Goal: Task Accomplishment & Management: Use online tool/utility

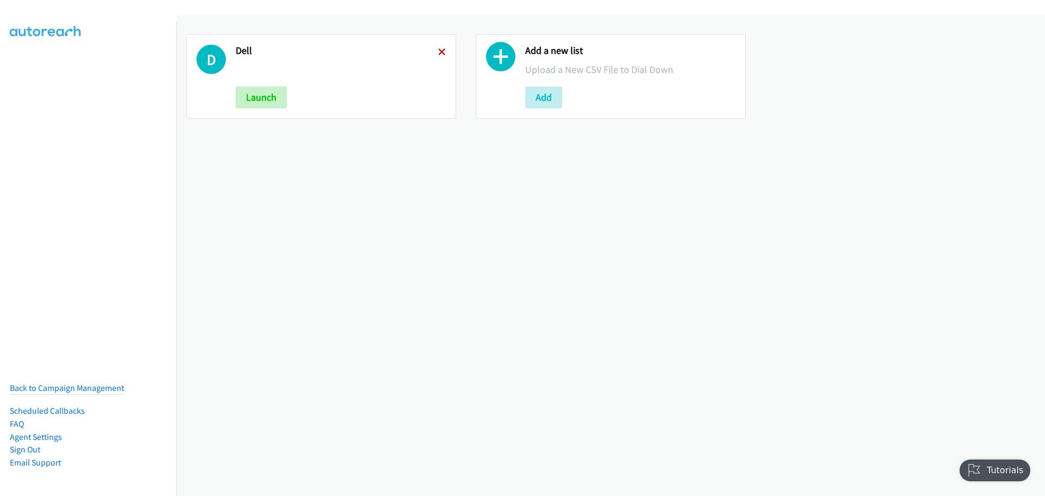
click at [438, 50] on icon at bounding box center [442, 53] width 8 height 8
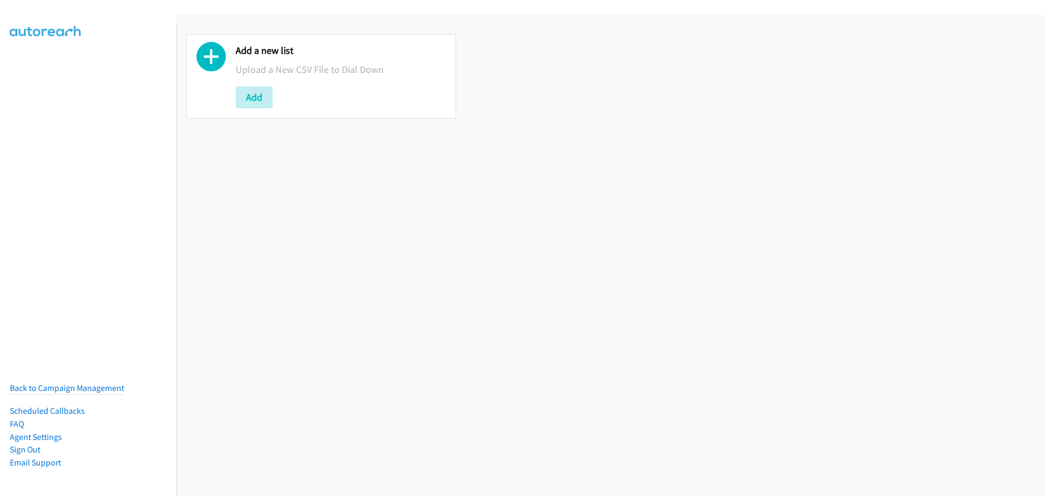
click at [247, 108] on div "Add a new list Upload a New CSV File to Dial Down Add" at bounding box center [321, 76] width 270 height 84
click at [248, 103] on button "Add" at bounding box center [254, 98] width 37 height 22
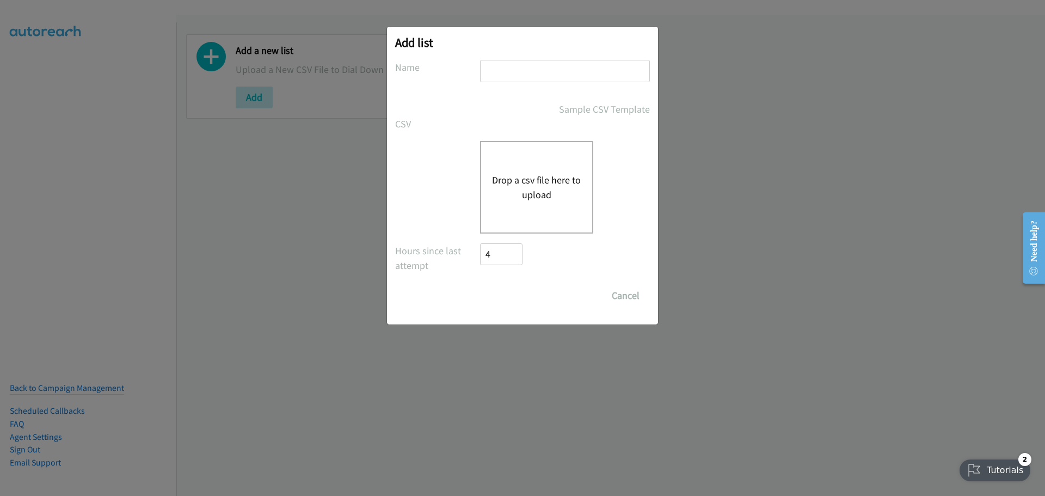
click at [560, 181] on button "Drop a csv file here to upload" at bounding box center [536, 187] width 89 height 29
click at [555, 183] on button "Drop a csv file here to upload" at bounding box center [536, 187] width 89 height 29
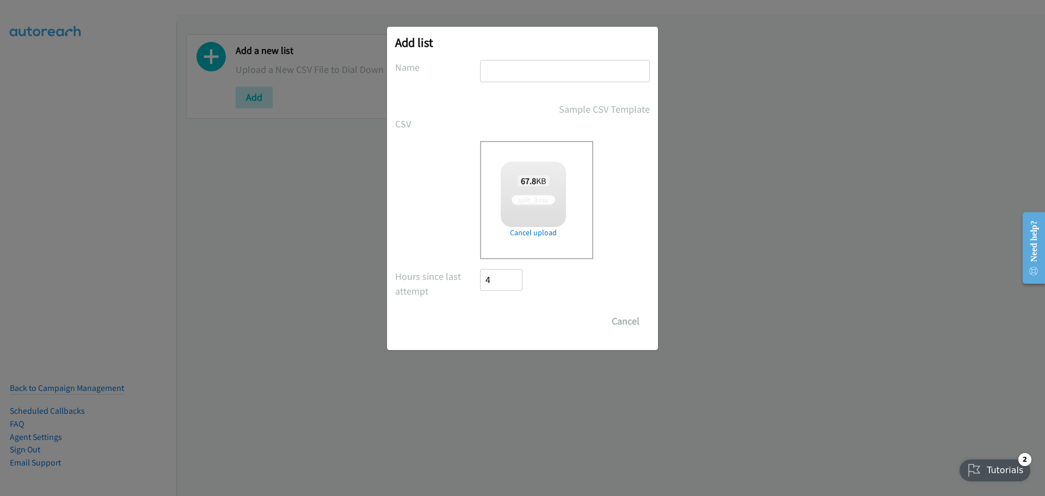
click at [583, 75] on input "text" at bounding box center [565, 71] width 170 height 22
checkbox input "true"
type input "Dell"
click at [512, 323] on input "Save List" at bounding box center [508, 321] width 57 height 22
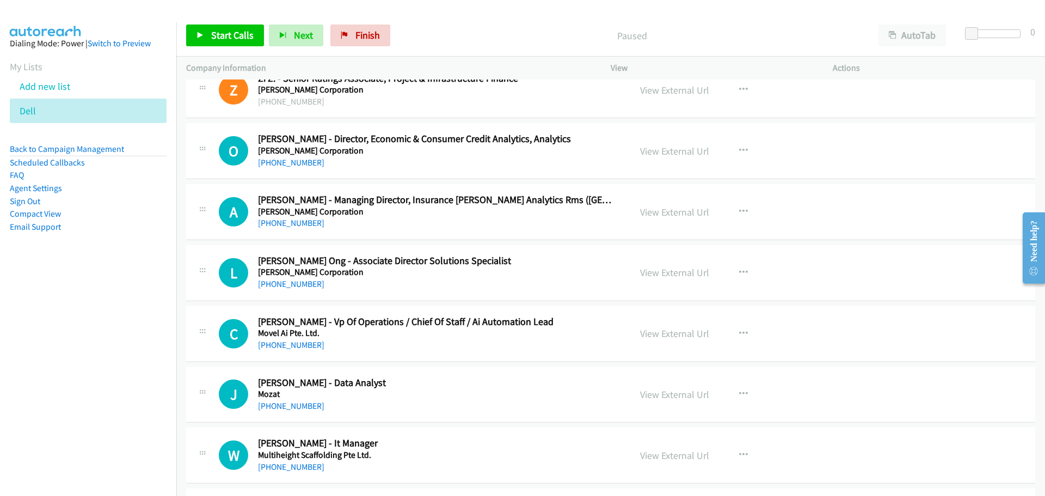
scroll to position [109, 0]
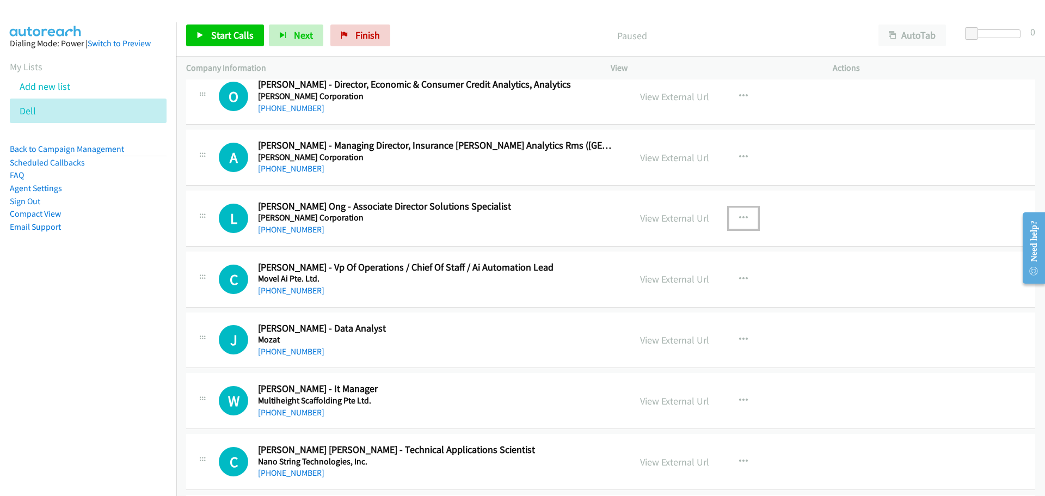
click at [739, 214] on icon "button" at bounding box center [743, 218] width 9 height 9
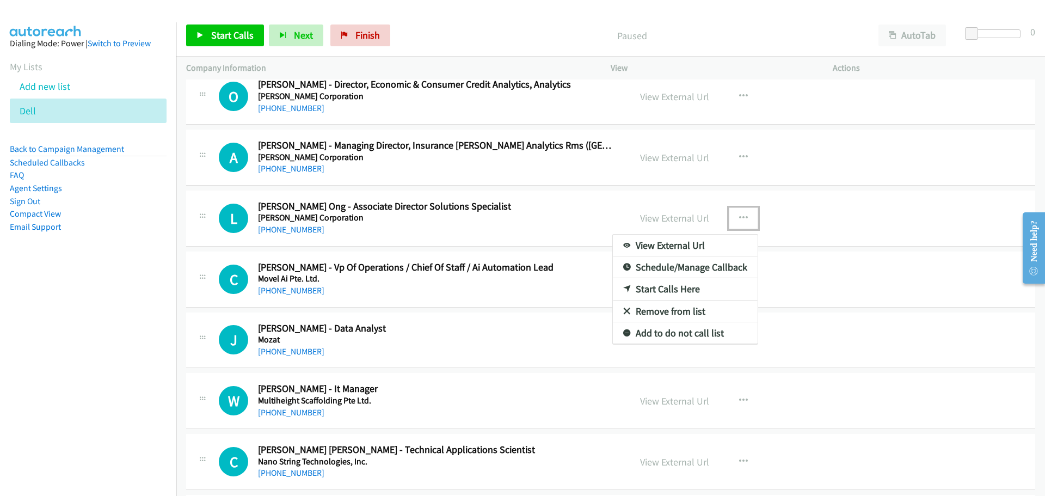
click at [669, 286] on link "Start Calls Here" at bounding box center [685, 289] width 145 height 22
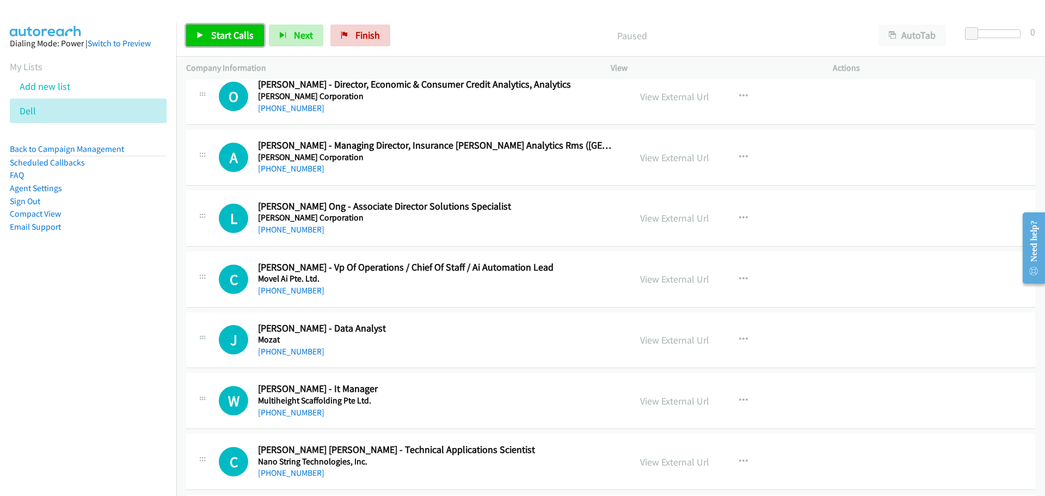
click at [216, 27] on link "Start Calls" at bounding box center [225, 35] width 78 height 22
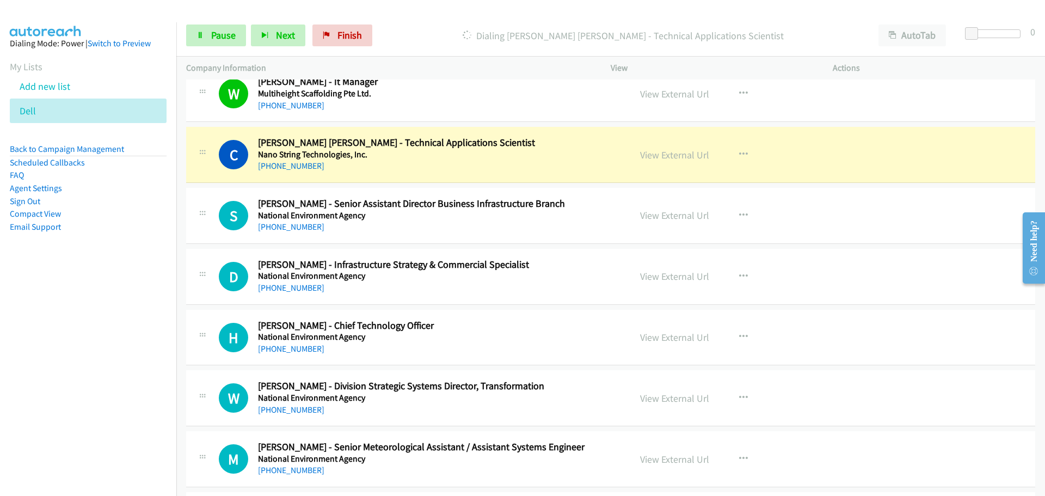
scroll to position [435, 0]
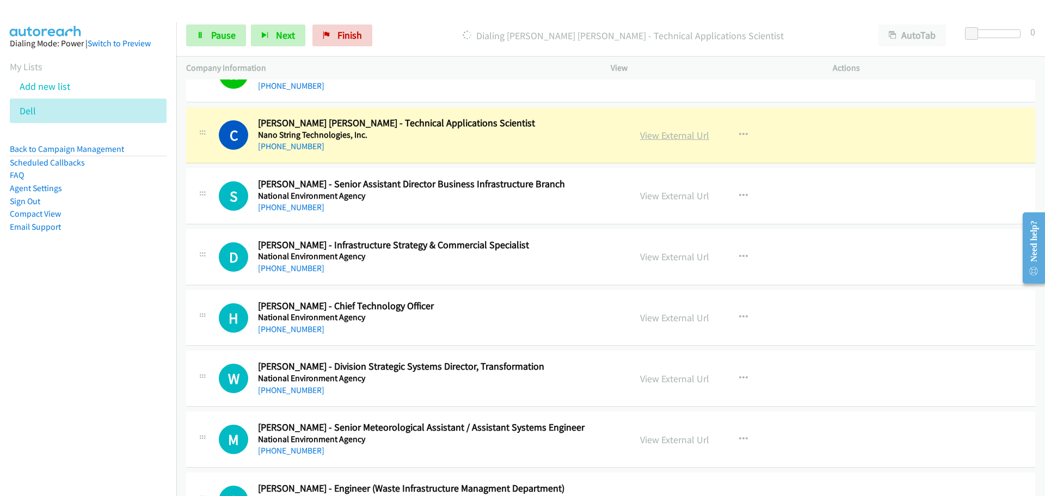
click at [675, 136] on link "View External Url" at bounding box center [674, 135] width 69 height 13
drag, startPoint x: 211, startPoint y: 35, endPoint x: 28, endPoint y: 125, distance: 204.0
click at [211, 35] on span "Pause" at bounding box center [223, 35] width 24 height 13
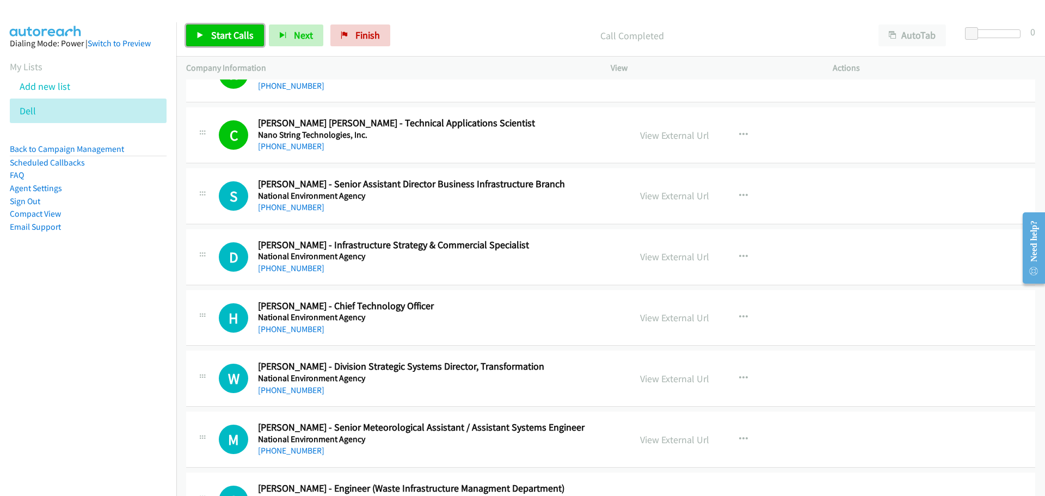
click at [242, 28] on link "Start Calls" at bounding box center [225, 35] width 78 height 22
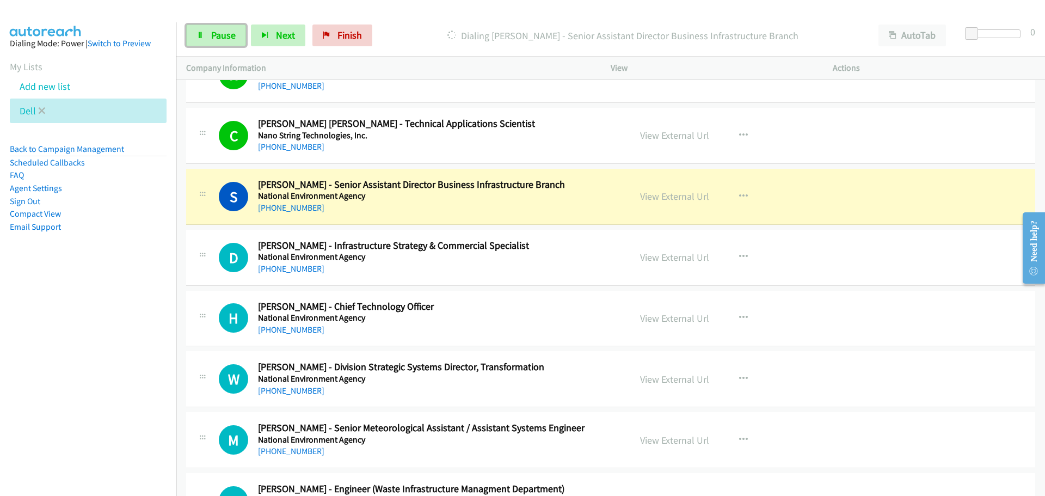
drag, startPoint x: 212, startPoint y: 37, endPoint x: 38, endPoint y: 102, distance: 185.5
click at [212, 37] on span "Pause" at bounding box center [223, 35] width 24 height 13
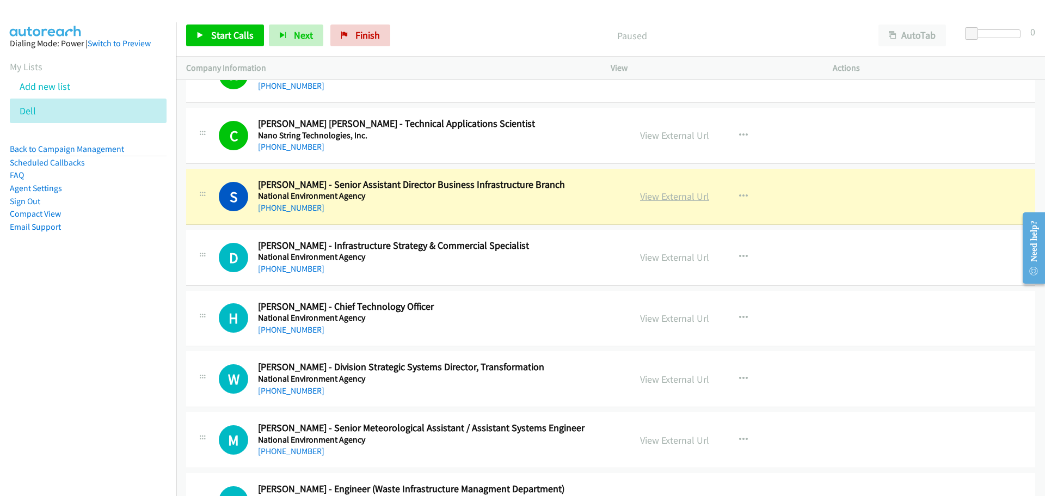
click at [649, 194] on link "View External Url" at bounding box center [674, 196] width 69 height 13
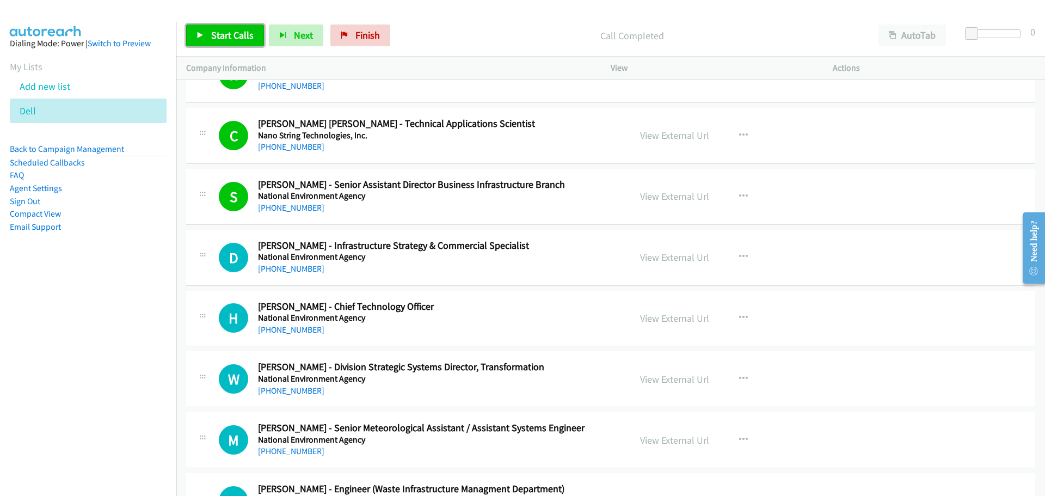
click at [217, 35] on span "Start Calls" at bounding box center [232, 35] width 42 height 13
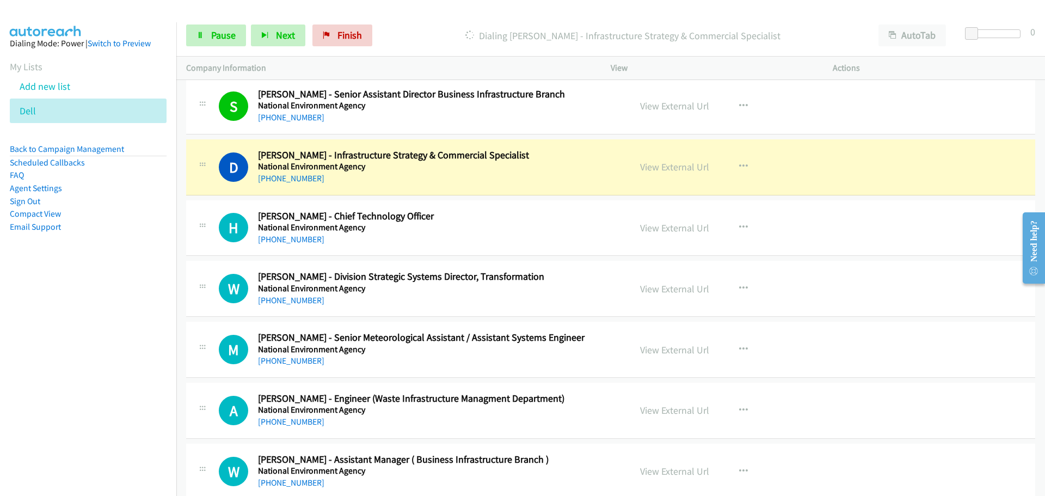
scroll to position [544, 0]
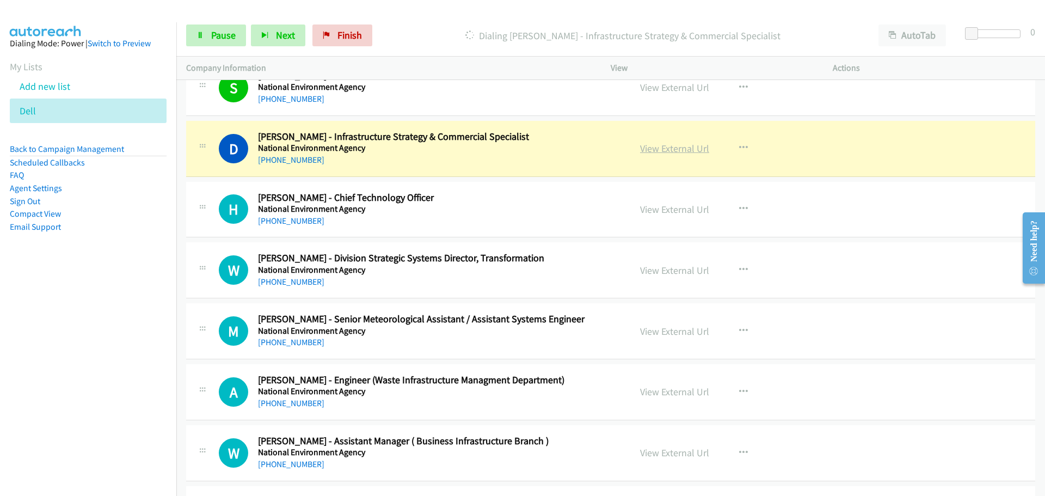
click at [647, 153] on link "View External Url" at bounding box center [674, 148] width 69 height 13
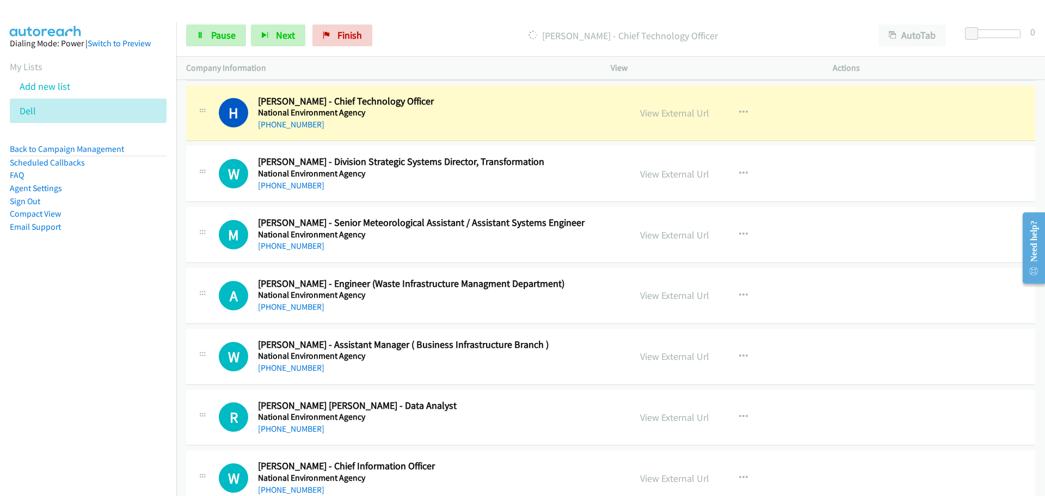
scroll to position [653, 0]
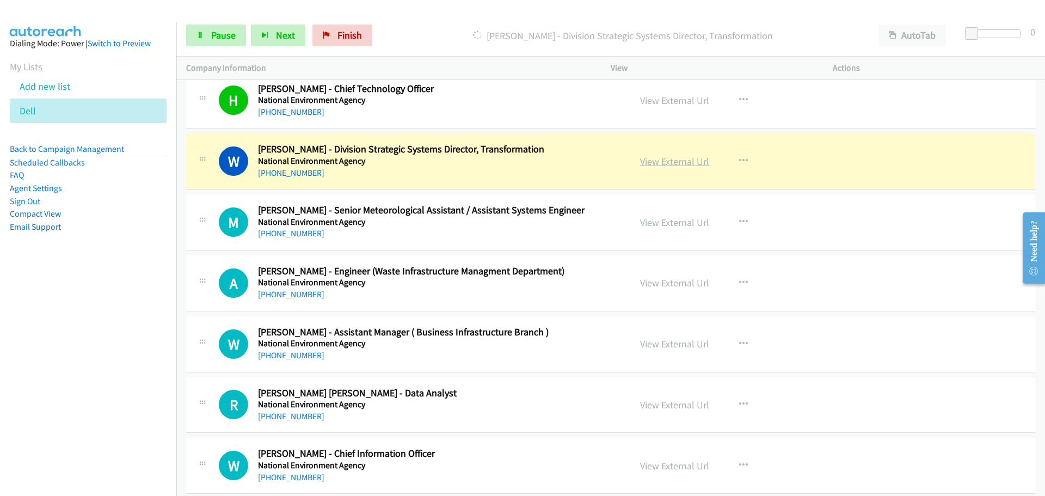
click at [670, 157] on link "View External Url" at bounding box center [674, 161] width 69 height 13
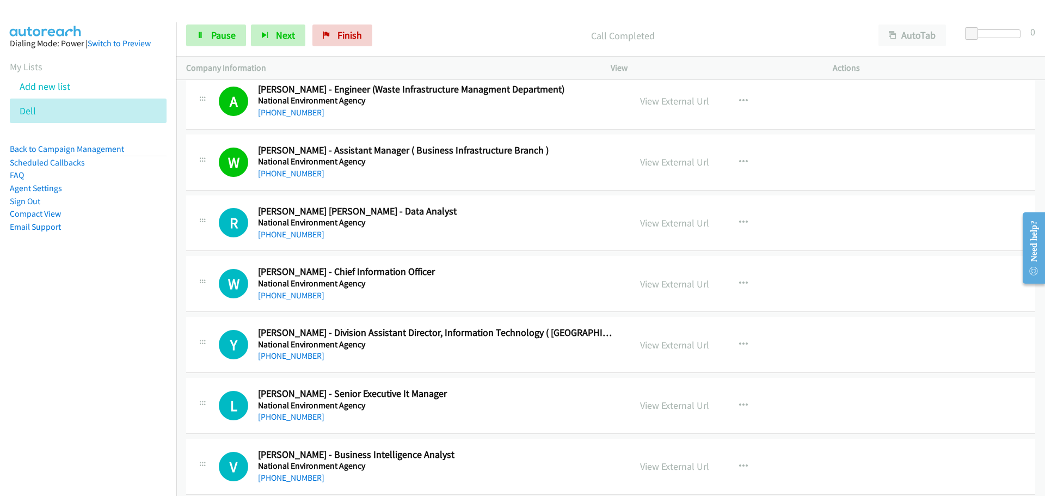
scroll to position [871, 0]
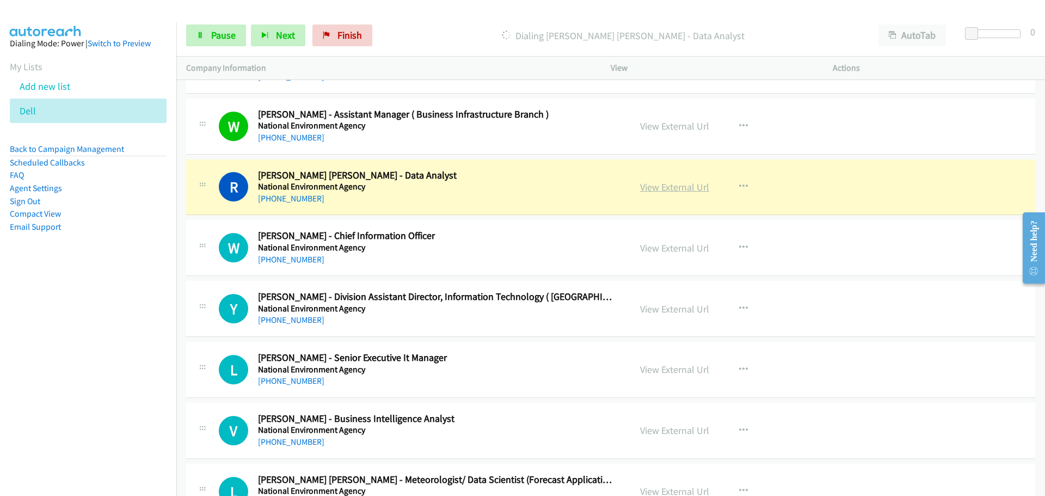
click at [675, 183] on link "View External Url" at bounding box center [674, 187] width 69 height 13
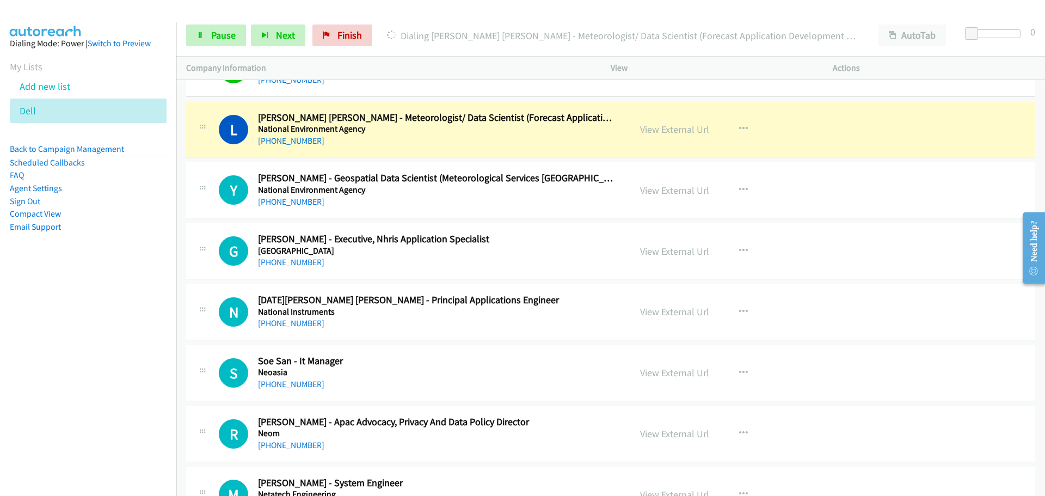
scroll to position [1252, 0]
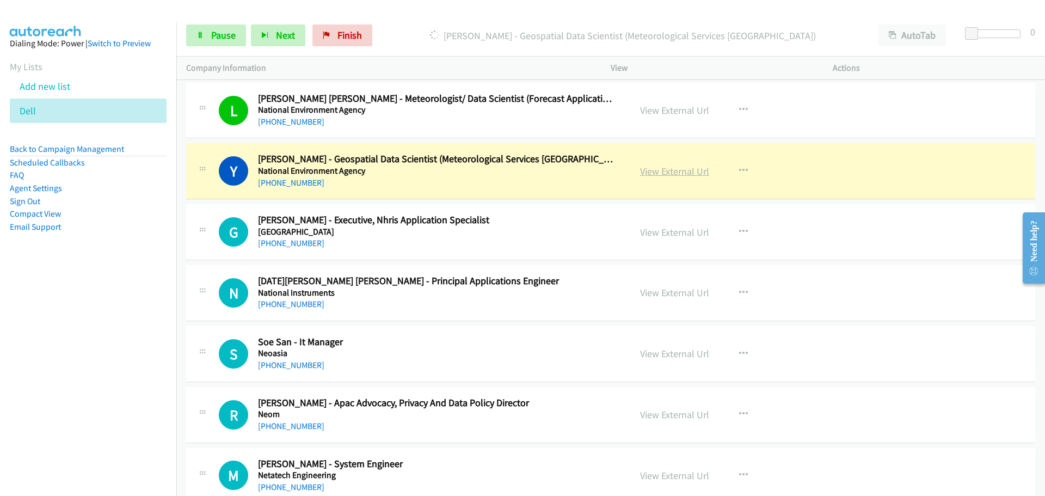
click at [674, 168] on link "View External Url" at bounding box center [674, 171] width 69 height 13
click at [227, 32] on span "Pause" at bounding box center [223, 35] width 24 height 13
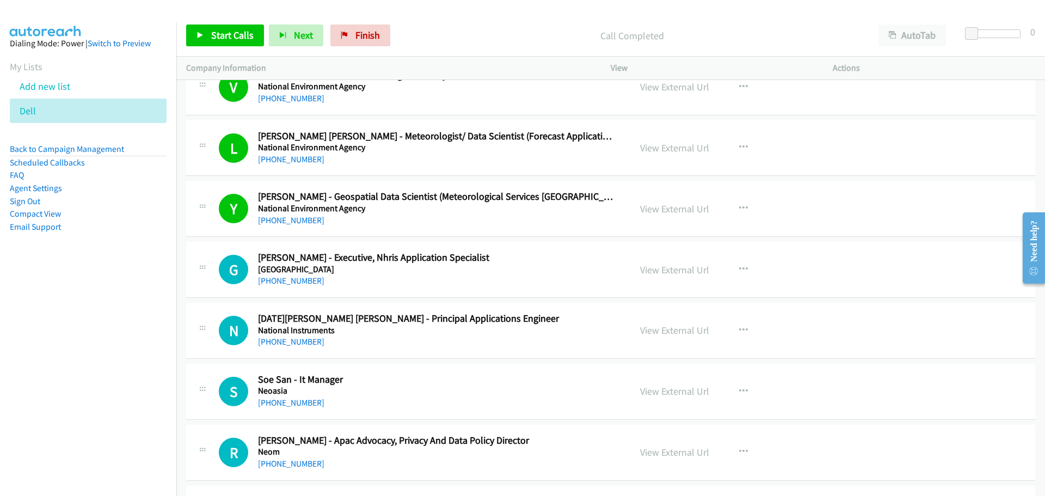
scroll to position [1197, 0]
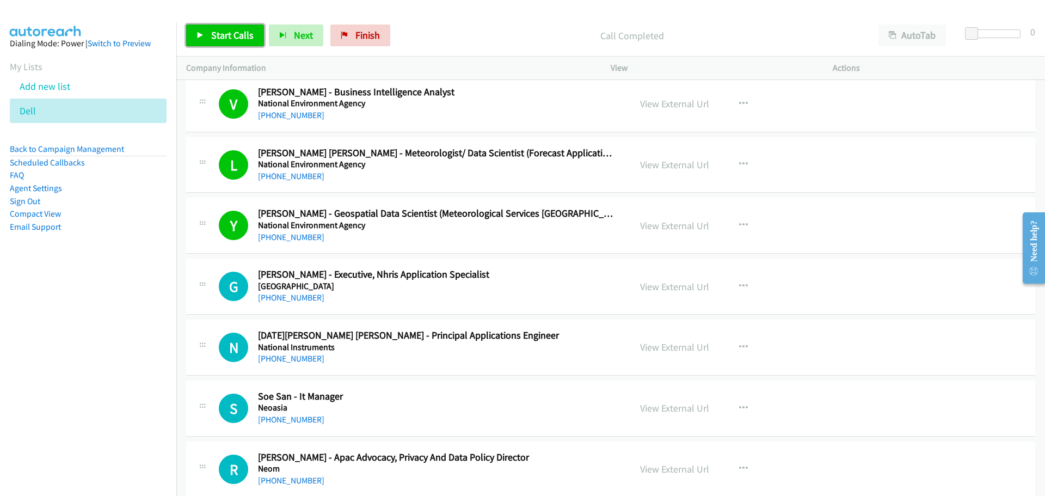
click at [220, 42] on link "Start Calls" at bounding box center [225, 35] width 78 height 22
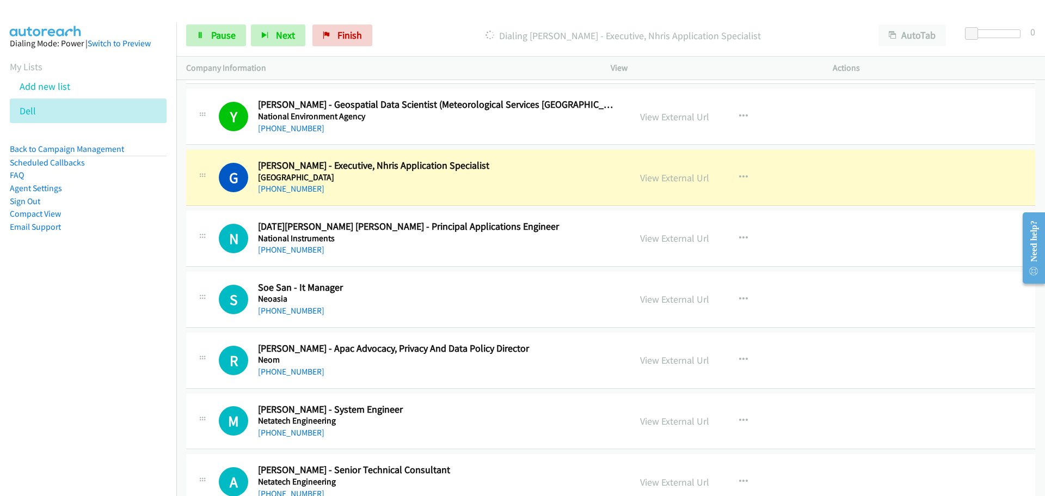
scroll to position [1361, 0]
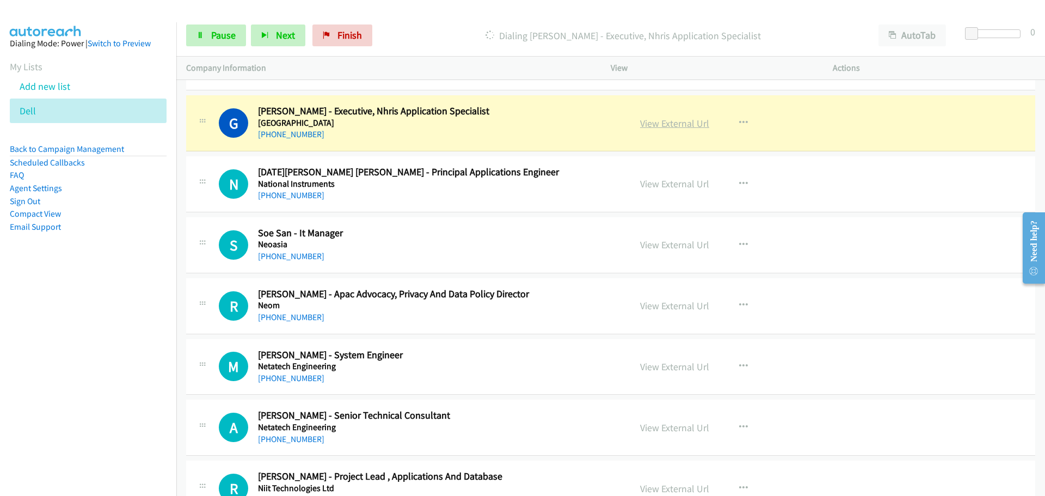
click at [666, 124] on link "View External Url" at bounding box center [674, 123] width 69 height 13
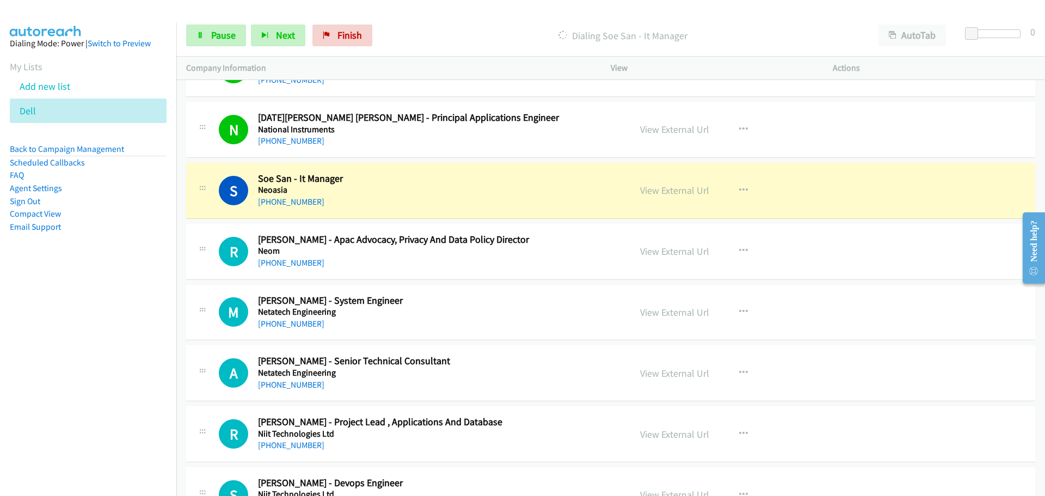
scroll to position [1469, 0]
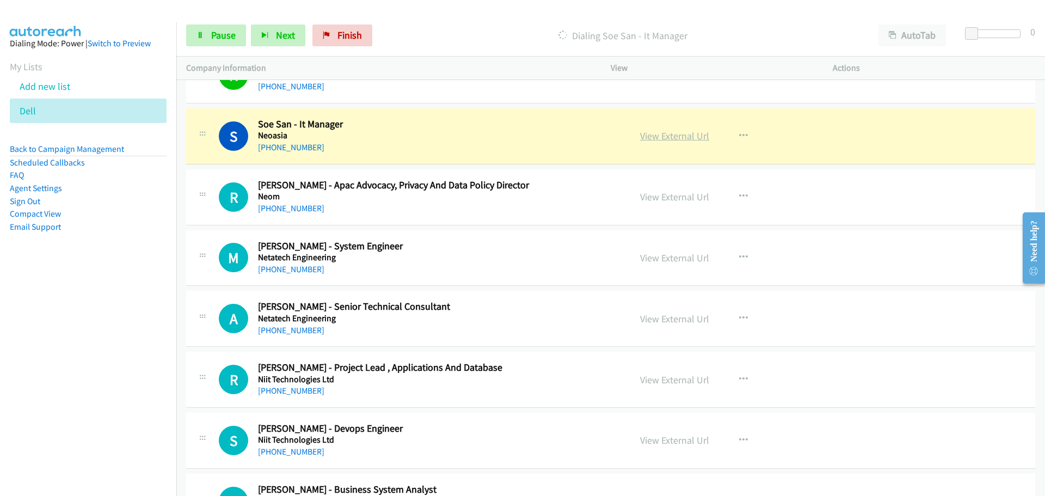
click at [663, 138] on link "View External Url" at bounding box center [674, 136] width 69 height 13
click at [223, 38] on span "Pause" at bounding box center [223, 35] width 24 height 13
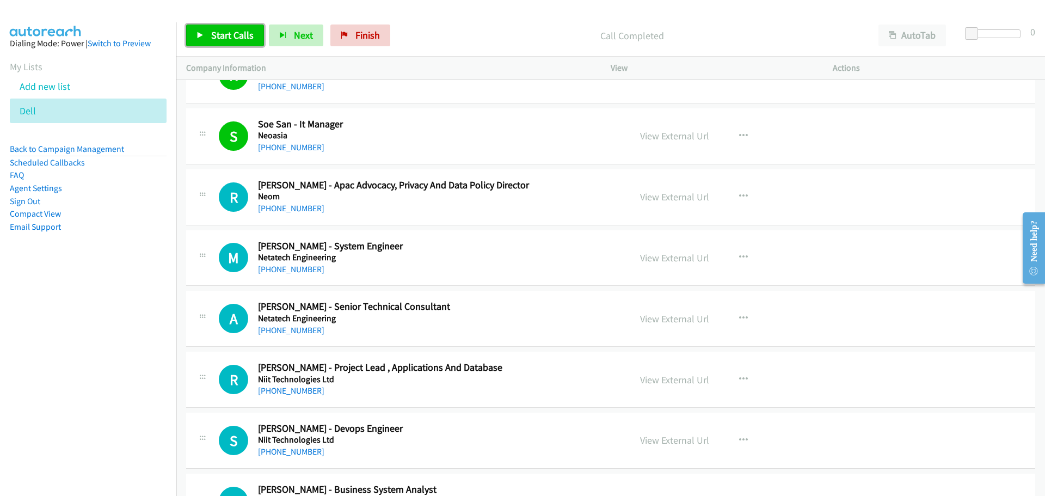
click at [228, 35] on span "Start Calls" at bounding box center [232, 35] width 42 height 13
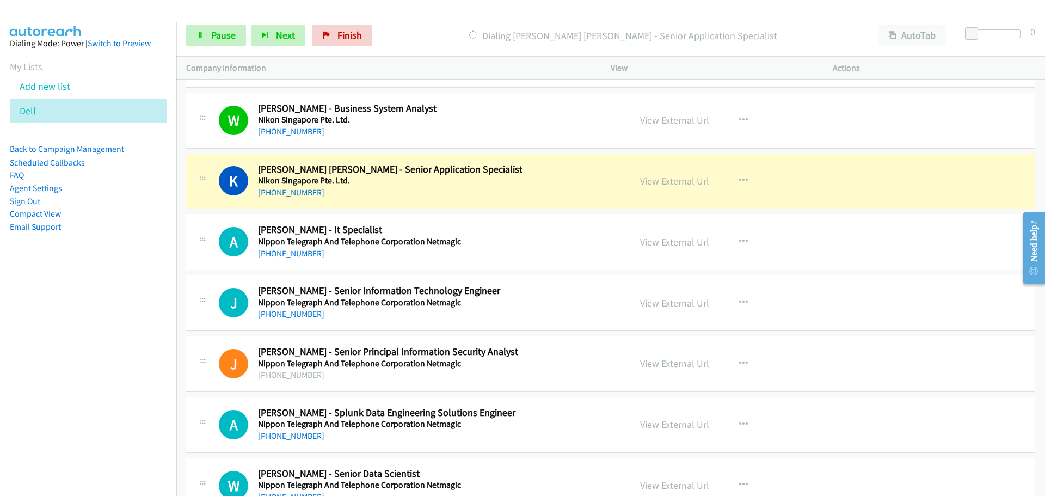
scroll to position [1905, 0]
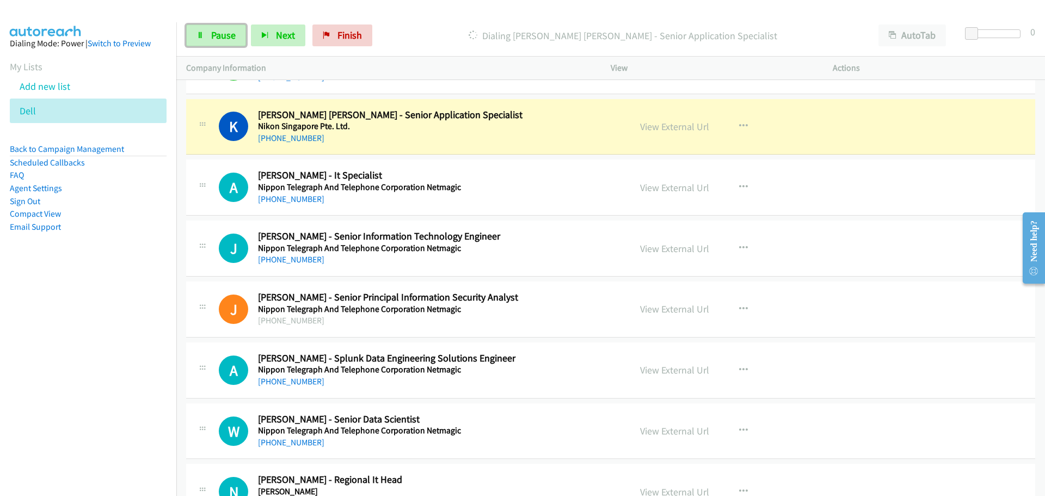
drag, startPoint x: 220, startPoint y: 34, endPoint x: 16, endPoint y: 126, distance: 224.6
click at [220, 34] on span "Pause" at bounding box center [223, 35] width 24 height 13
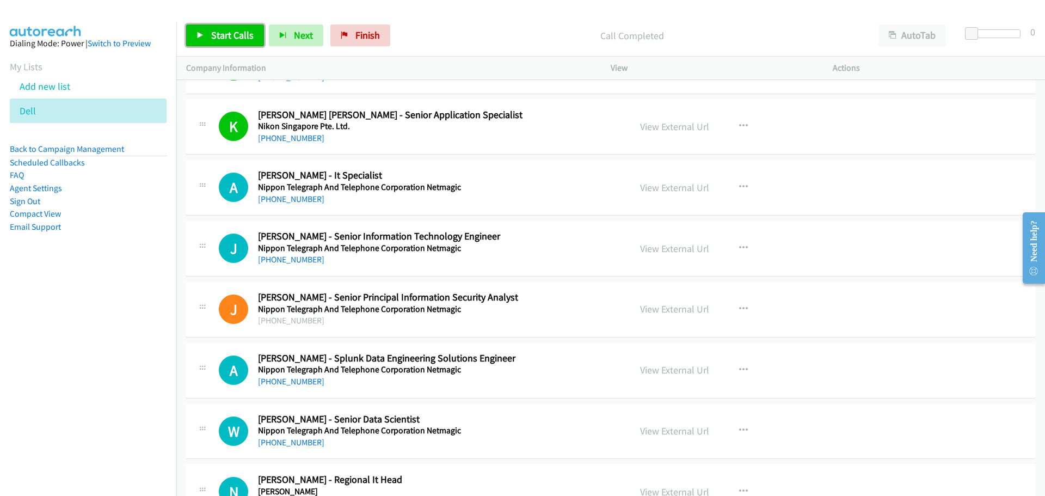
click at [236, 37] on span "Start Calls" at bounding box center [232, 35] width 42 height 13
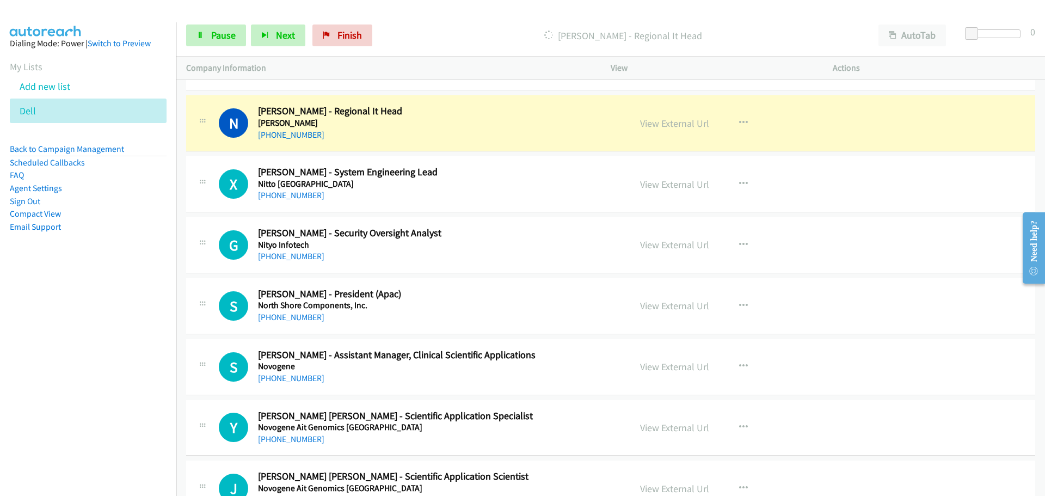
scroll to position [2286, 0]
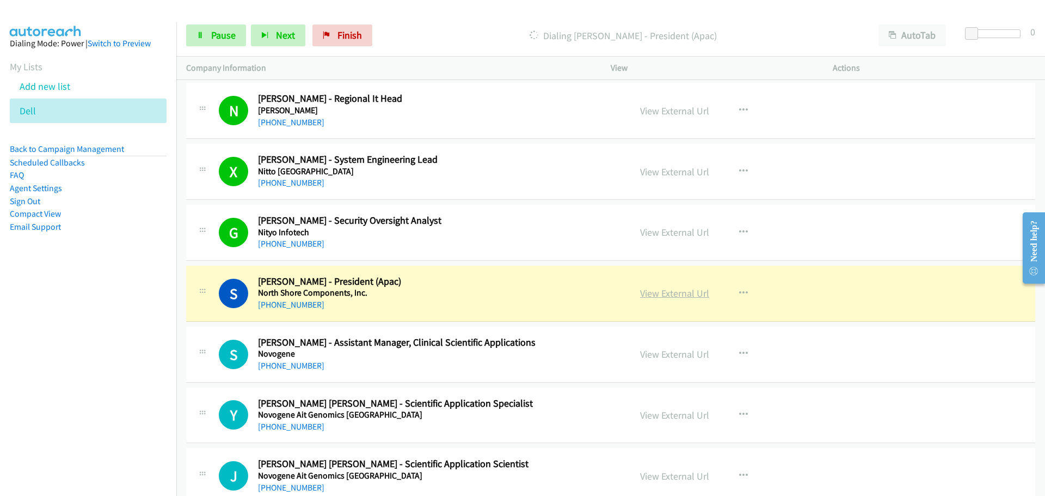
click at [686, 297] on link "View External Url" at bounding box center [674, 293] width 69 height 13
click at [225, 33] on span "Pause" at bounding box center [223, 35] width 24 height 13
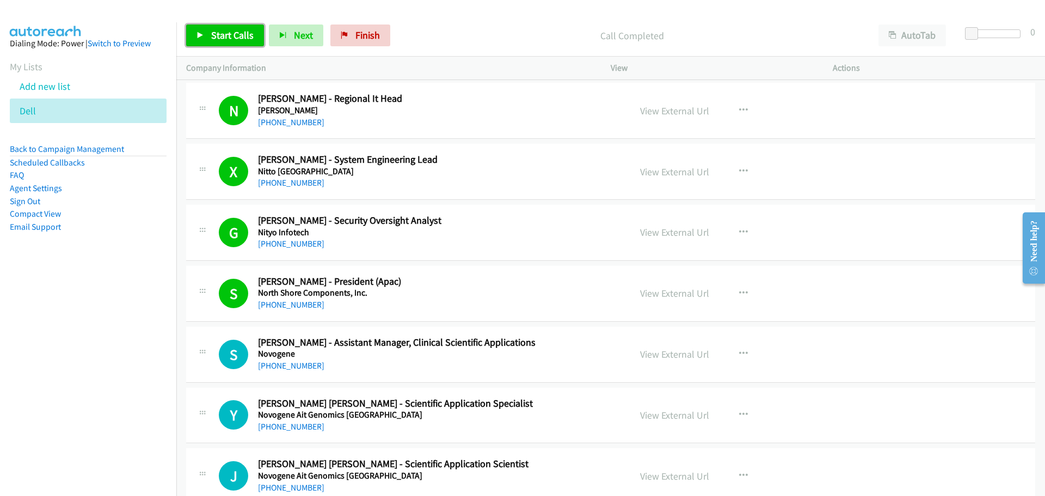
click at [223, 36] on span "Start Calls" at bounding box center [232, 35] width 42 height 13
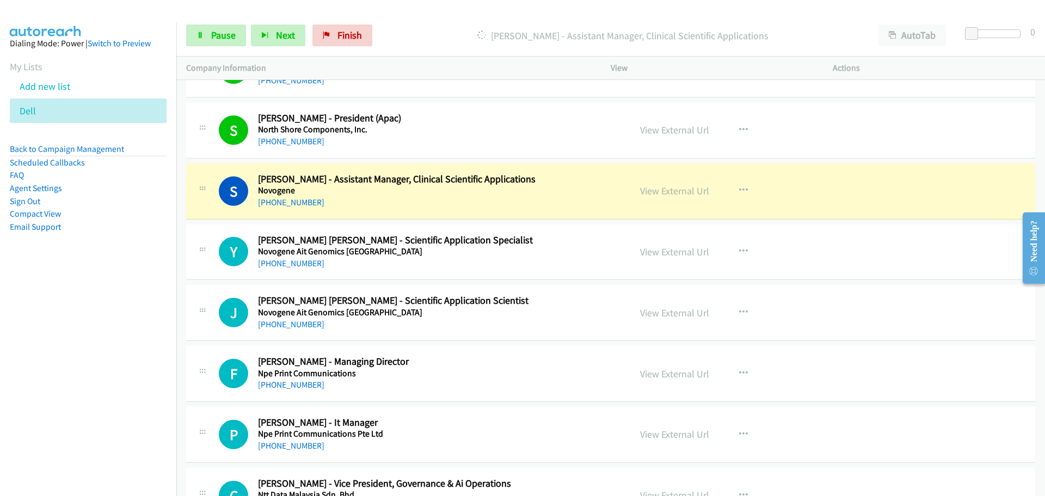
scroll to position [2503, 0]
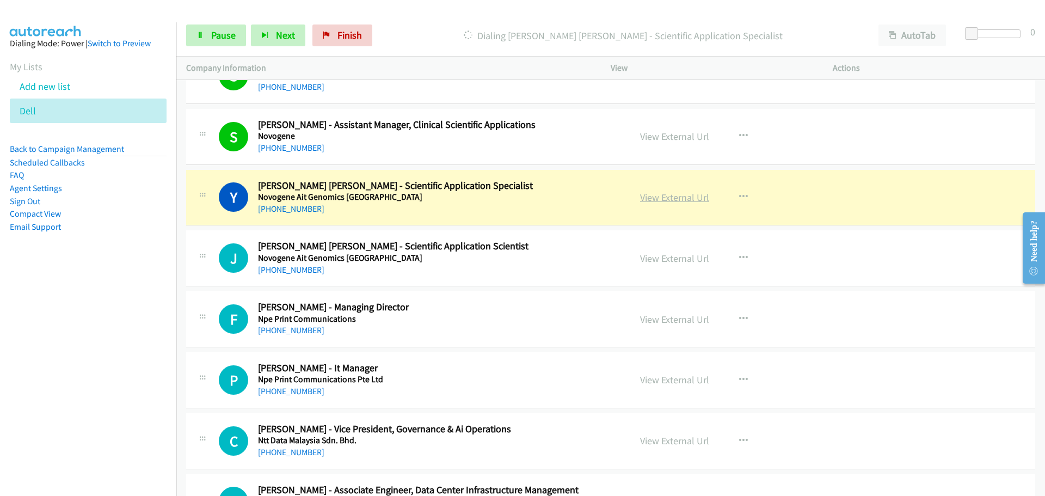
click at [678, 203] on link "View External Url" at bounding box center [674, 197] width 69 height 13
click at [214, 37] on span "Pause" at bounding box center [223, 35] width 24 height 13
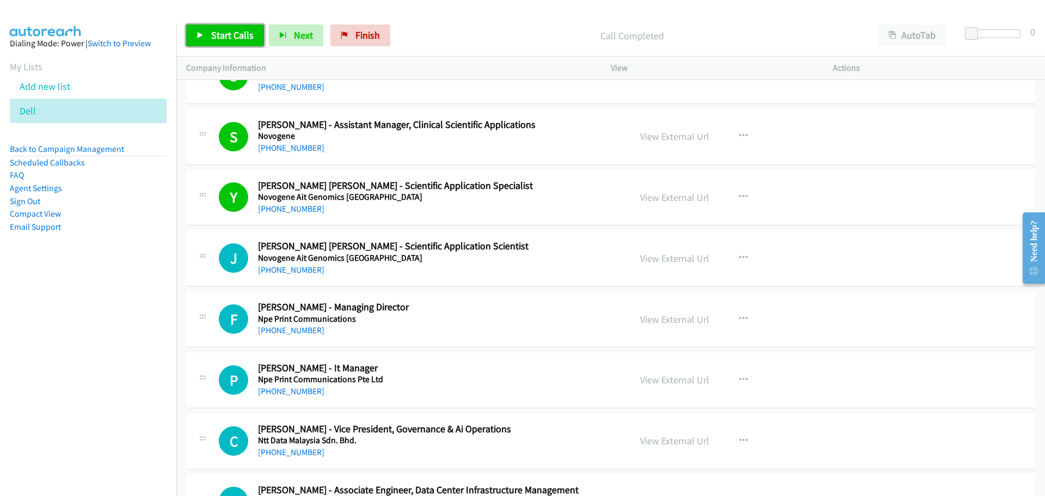
click at [206, 38] on link "Start Calls" at bounding box center [225, 35] width 78 height 22
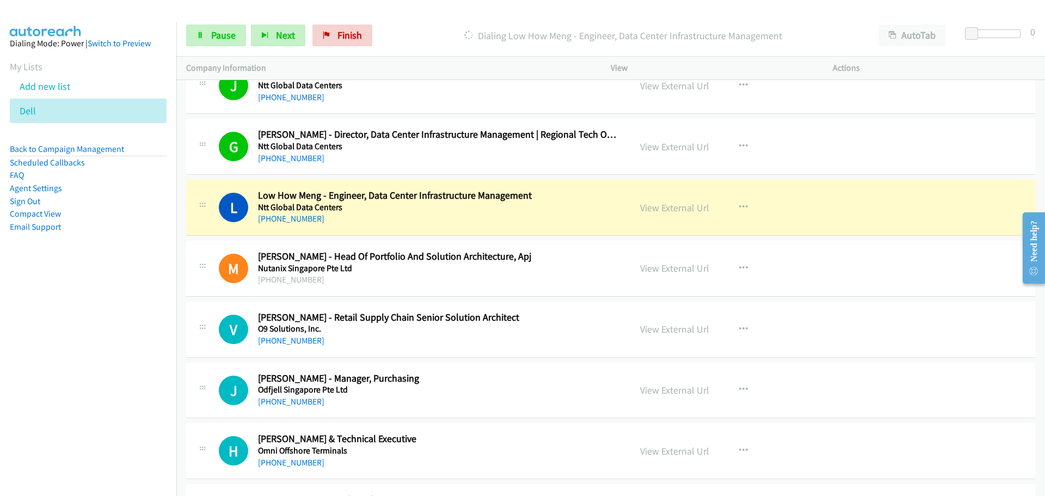
scroll to position [2939, 0]
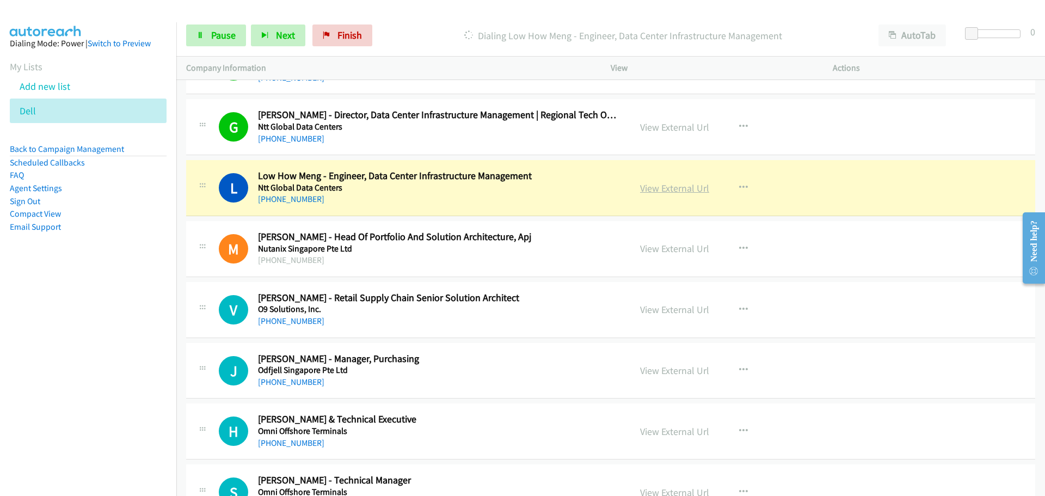
click at [666, 187] on link "View External Url" at bounding box center [674, 188] width 69 height 13
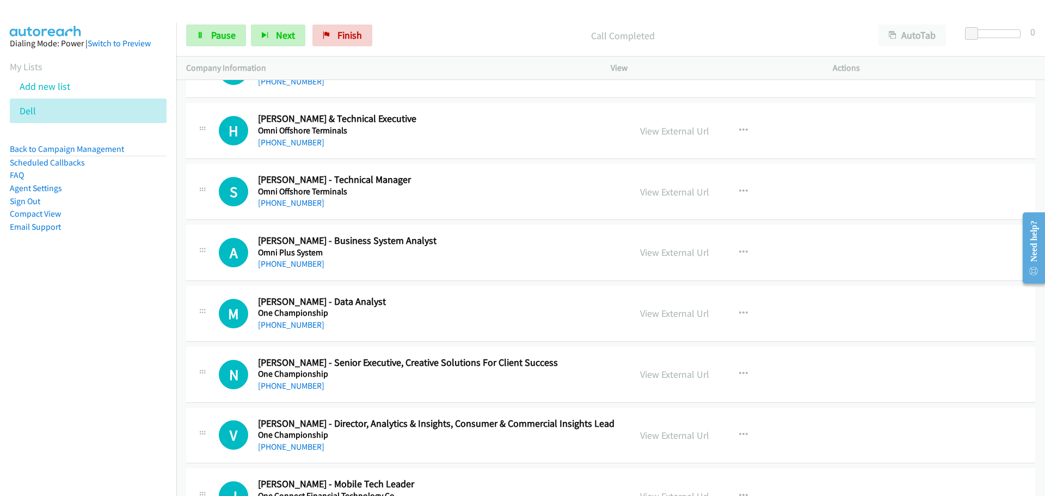
scroll to position [3265, 0]
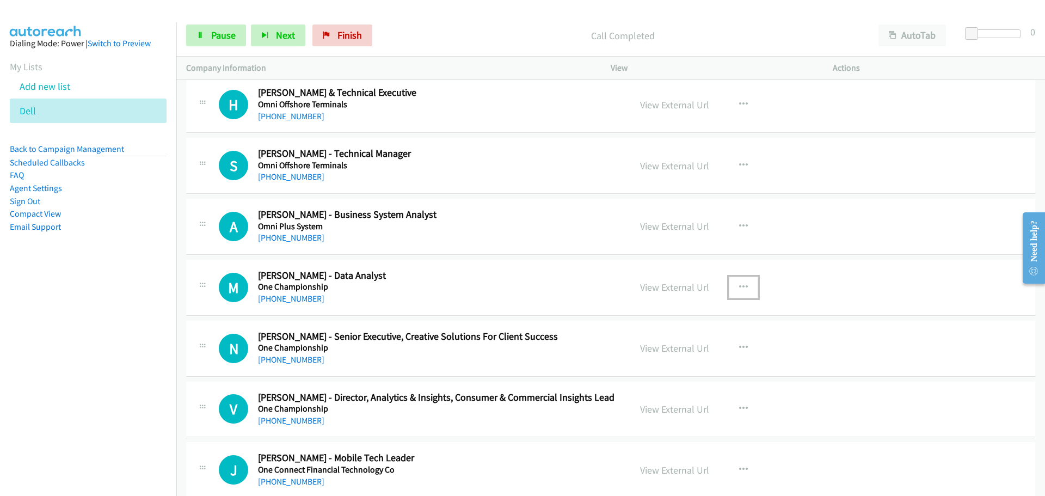
click at [745, 287] on button "button" at bounding box center [743, 287] width 29 height 22
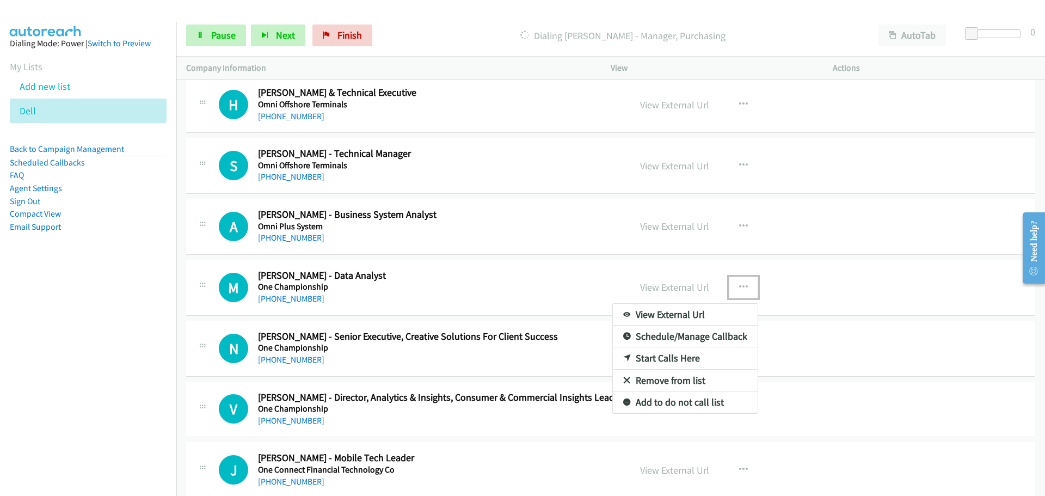
click at [640, 364] on link "Start Calls Here" at bounding box center [685, 358] width 145 height 22
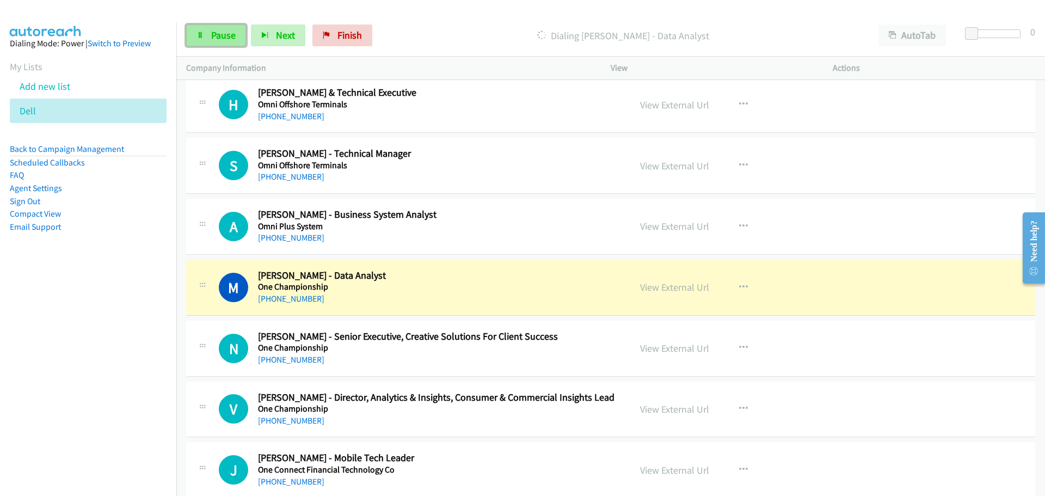
click at [193, 28] on link "Pause" at bounding box center [216, 35] width 60 height 22
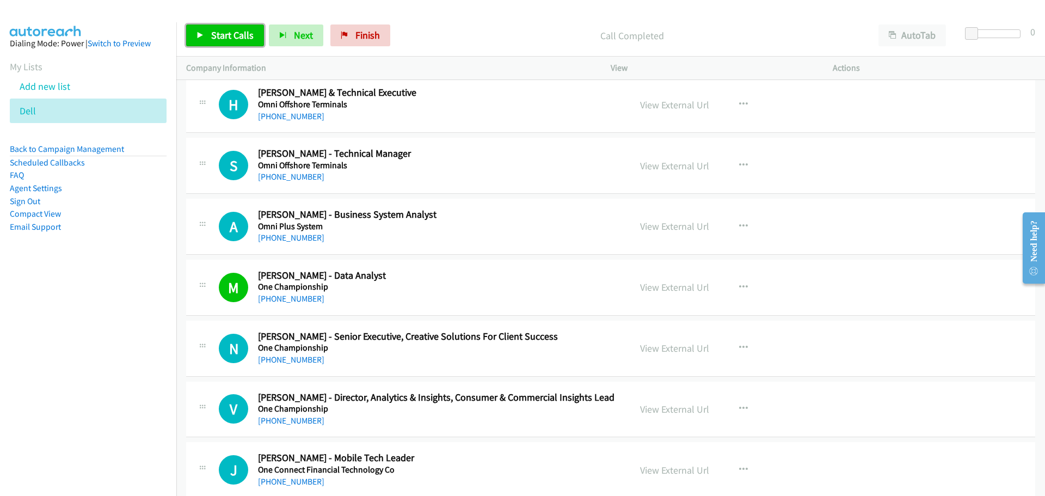
click at [220, 35] on span "Start Calls" at bounding box center [232, 35] width 42 height 13
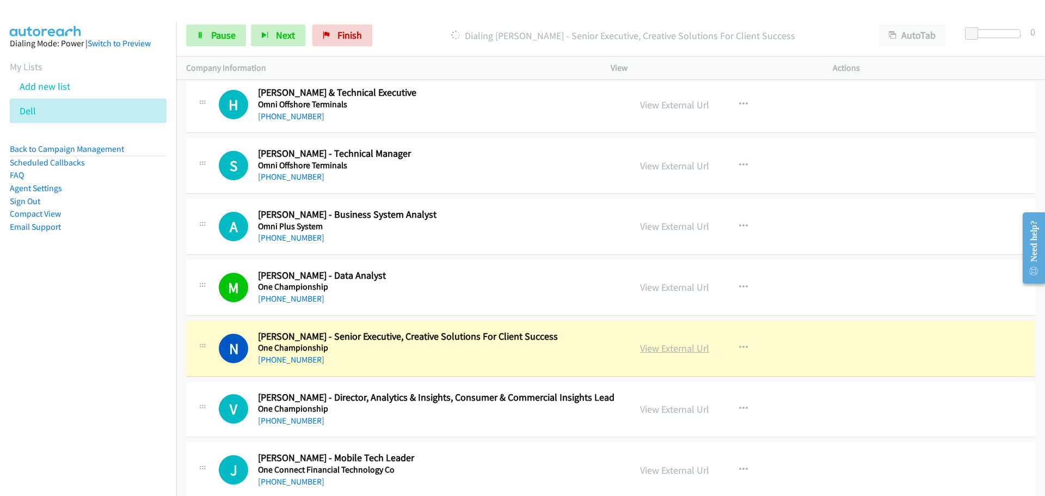
click at [668, 348] on link "View External Url" at bounding box center [674, 348] width 69 height 13
click at [219, 41] on span "Pause" at bounding box center [223, 35] width 24 height 13
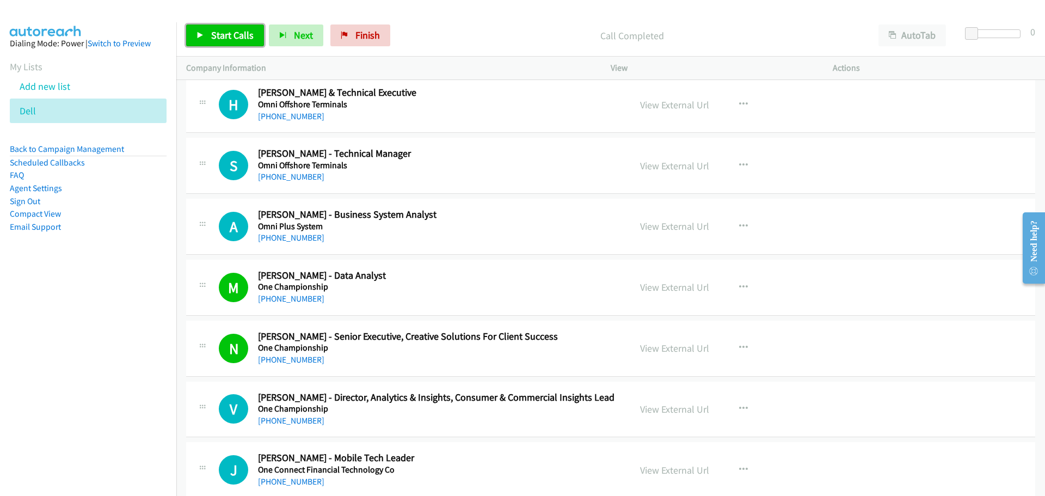
click at [219, 39] on span "Start Calls" at bounding box center [232, 35] width 42 height 13
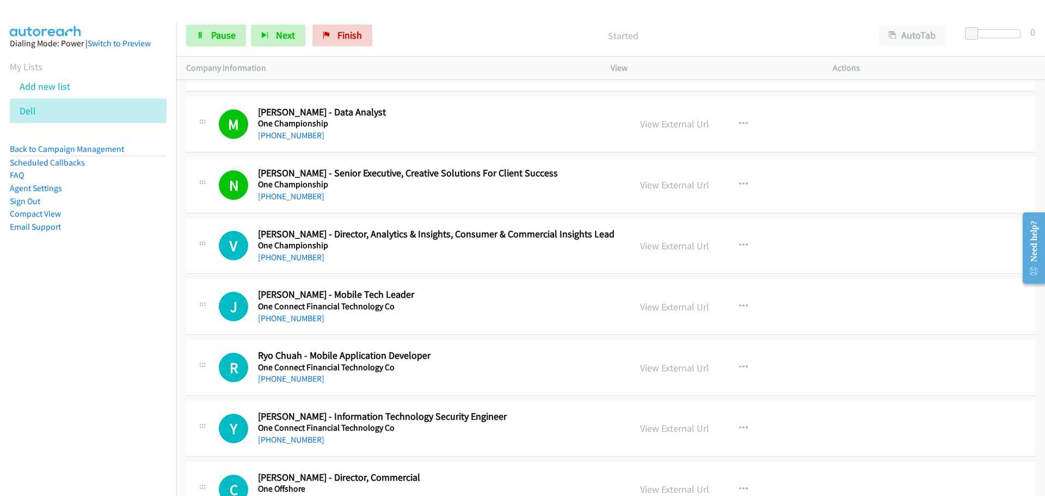
scroll to position [3483, 0]
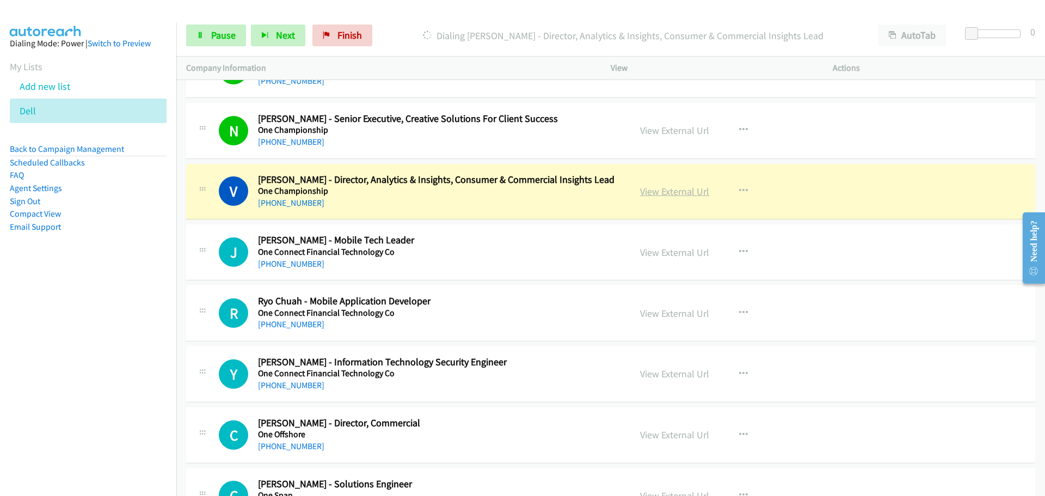
click at [659, 189] on link "View External Url" at bounding box center [674, 191] width 69 height 13
click at [193, 30] on link "Pause" at bounding box center [216, 35] width 60 height 22
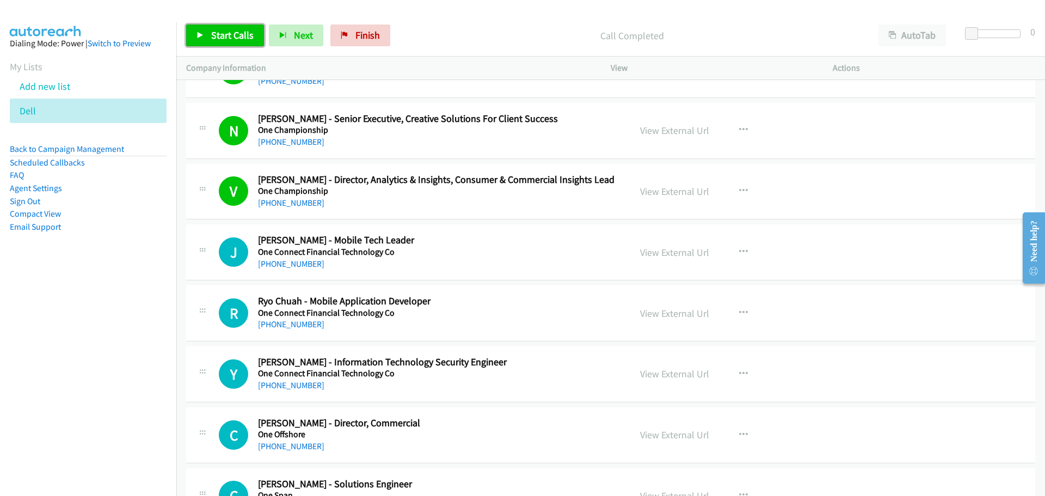
click at [220, 34] on span "Start Calls" at bounding box center [232, 35] width 42 height 13
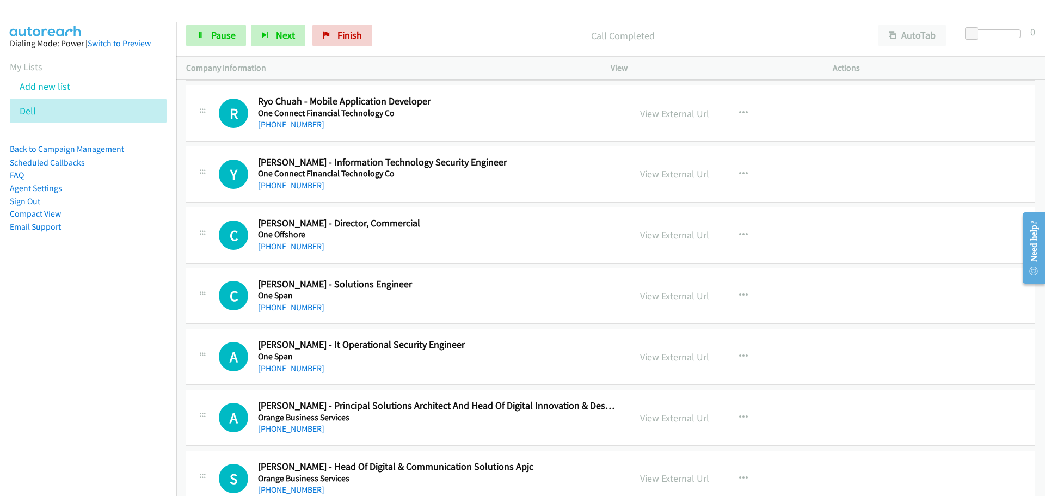
scroll to position [3701, 0]
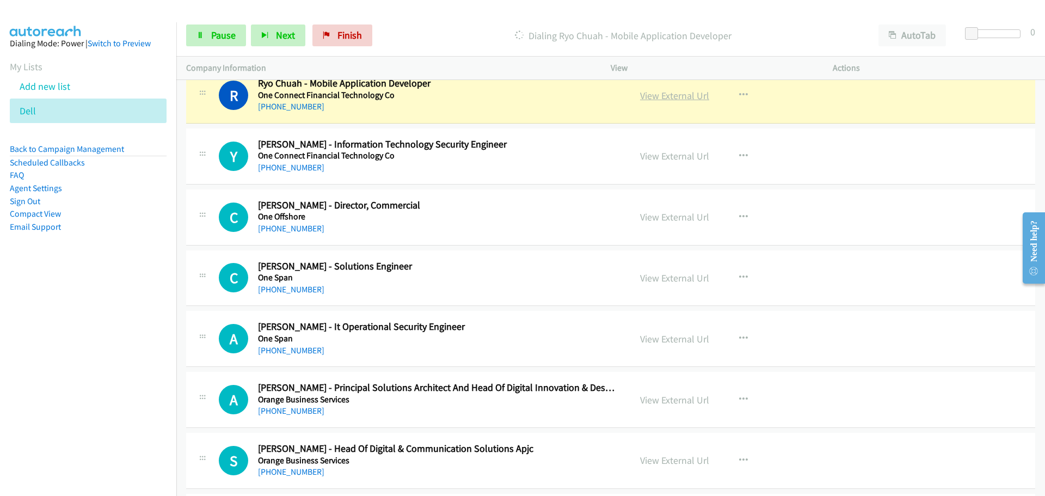
click at [668, 96] on link "View External Url" at bounding box center [674, 95] width 69 height 13
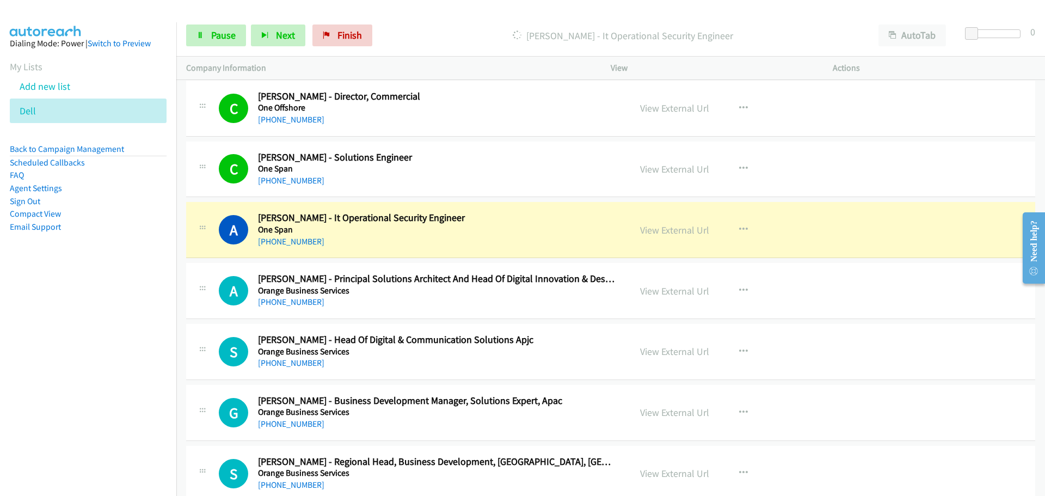
scroll to position [3864, 0]
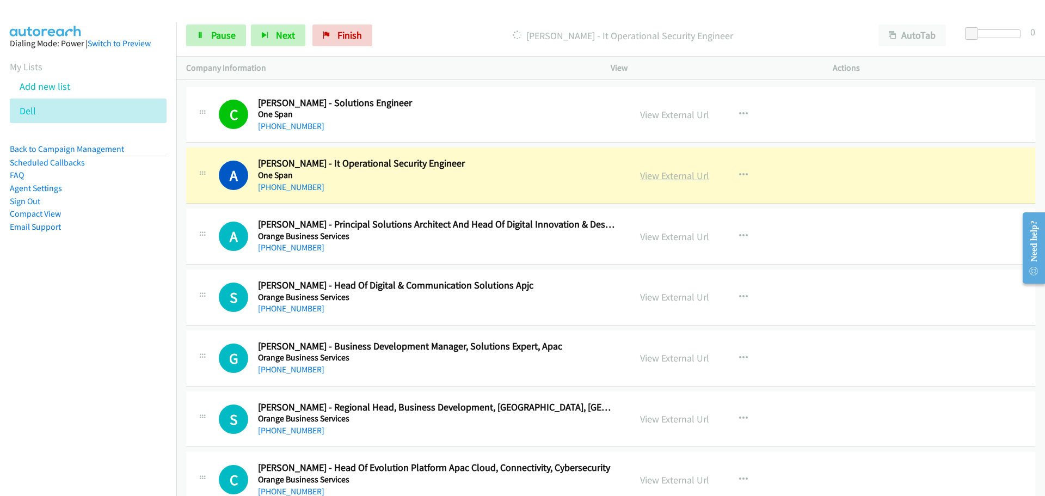
click at [645, 176] on link "View External Url" at bounding box center [674, 175] width 69 height 13
click at [212, 39] on span "Pause" at bounding box center [223, 35] width 24 height 13
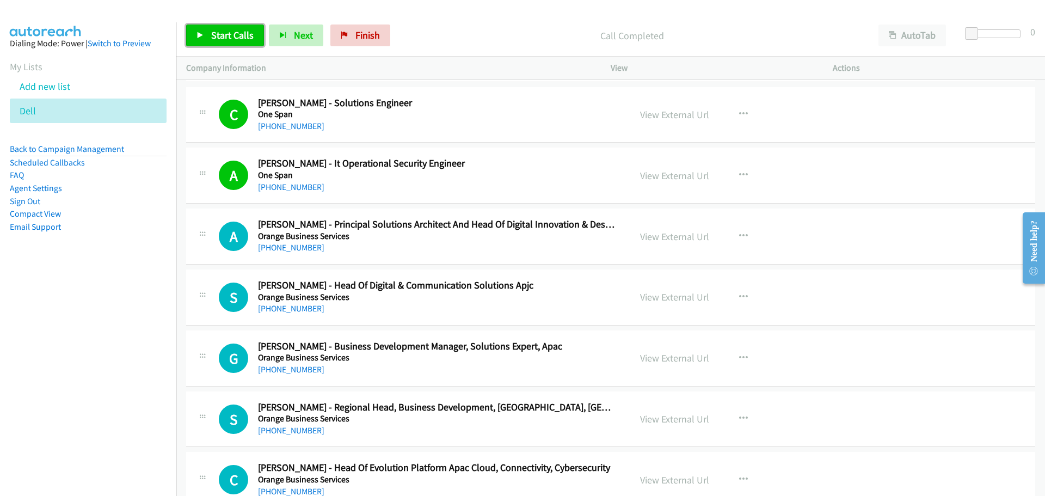
click at [242, 35] on span "Start Calls" at bounding box center [232, 35] width 42 height 13
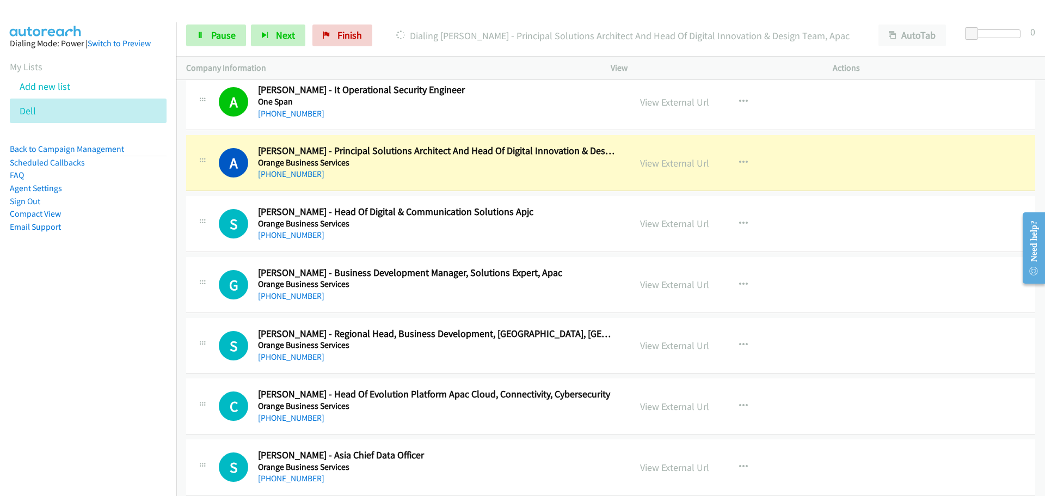
scroll to position [3918, 0]
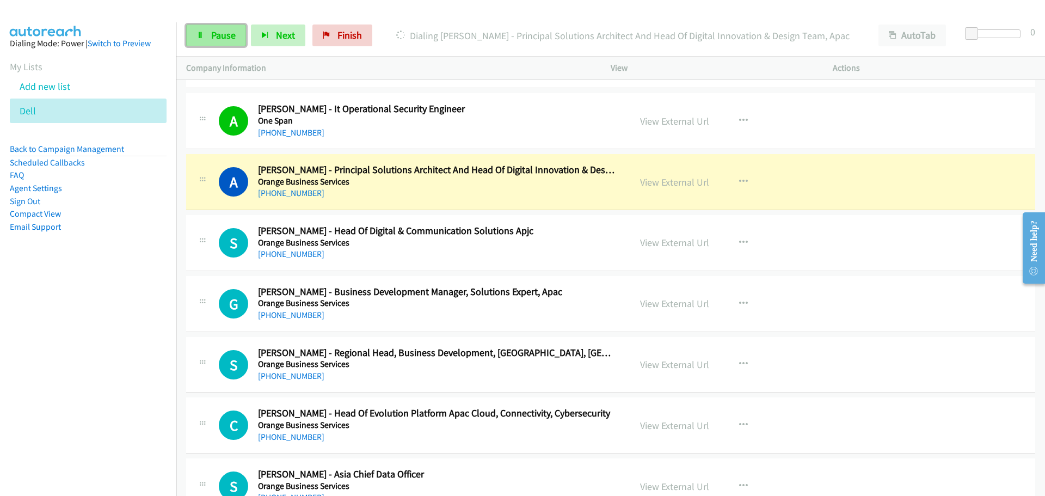
click at [227, 38] on span "Pause" at bounding box center [223, 35] width 24 height 13
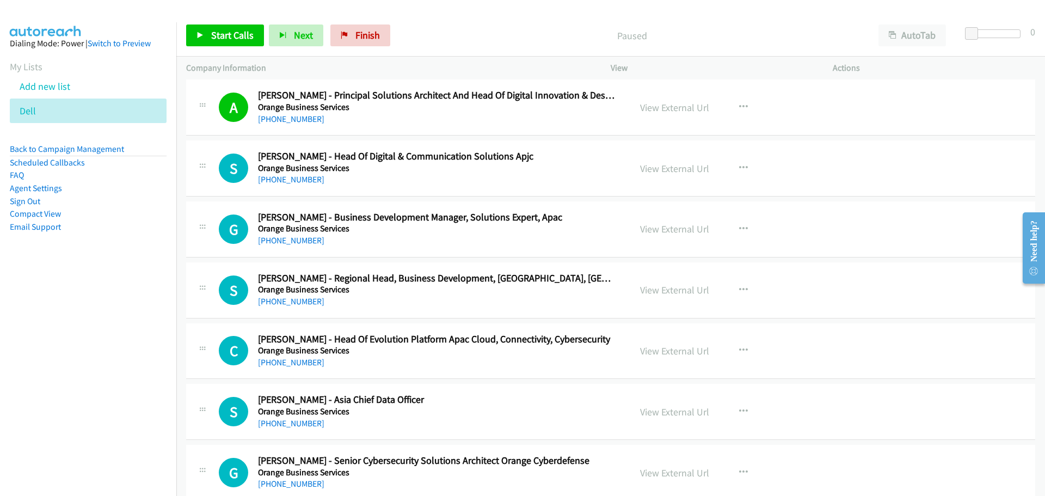
scroll to position [3973, 0]
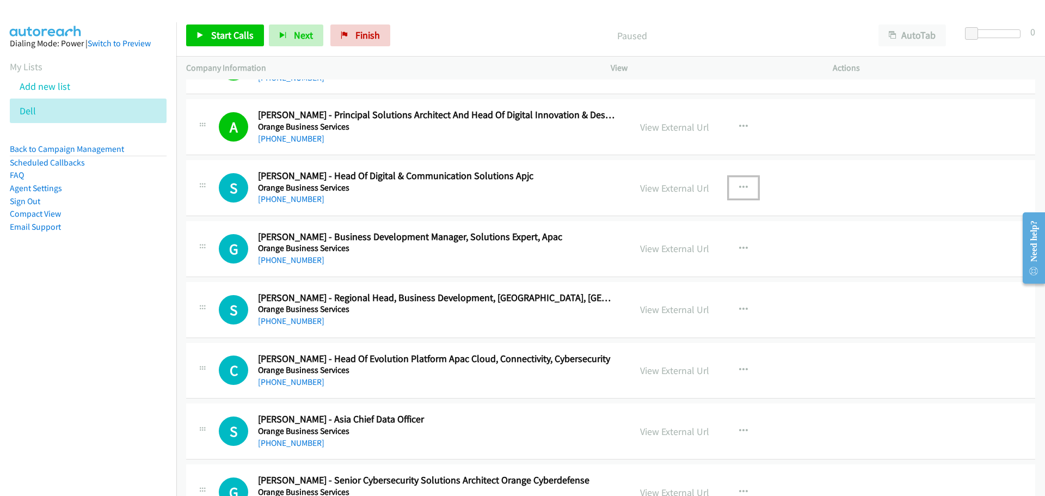
click at [740, 187] on icon "button" at bounding box center [743, 187] width 9 height 9
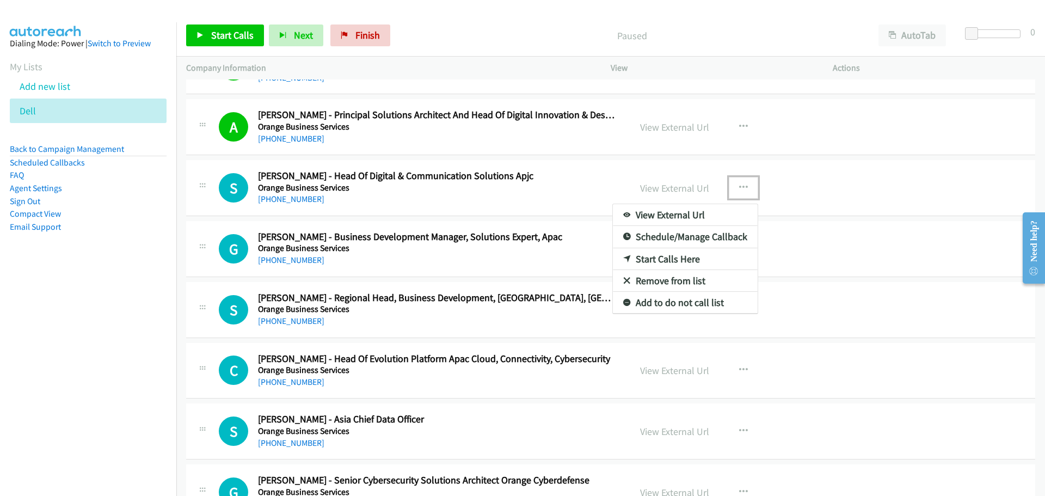
click at [654, 255] on link "Start Calls Here" at bounding box center [685, 259] width 145 height 22
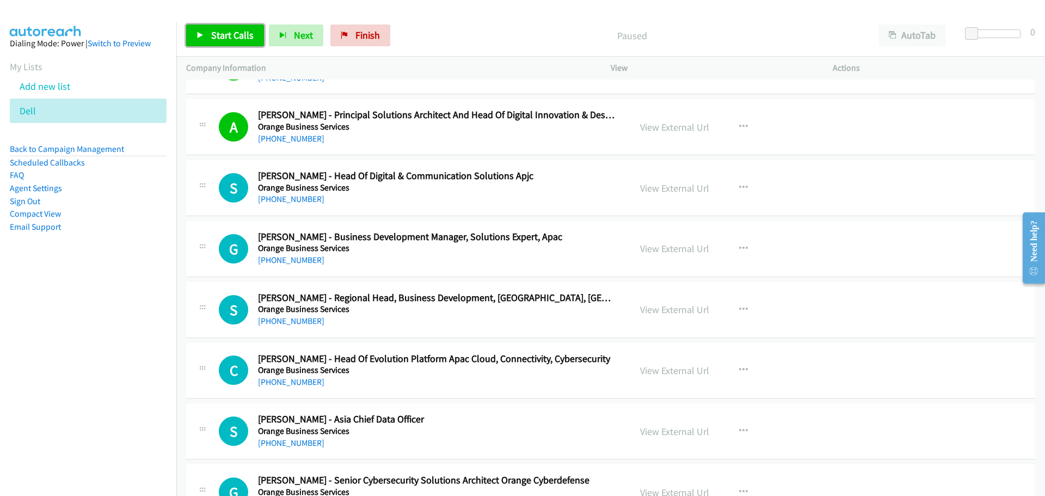
click at [223, 29] on span "Start Calls" at bounding box center [232, 35] width 42 height 13
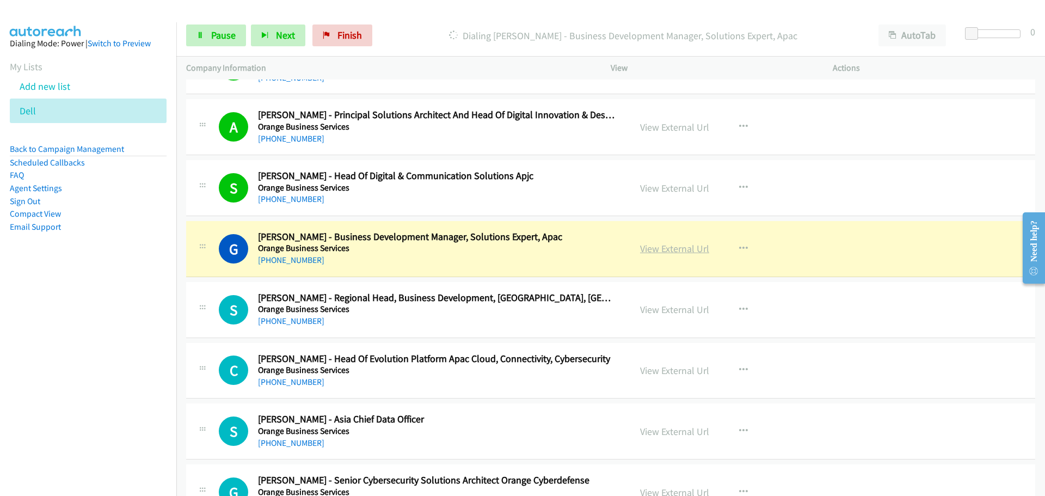
click at [649, 244] on link "View External Url" at bounding box center [674, 248] width 69 height 13
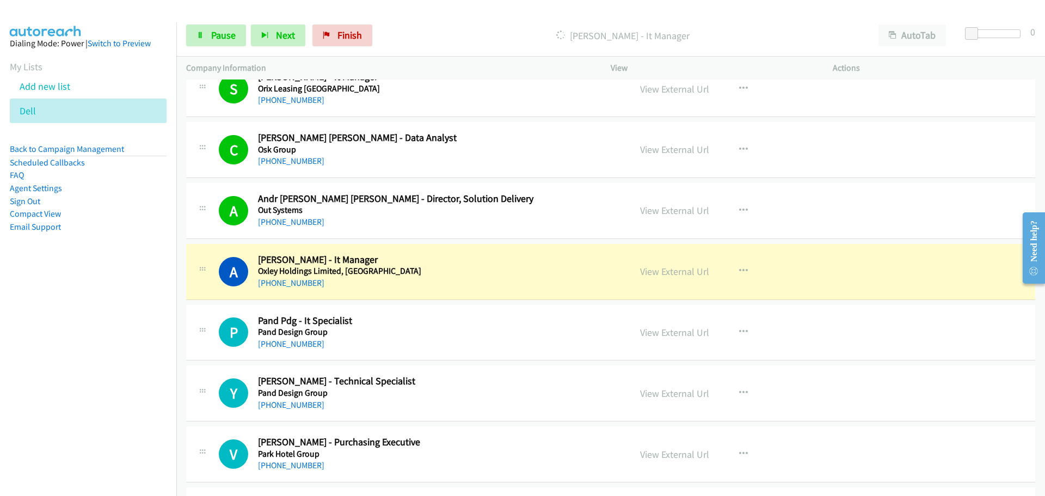
scroll to position [4735, 0]
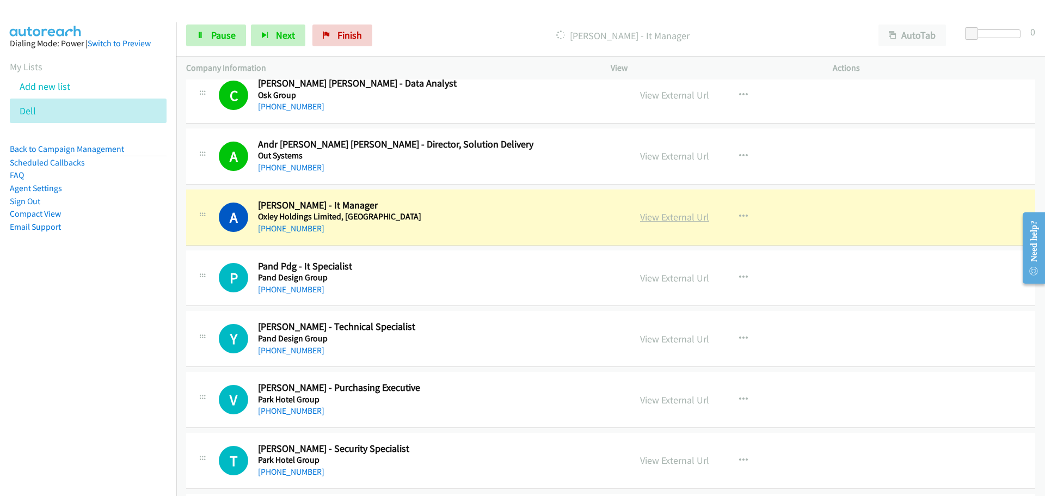
click at [667, 215] on link "View External Url" at bounding box center [674, 217] width 69 height 13
click at [207, 35] on link "Pause" at bounding box center [216, 35] width 60 height 22
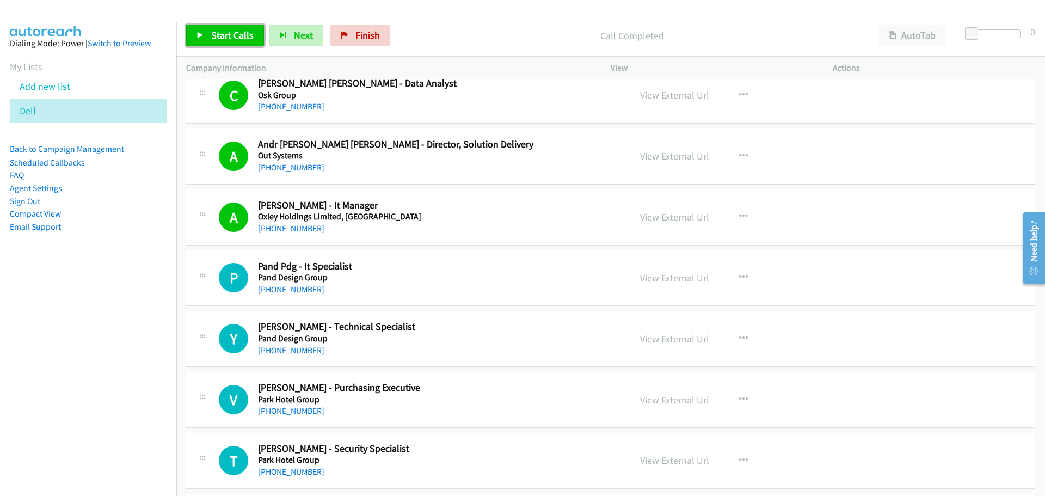
click at [222, 29] on span "Start Calls" at bounding box center [232, 35] width 42 height 13
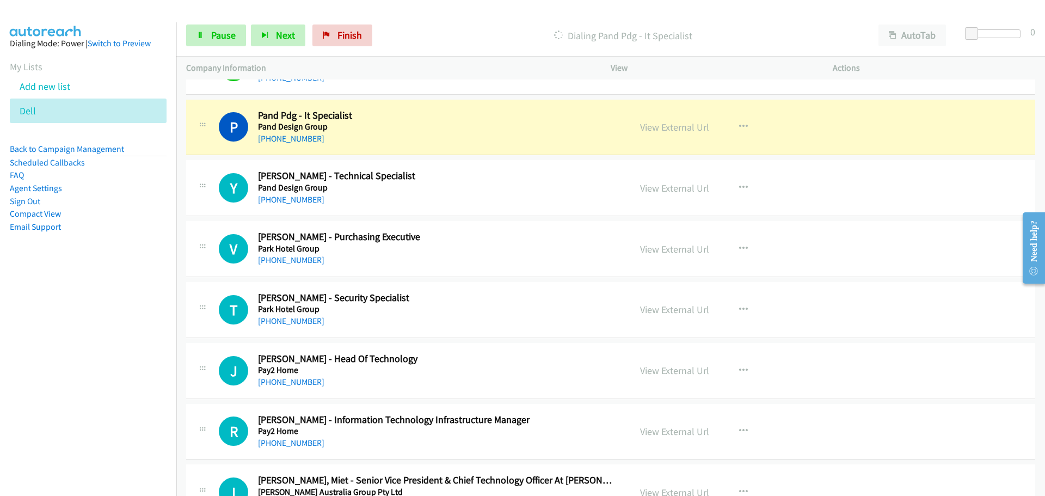
scroll to position [4898, 0]
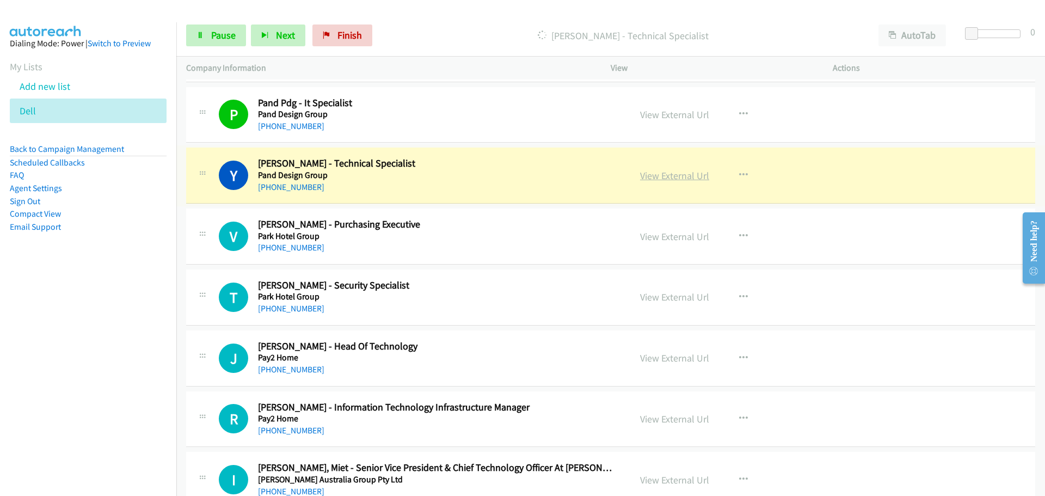
click at [653, 172] on link "View External Url" at bounding box center [674, 175] width 69 height 13
click at [214, 21] on div "Start Calls Pause Next Finish Dialing Yong Lim - Technical Specialist AutoTab A…" at bounding box center [610, 36] width 869 height 42
click at [218, 32] on span "Pause" at bounding box center [223, 35] width 24 height 13
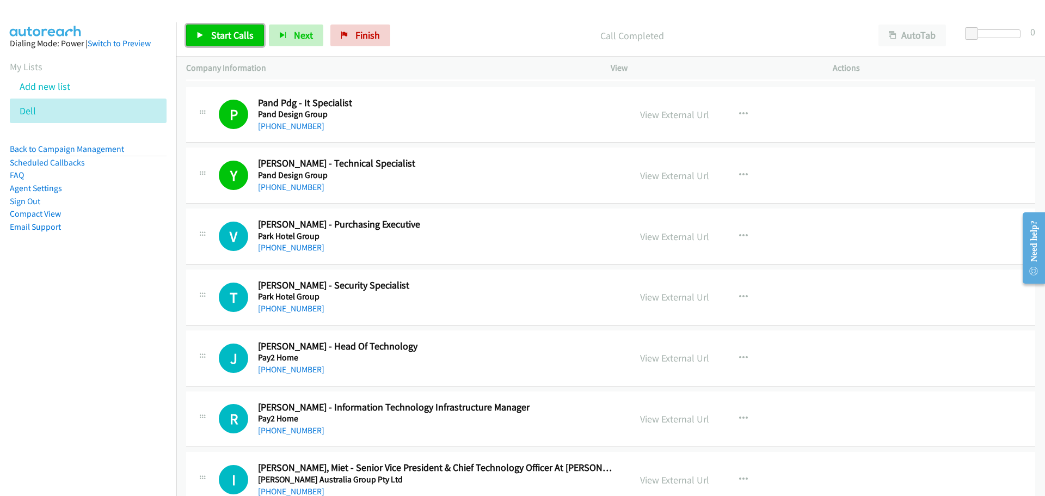
click at [236, 33] on span "Start Calls" at bounding box center [232, 35] width 42 height 13
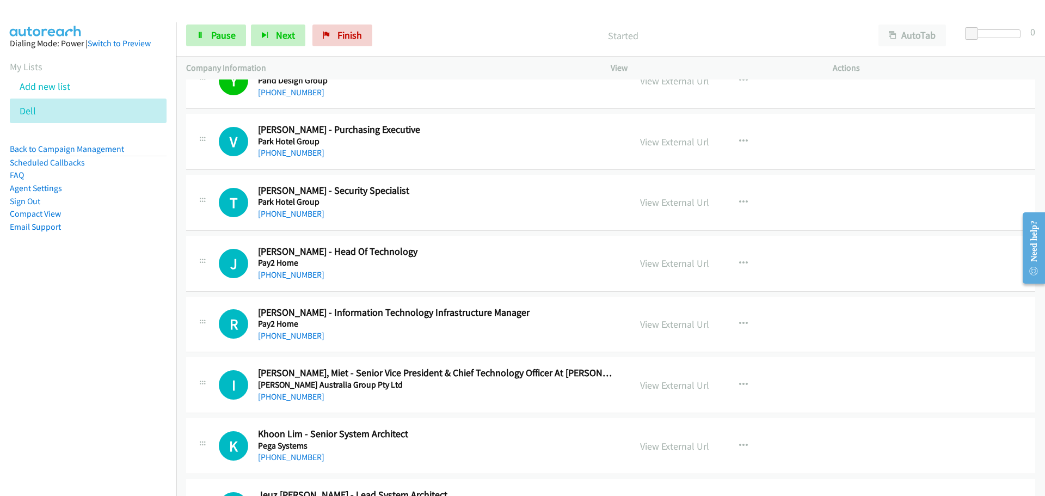
scroll to position [5007, 0]
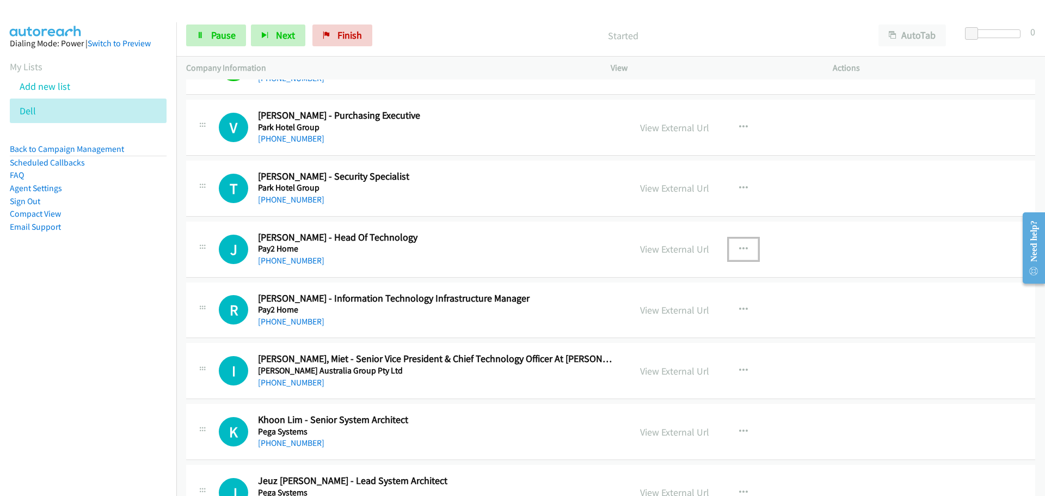
click at [741, 243] on button "button" at bounding box center [743, 249] width 29 height 22
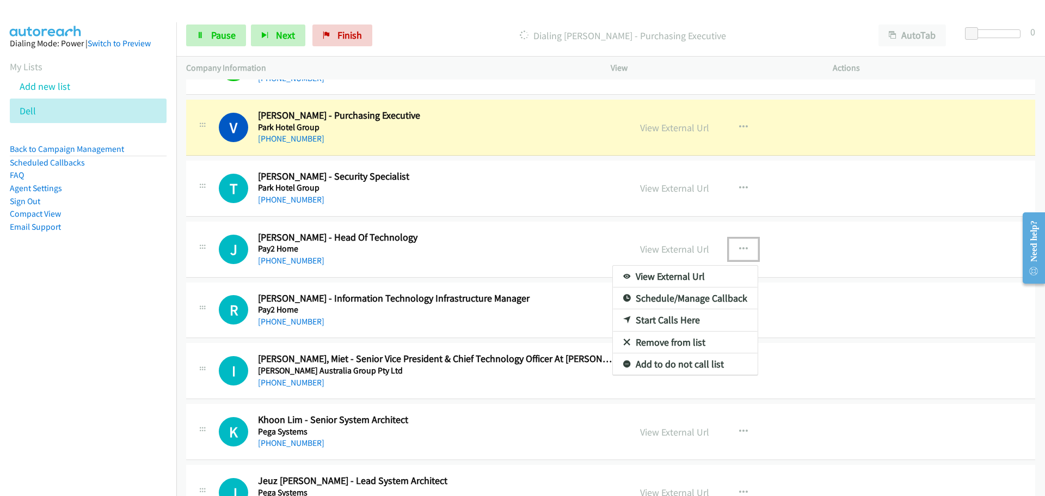
click at [659, 322] on link "Start Calls Here" at bounding box center [685, 320] width 145 height 22
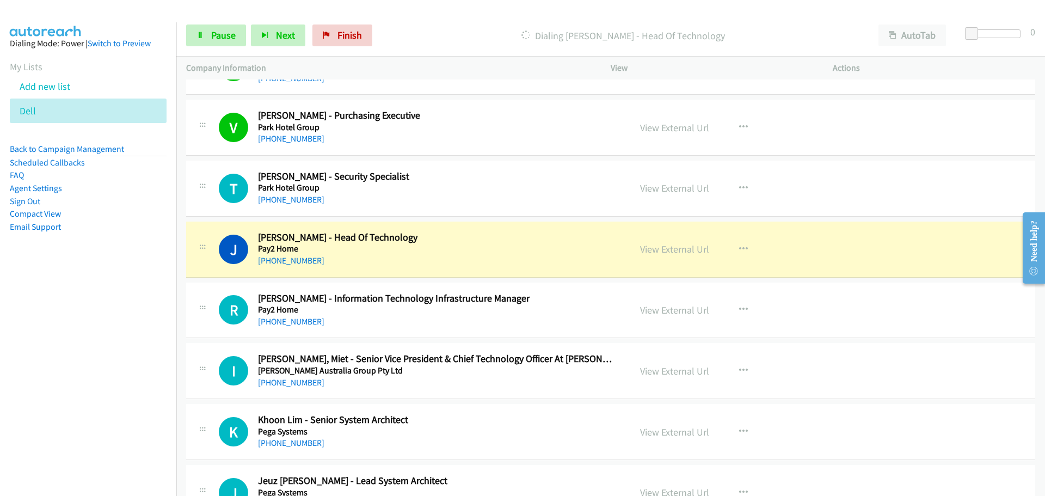
scroll to position [5061, 0]
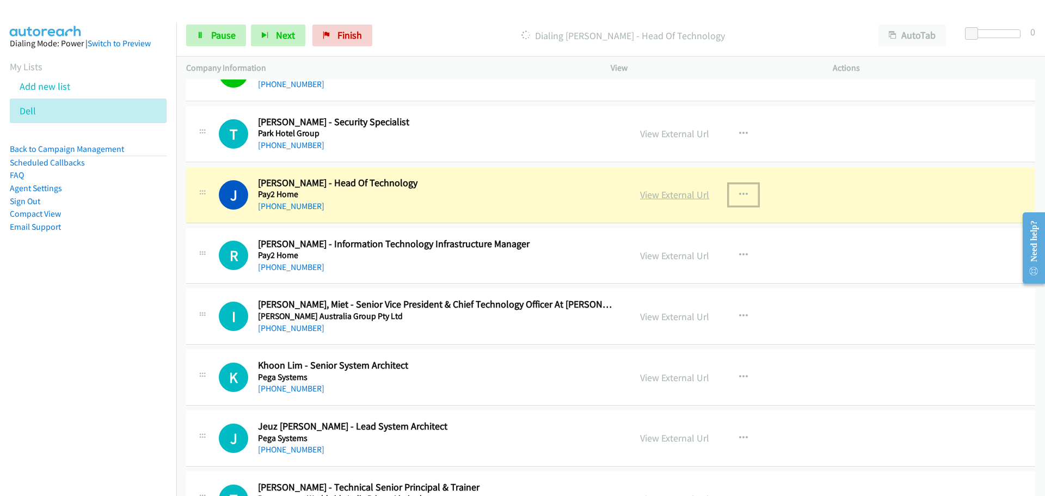
click at [649, 196] on link "View External Url" at bounding box center [674, 194] width 69 height 13
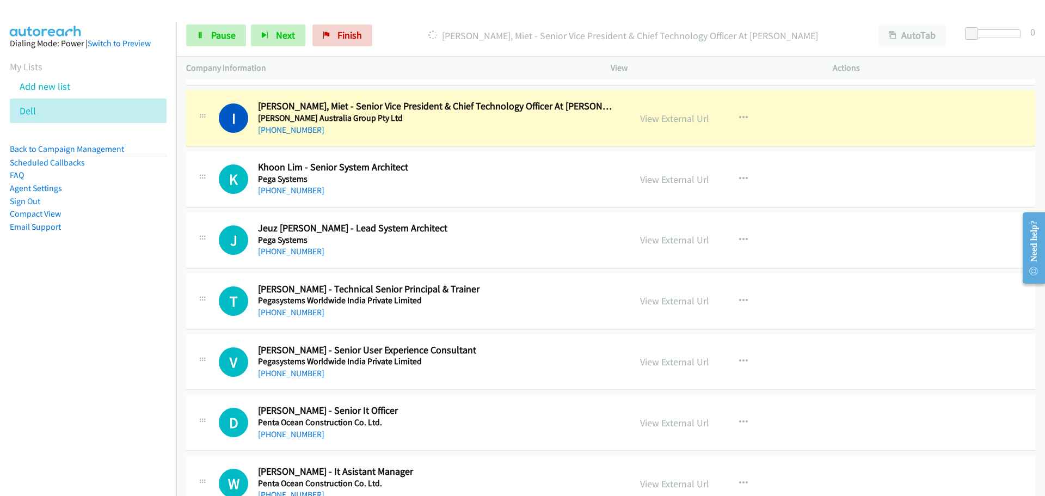
scroll to position [5279, 0]
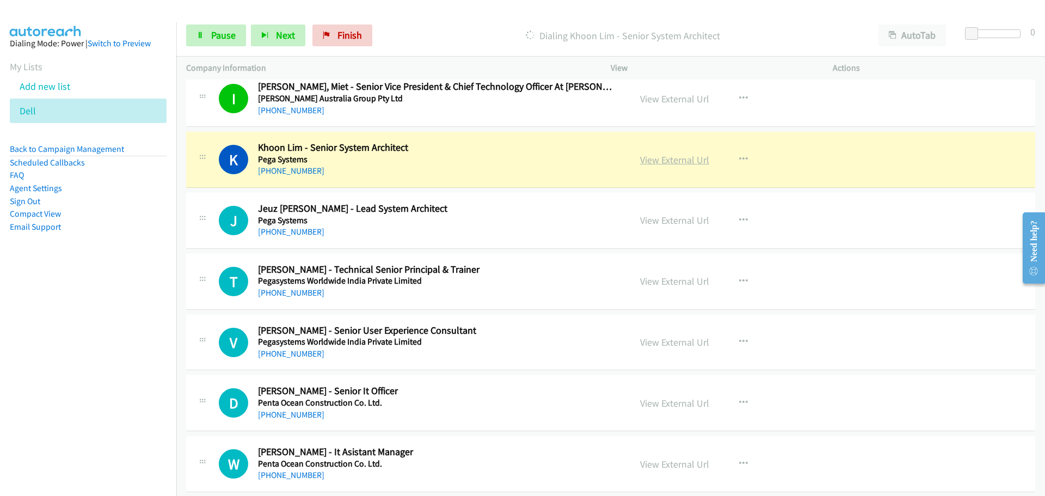
click at [666, 157] on link "View External Url" at bounding box center [674, 159] width 69 height 13
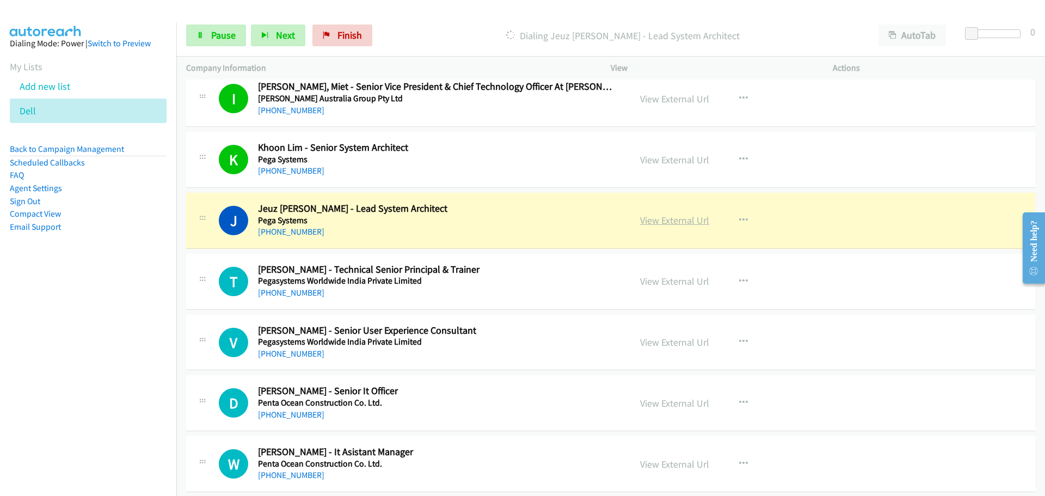
click at [667, 217] on link "View External Url" at bounding box center [674, 220] width 69 height 13
click at [211, 43] on link "Pause" at bounding box center [216, 35] width 60 height 22
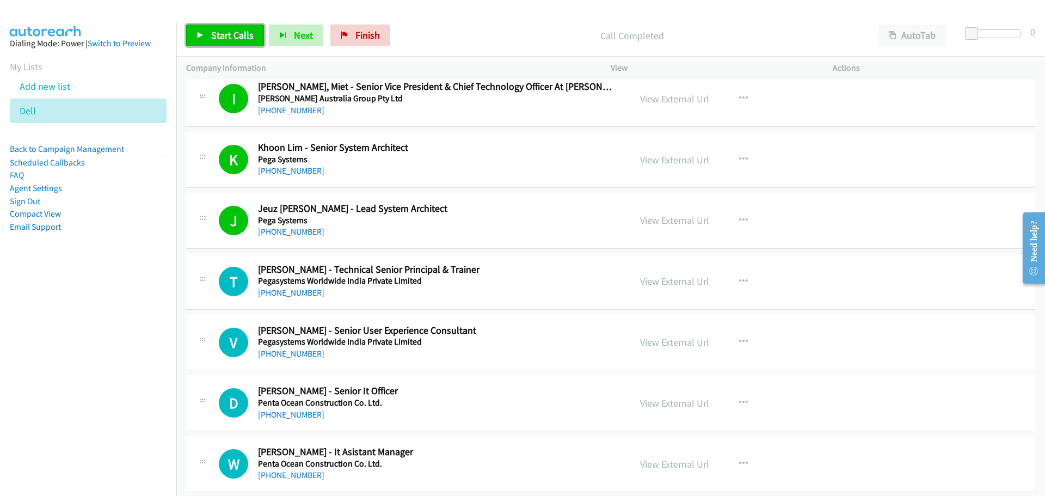
click at [233, 28] on link "Start Calls" at bounding box center [225, 35] width 78 height 22
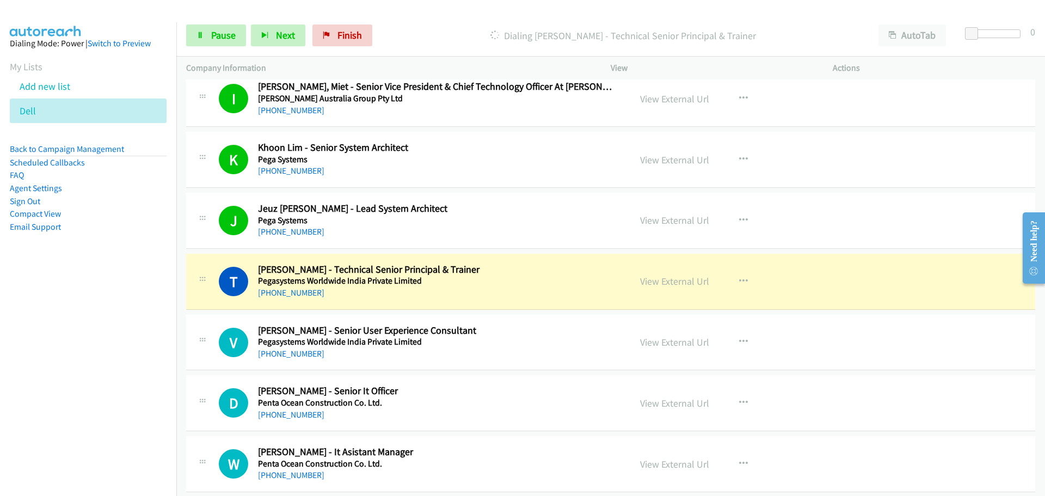
scroll to position [5333, 0]
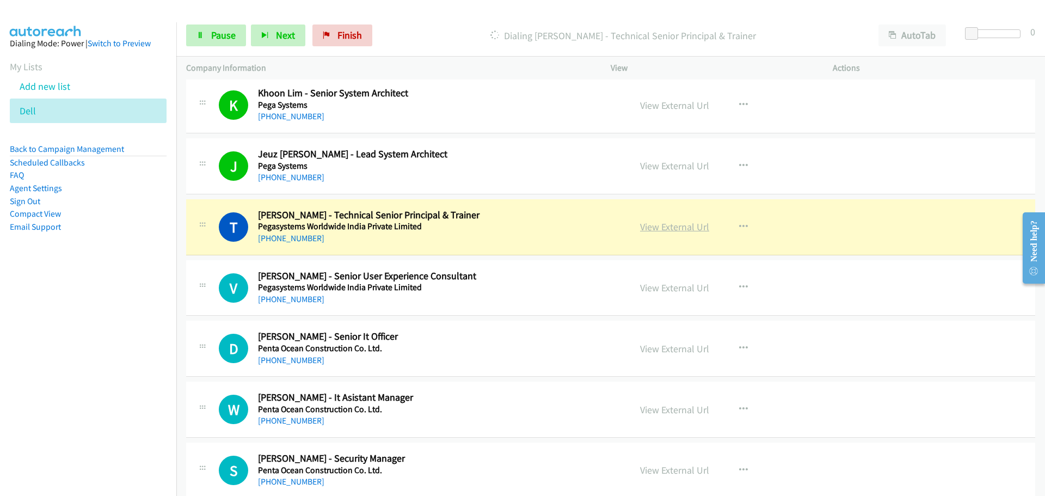
click at [660, 227] on link "View External Url" at bounding box center [674, 226] width 69 height 13
click at [222, 29] on span "Pause" at bounding box center [223, 35] width 24 height 13
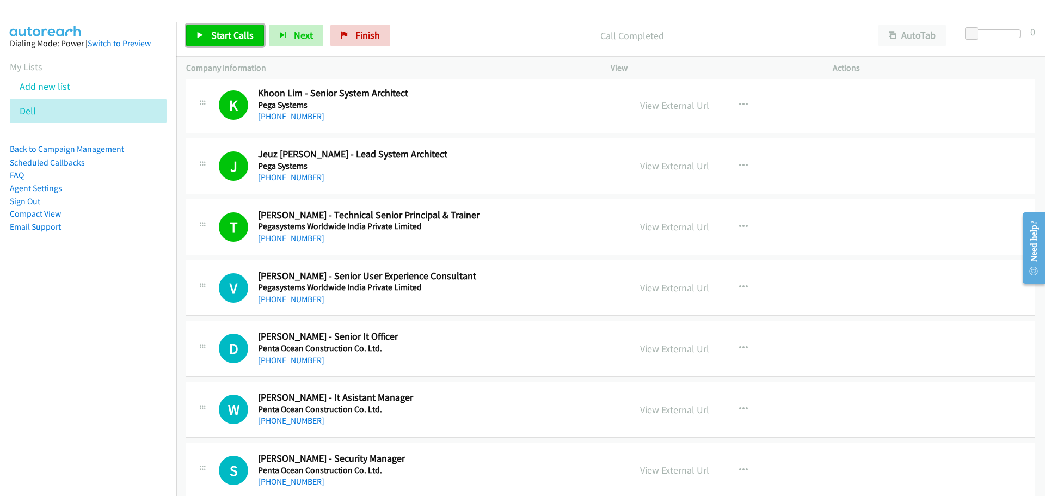
click at [195, 26] on link "Start Calls" at bounding box center [225, 35] width 78 height 22
click at [225, 54] on div "Start Calls Pause Next Finish Started AutoTab AutoTab 0" at bounding box center [610, 36] width 869 height 42
click at [219, 44] on link "Pause" at bounding box center [216, 35] width 60 height 22
click at [739, 284] on icon "button" at bounding box center [743, 287] width 9 height 9
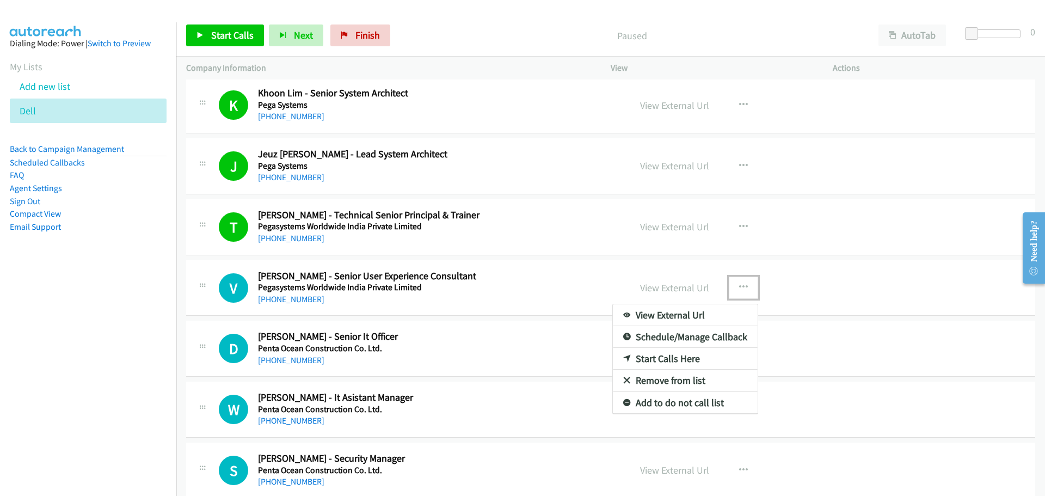
click at [650, 360] on link "Start Calls Here" at bounding box center [685, 359] width 145 height 22
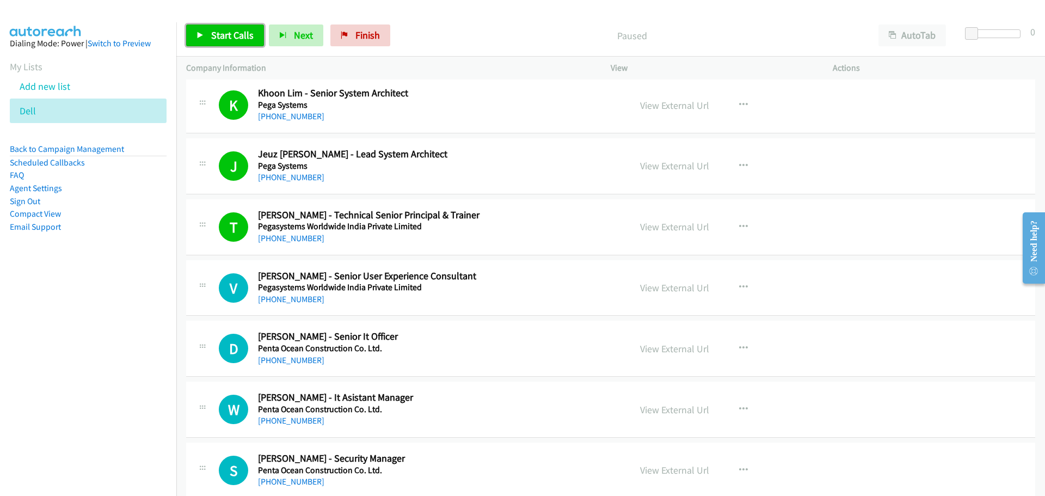
click at [227, 42] on link "Start Calls" at bounding box center [225, 35] width 78 height 22
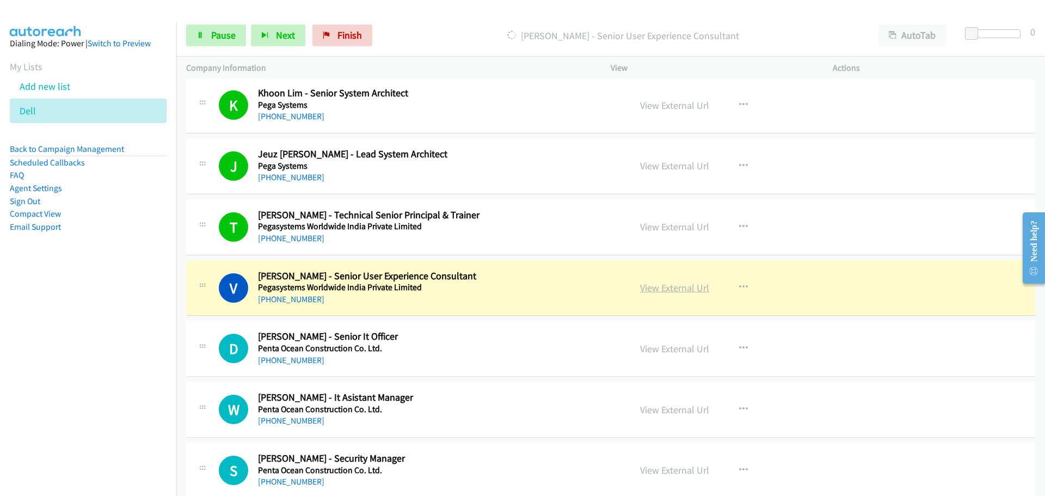
click at [653, 286] on link "View External Url" at bounding box center [674, 287] width 69 height 13
click at [216, 27] on link "Pause" at bounding box center [216, 35] width 60 height 22
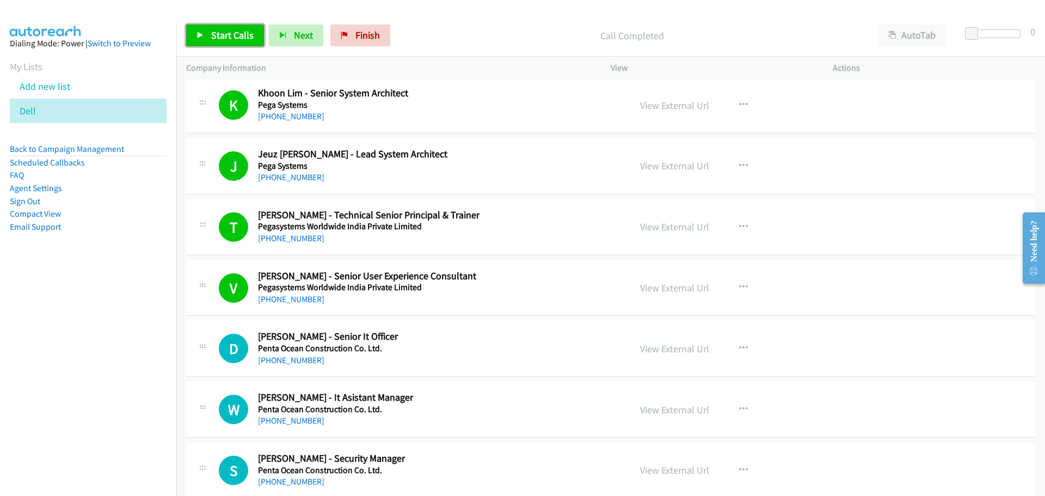
click at [212, 41] on link "Start Calls" at bounding box center [225, 35] width 78 height 22
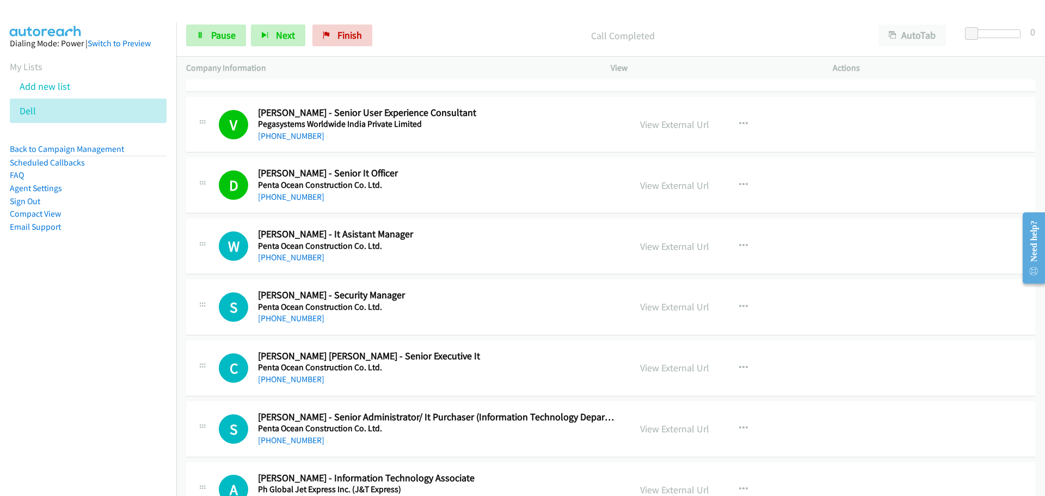
scroll to position [5551, 0]
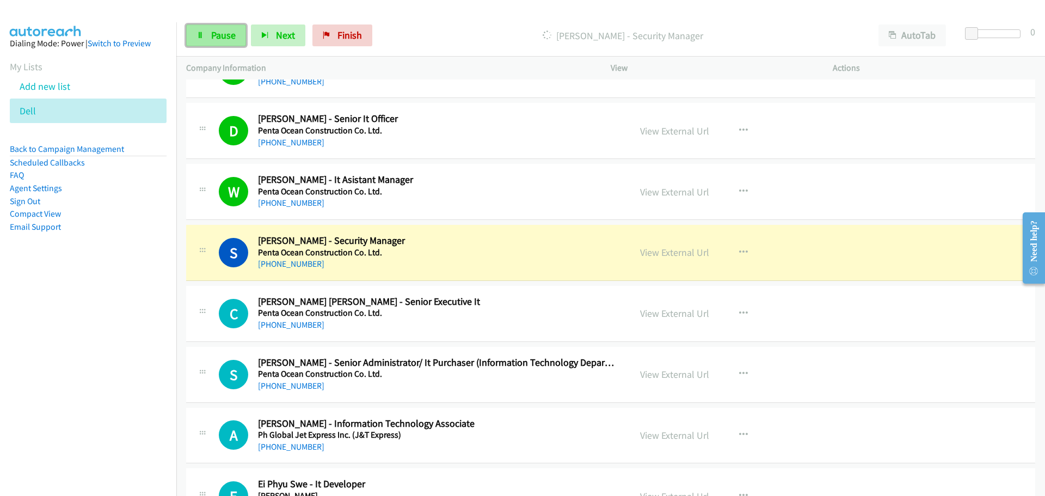
click at [206, 29] on link "Pause" at bounding box center [216, 35] width 60 height 22
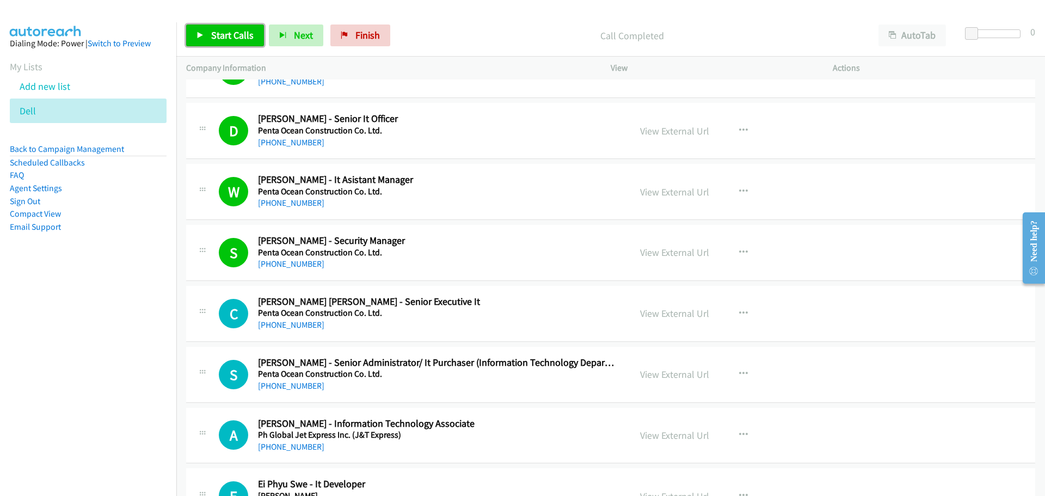
click at [217, 27] on link "Start Calls" at bounding box center [225, 35] width 78 height 22
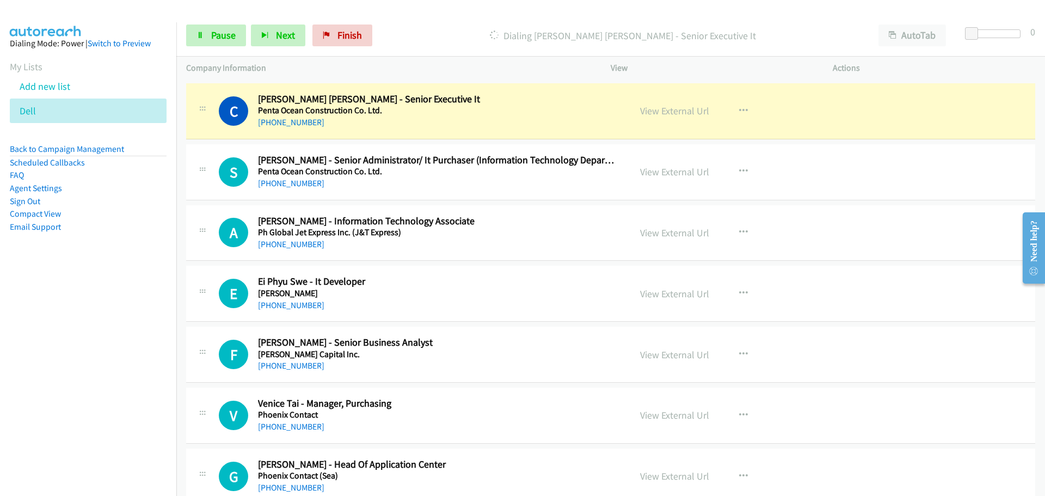
scroll to position [5769, 0]
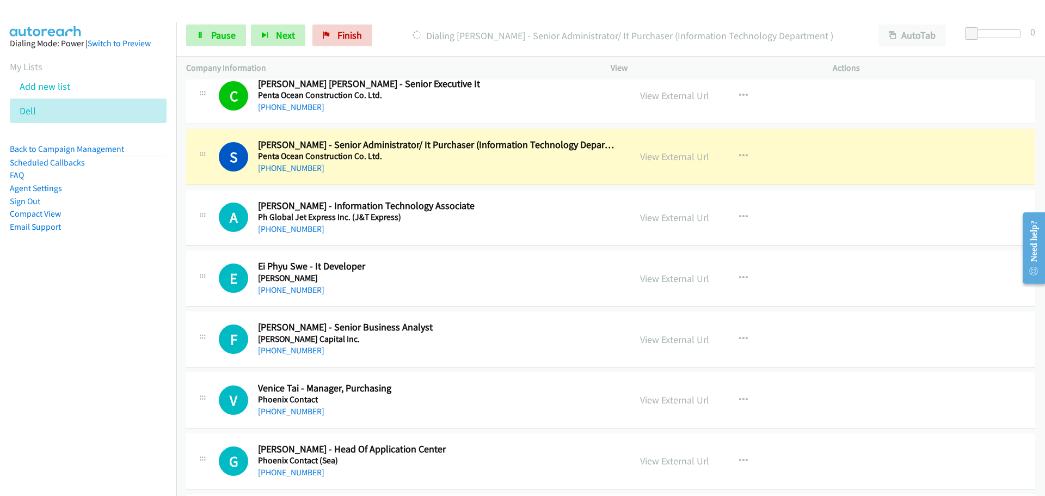
click at [673, 156] on link "View External Url" at bounding box center [674, 156] width 69 height 13
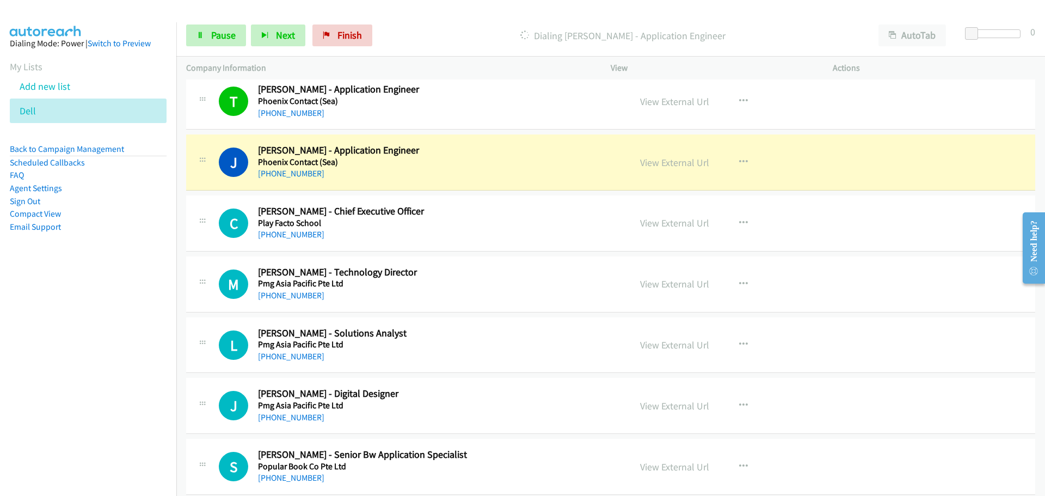
scroll to position [6259, 0]
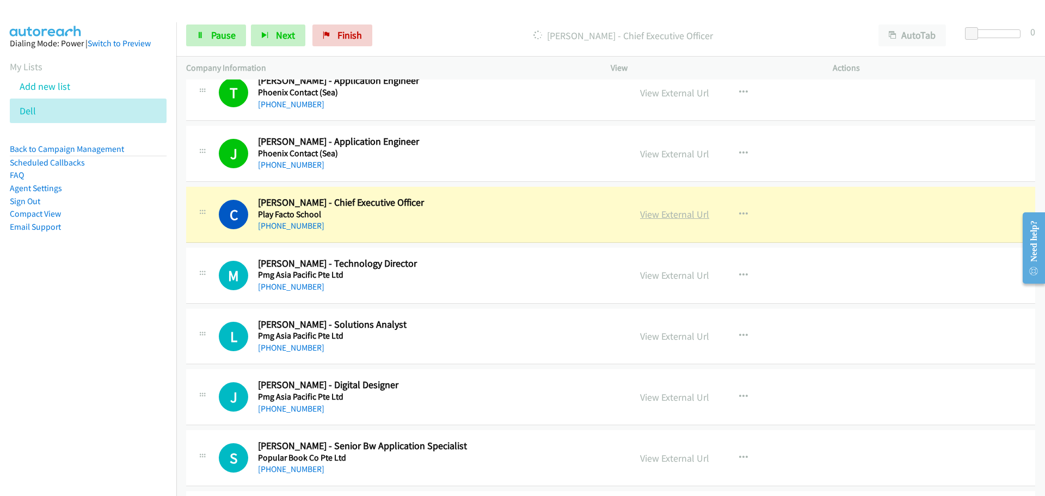
click at [684, 218] on link "View External Url" at bounding box center [674, 214] width 69 height 13
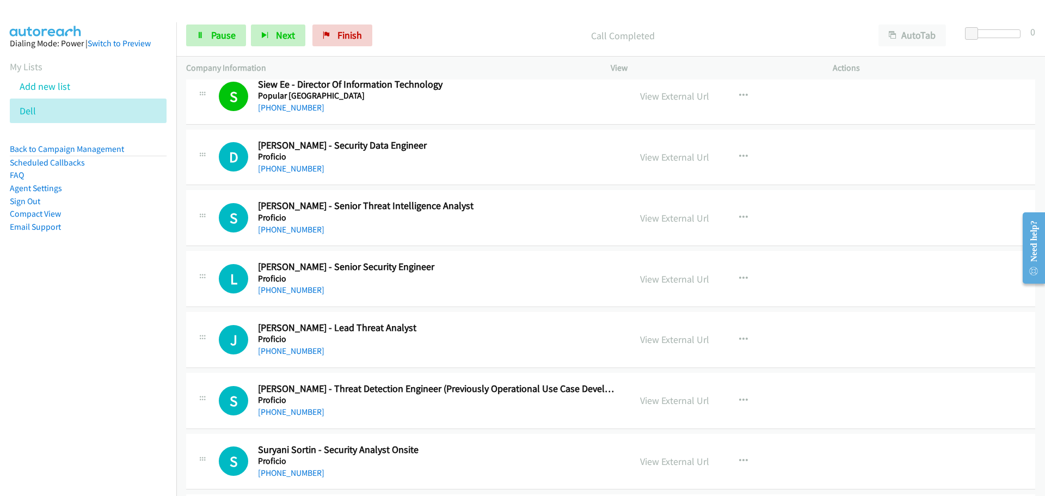
scroll to position [6857, 0]
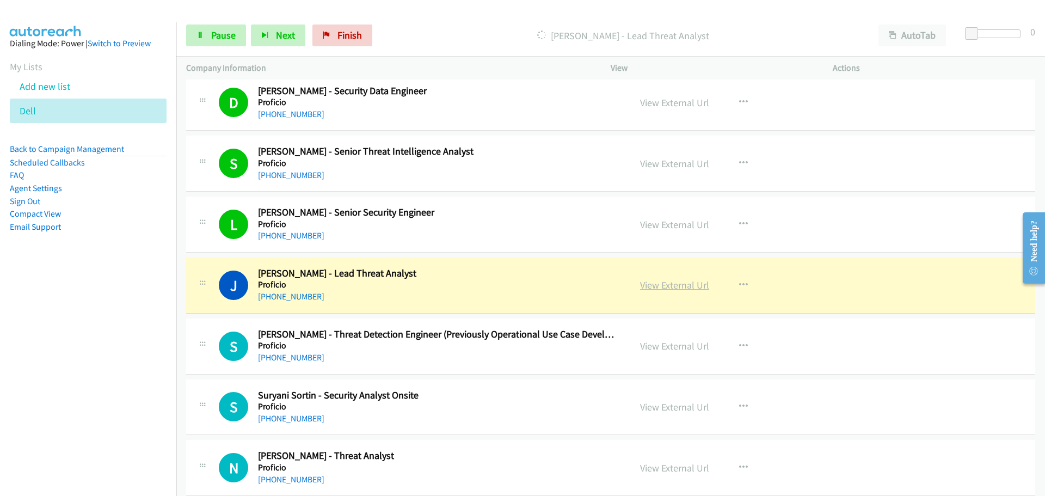
click at [682, 285] on link "View External Url" at bounding box center [674, 285] width 69 height 13
click at [225, 30] on span "Pause" at bounding box center [223, 35] width 24 height 13
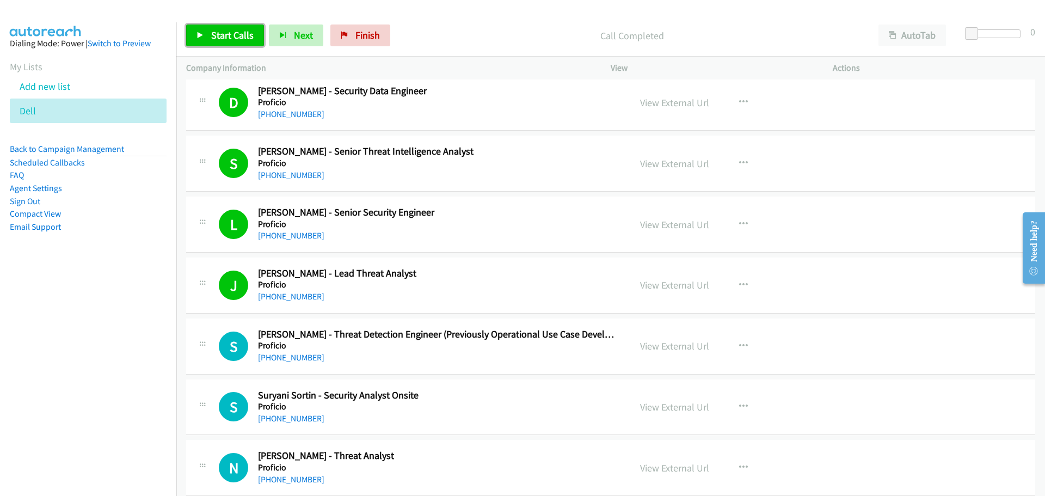
click at [219, 25] on link "Start Calls" at bounding box center [225, 35] width 78 height 22
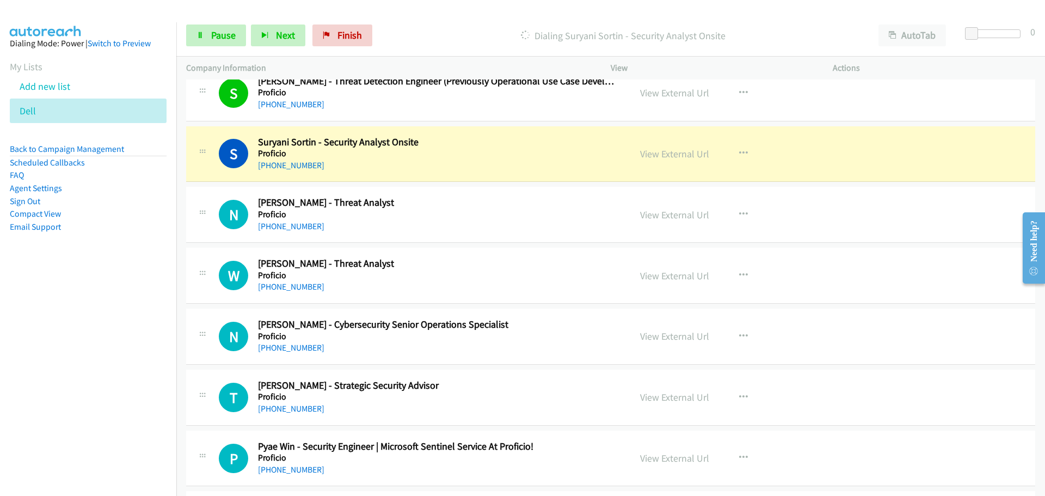
scroll to position [7129, 0]
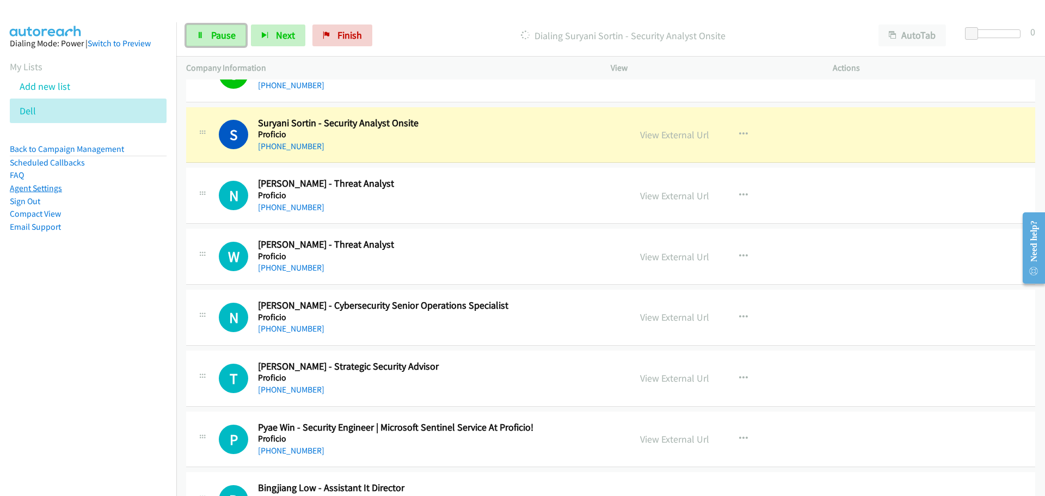
click at [232, 37] on span "Pause" at bounding box center [223, 35] width 24 height 13
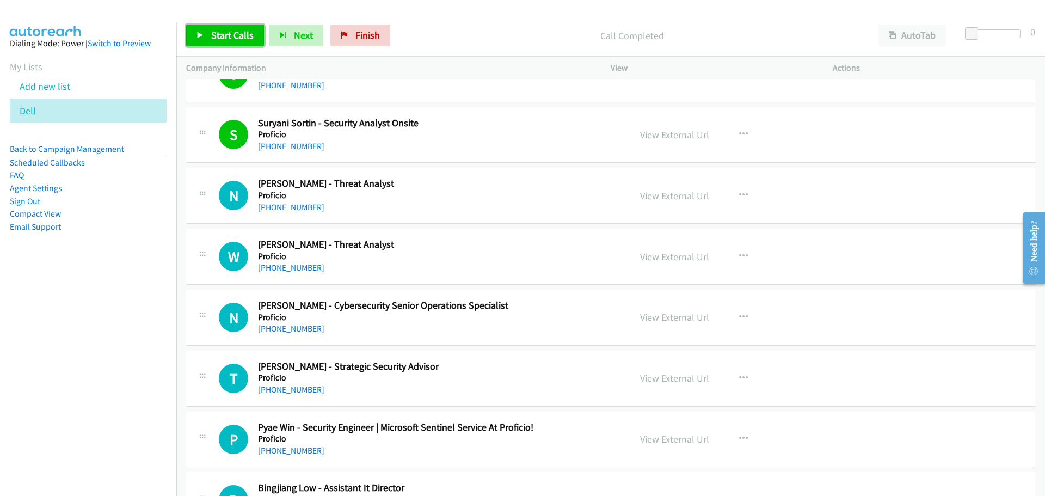
click at [219, 45] on link "Start Calls" at bounding box center [225, 35] width 78 height 22
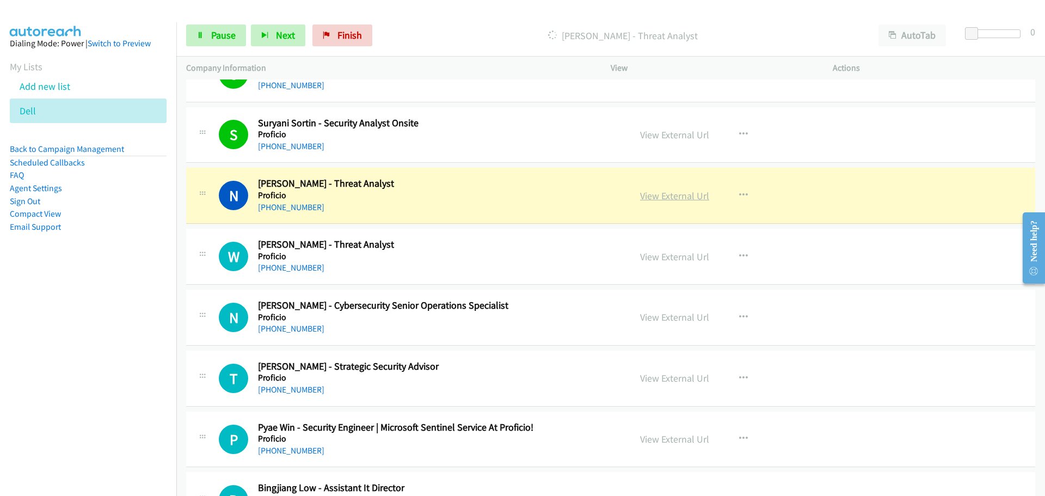
click at [660, 198] on link "View External Url" at bounding box center [674, 195] width 69 height 13
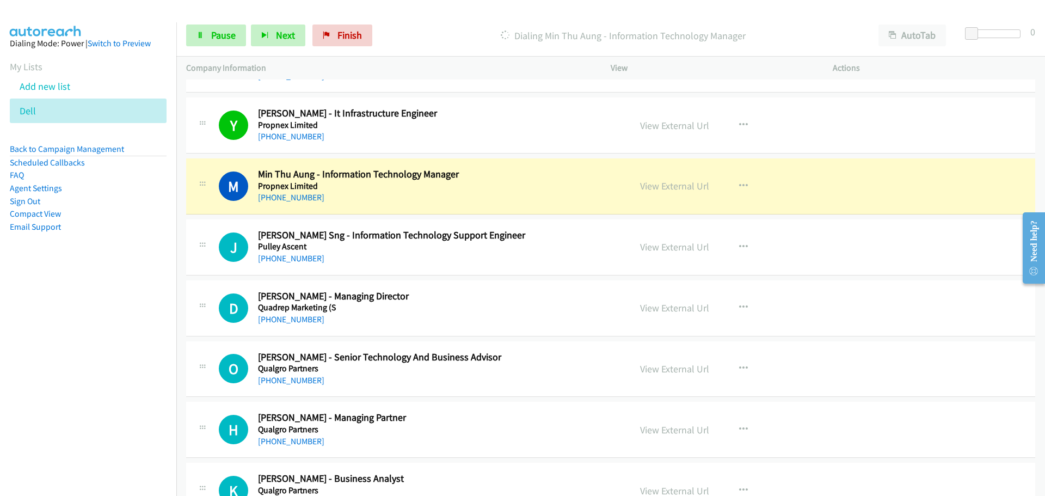
scroll to position [7619, 0]
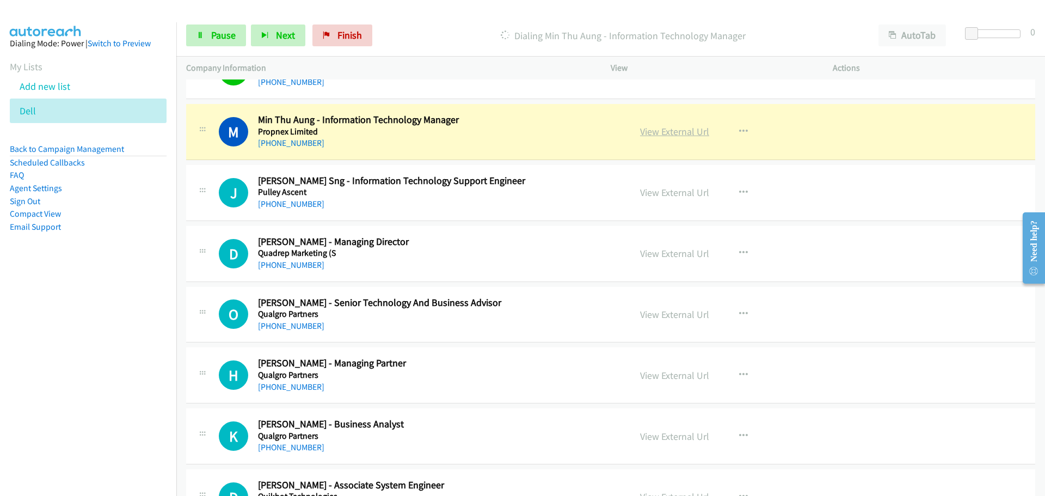
click at [675, 131] on link "View External Url" at bounding box center [674, 131] width 69 height 13
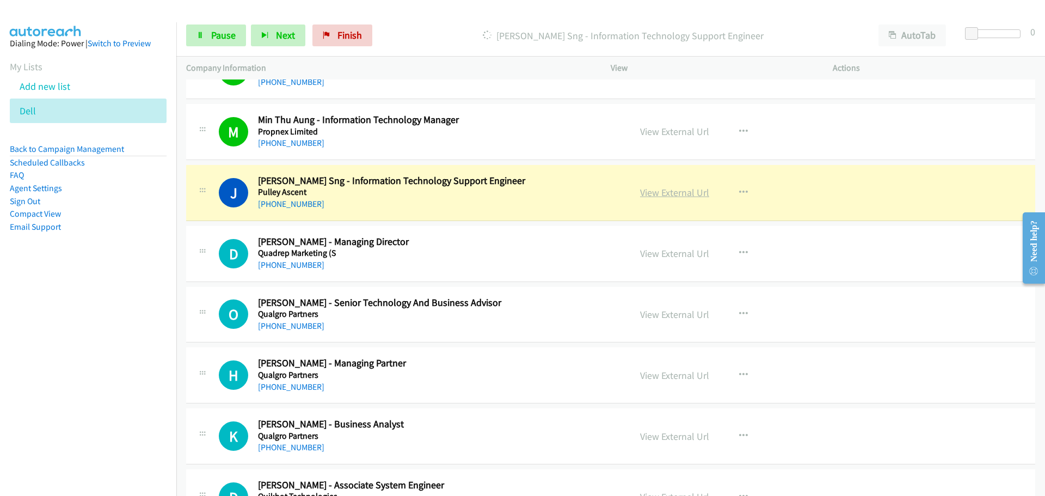
click at [650, 189] on link "View External Url" at bounding box center [674, 192] width 69 height 13
click at [211, 40] on span "Pause" at bounding box center [223, 35] width 24 height 13
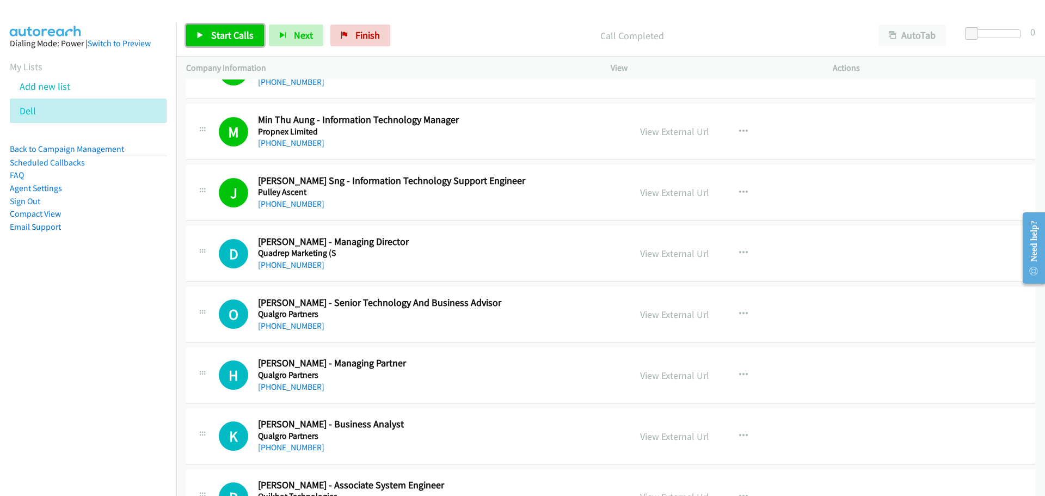
click at [210, 43] on link "Start Calls" at bounding box center [225, 35] width 78 height 22
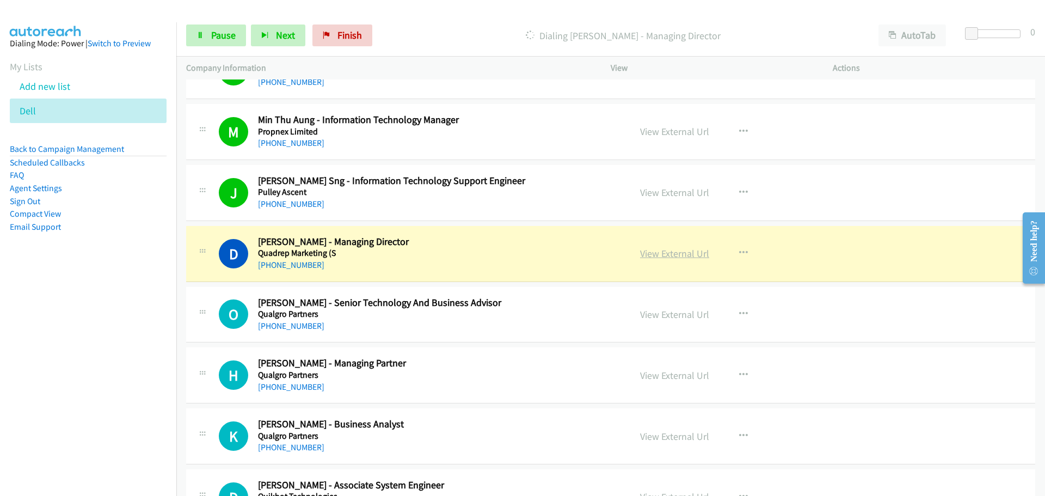
click at [675, 251] on link "View External Url" at bounding box center [674, 253] width 69 height 13
click at [217, 30] on span "Pause" at bounding box center [223, 35] width 24 height 13
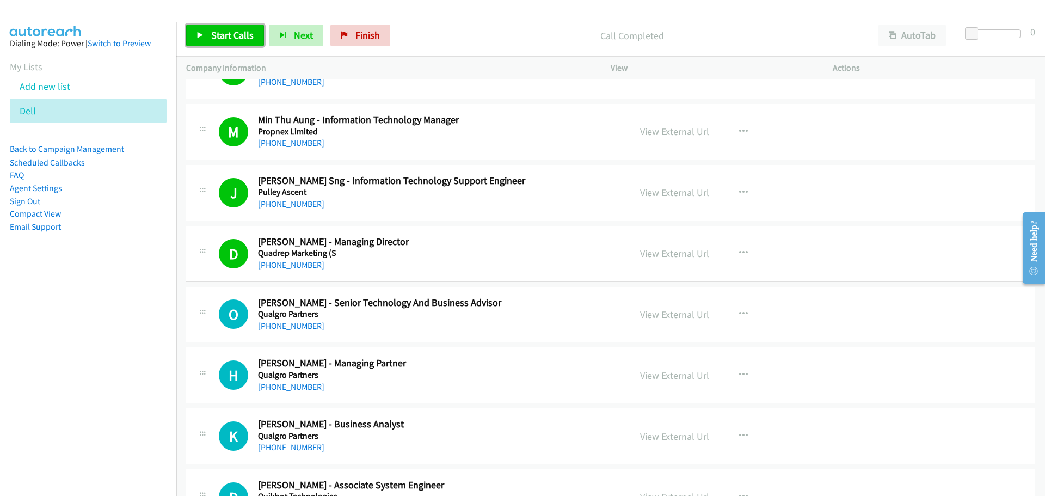
click at [233, 40] on span "Start Calls" at bounding box center [232, 35] width 42 height 13
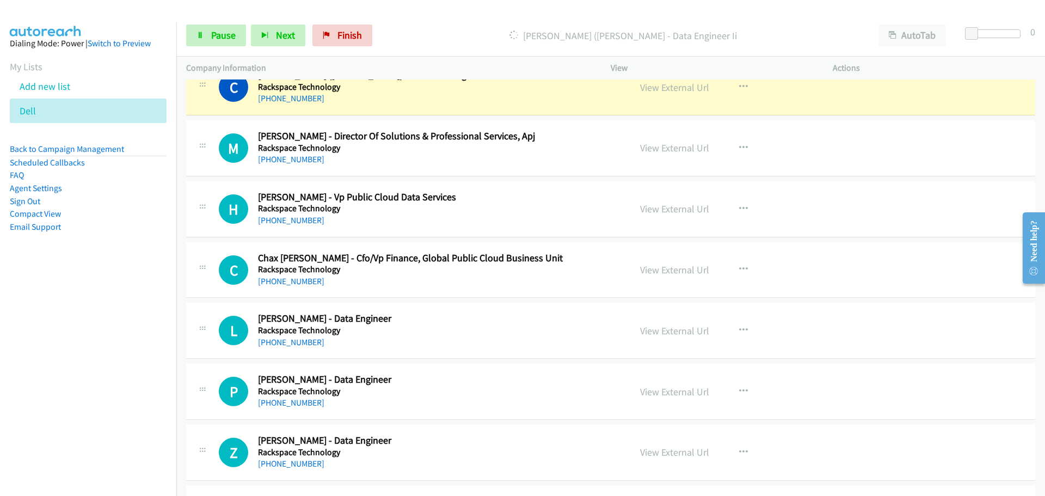
scroll to position [8218, 0]
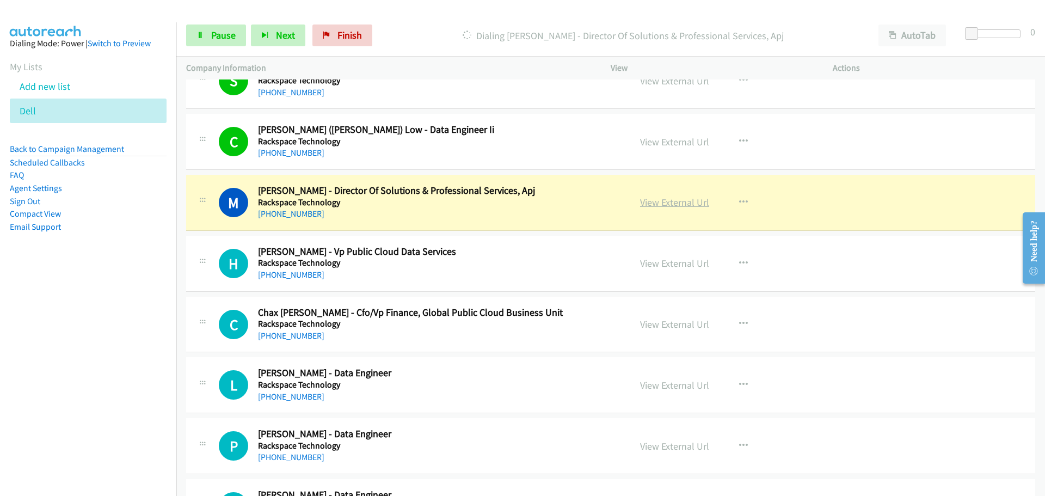
click at [649, 199] on link "View External Url" at bounding box center [674, 202] width 69 height 13
click at [207, 34] on link "Pause" at bounding box center [216, 35] width 60 height 22
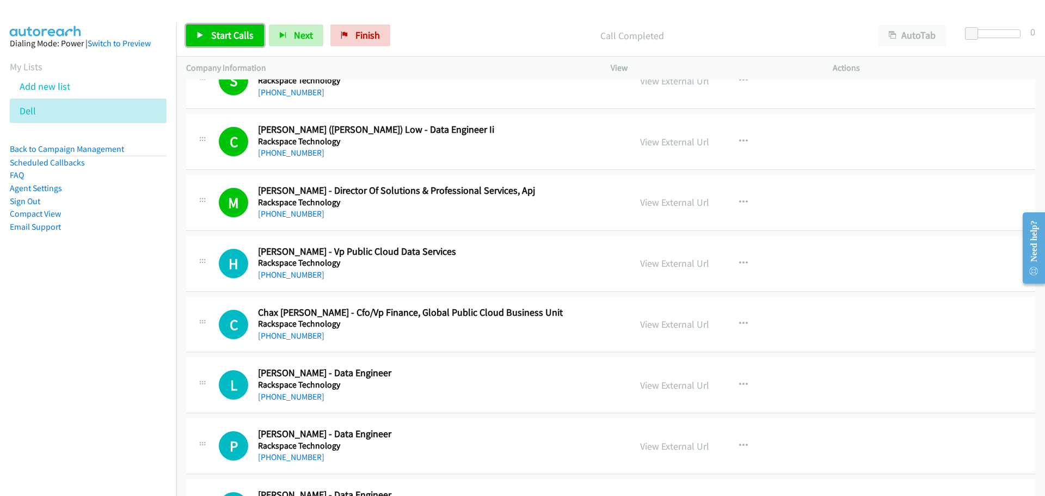
click at [207, 28] on link "Start Calls" at bounding box center [225, 35] width 78 height 22
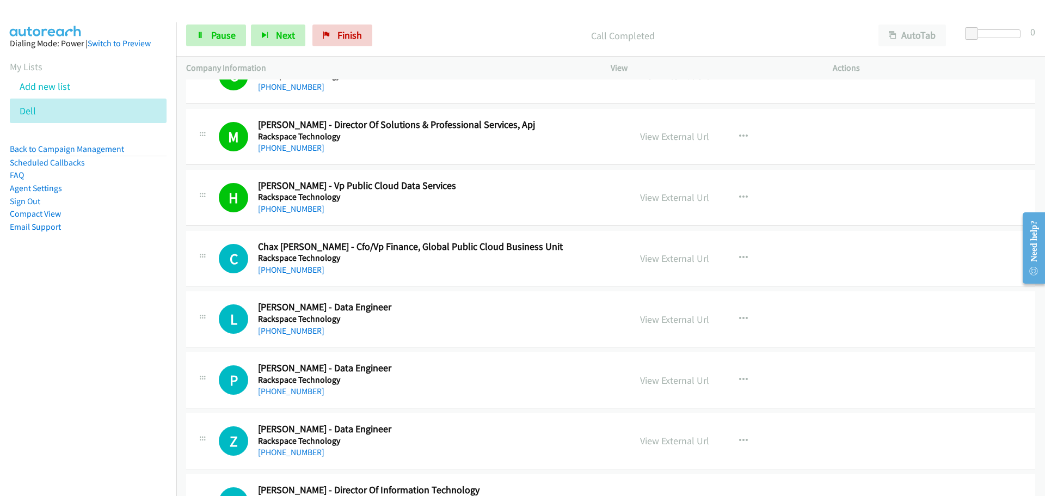
scroll to position [8327, 0]
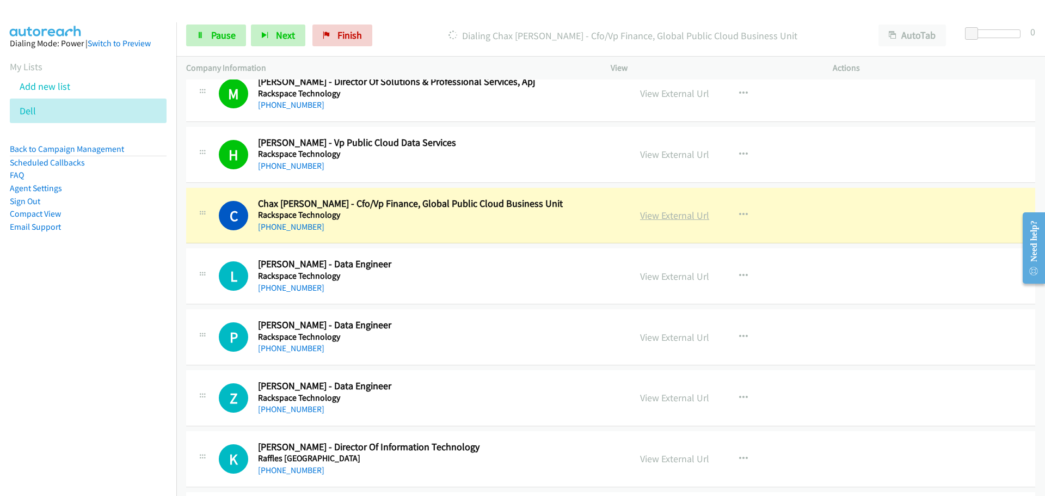
click at [673, 212] on link "View External Url" at bounding box center [674, 215] width 69 height 13
click at [205, 44] on link "Pause" at bounding box center [216, 35] width 60 height 22
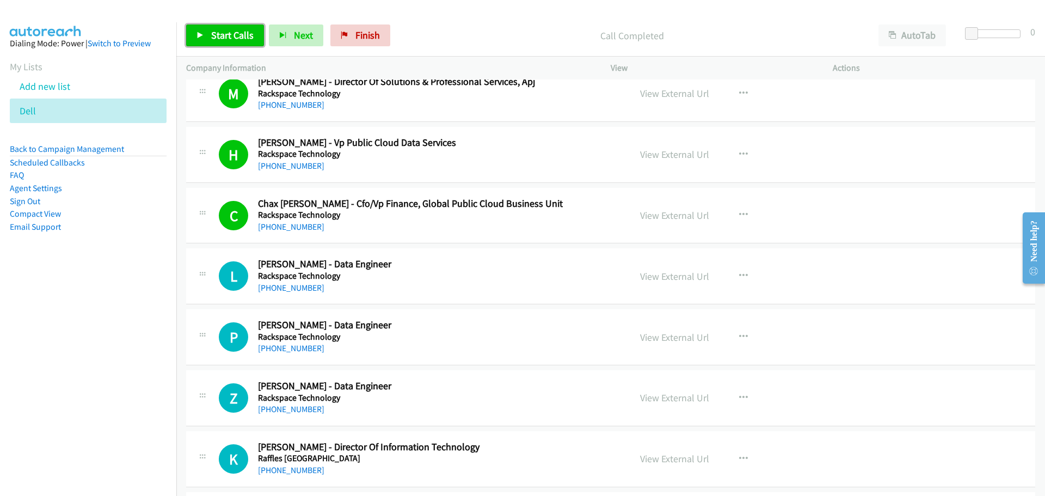
click at [209, 36] on link "Start Calls" at bounding box center [225, 35] width 78 height 22
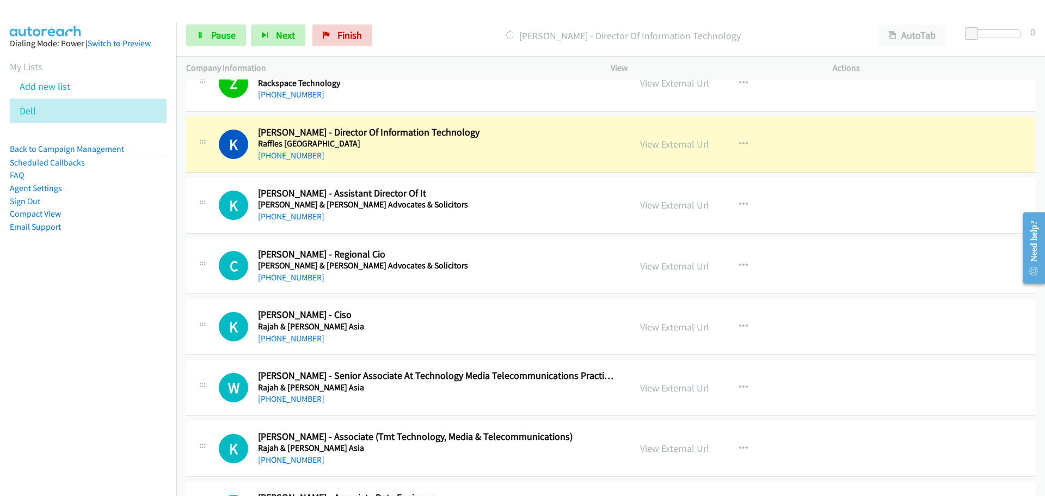
scroll to position [8653, 0]
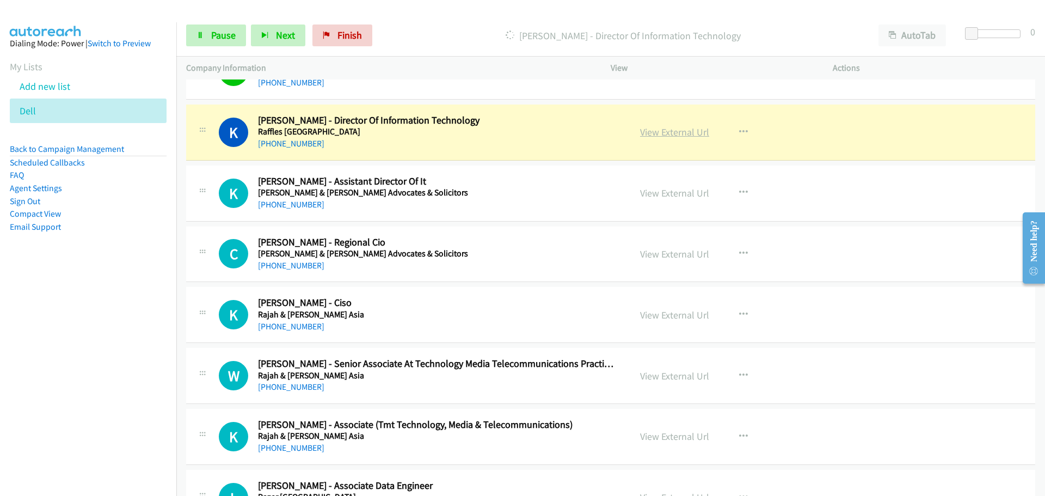
click at [684, 130] on link "View External Url" at bounding box center [674, 132] width 69 height 13
click at [215, 33] on span "Pause" at bounding box center [223, 35] width 24 height 13
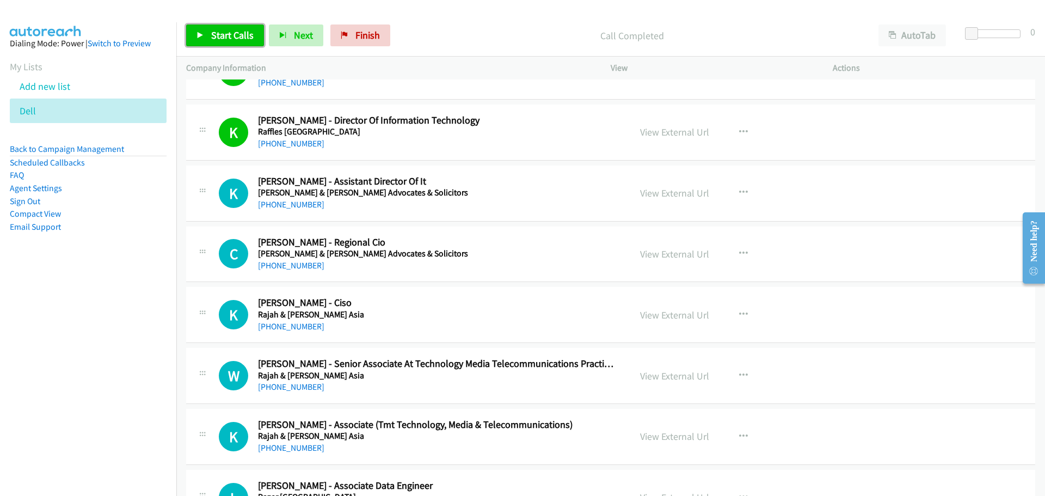
click at [225, 40] on span "Start Calls" at bounding box center [232, 35] width 42 height 13
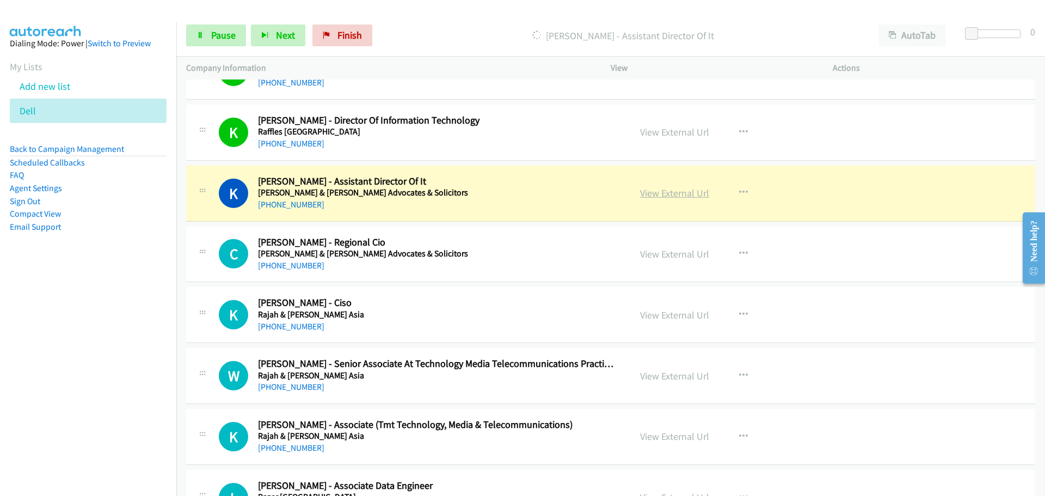
click at [656, 188] on link "View External Url" at bounding box center [674, 193] width 69 height 13
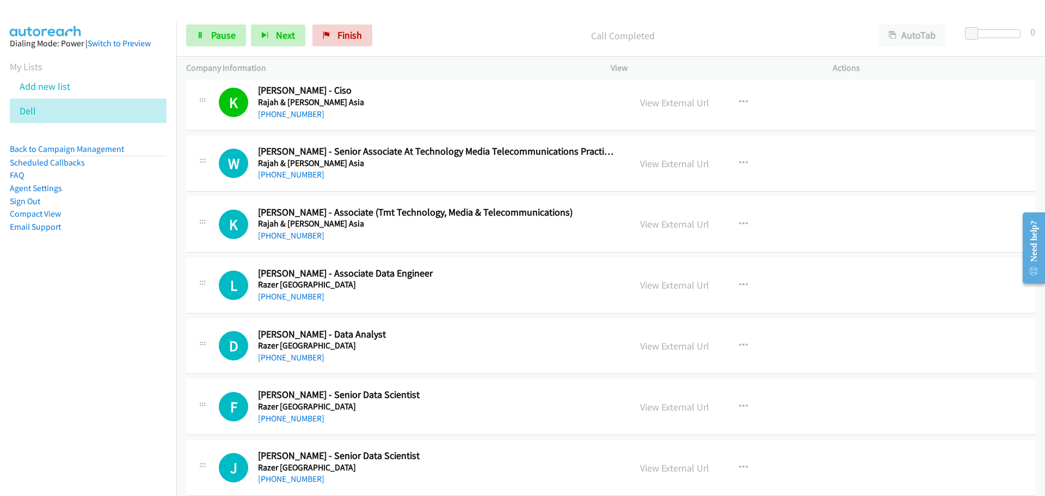
scroll to position [8871, 0]
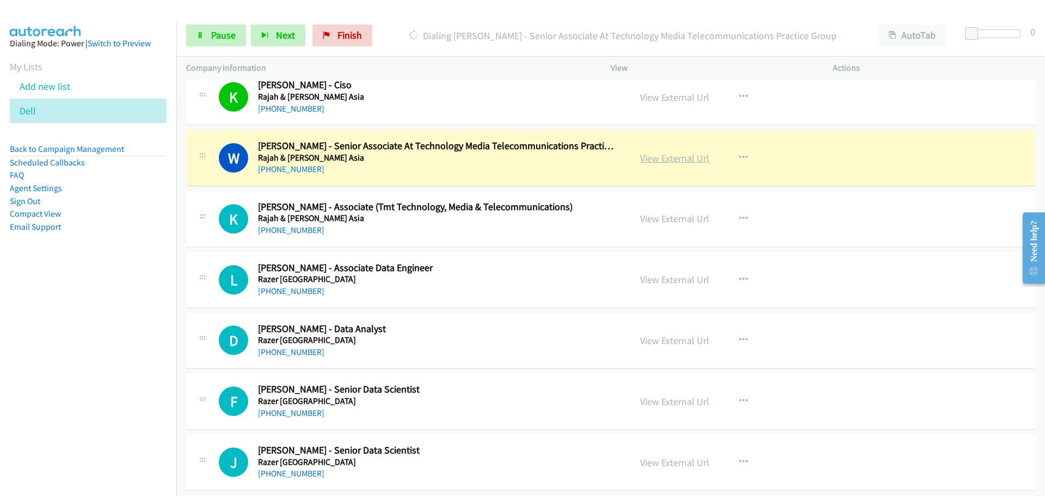
click at [680, 159] on link "View External Url" at bounding box center [674, 158] width 69 height 13
click at [221, 33] on span "Pause" at bounding box center [223, 35] width 24 height 13
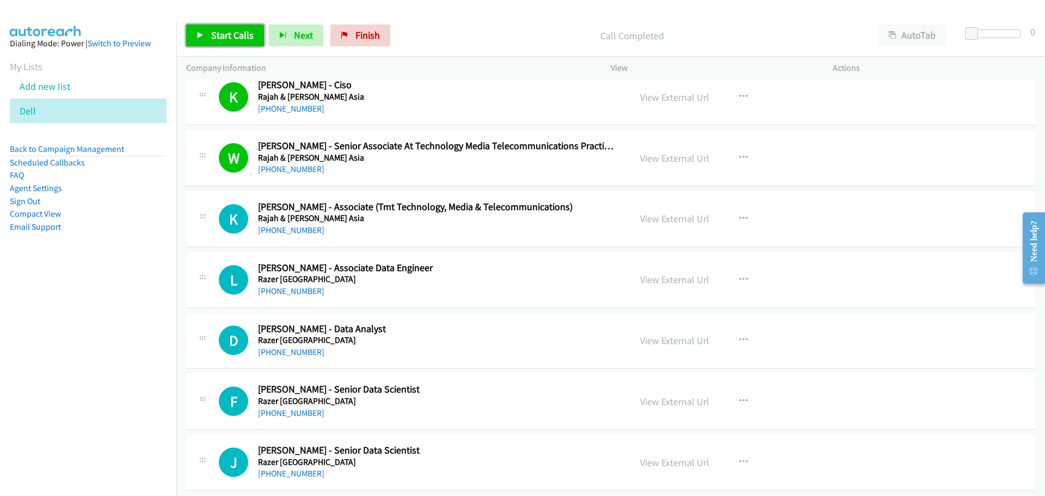
click at [210, 26] on link "Start Calls" at bounding box center [225, 35] width 78 height 22
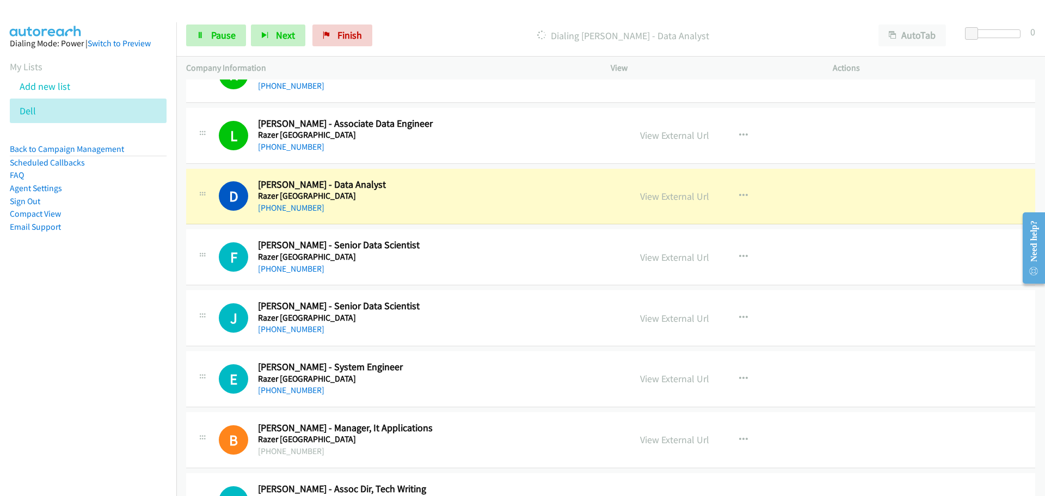
scroll to position [9034, 0]
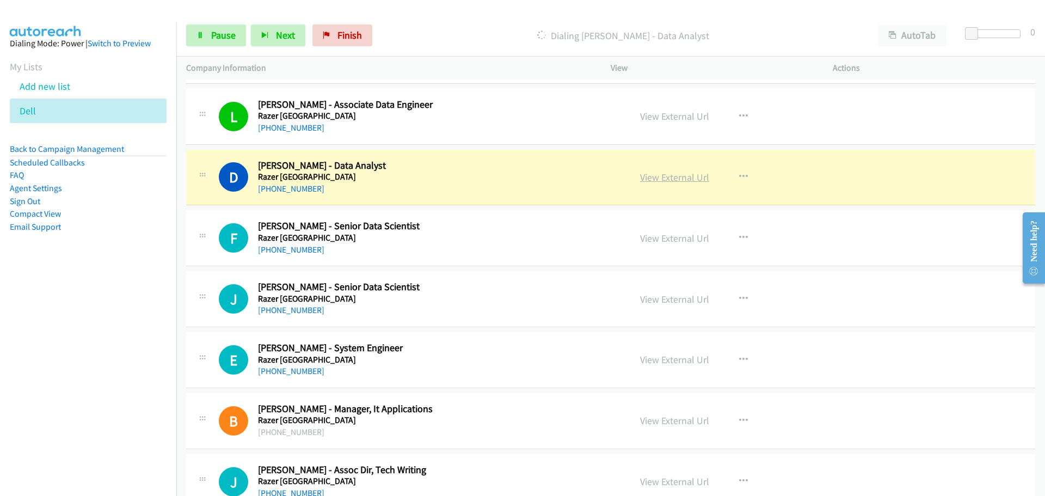
click at [644, 174] on link "View External Url" at bounding box center [674, 177] width 69 height 13
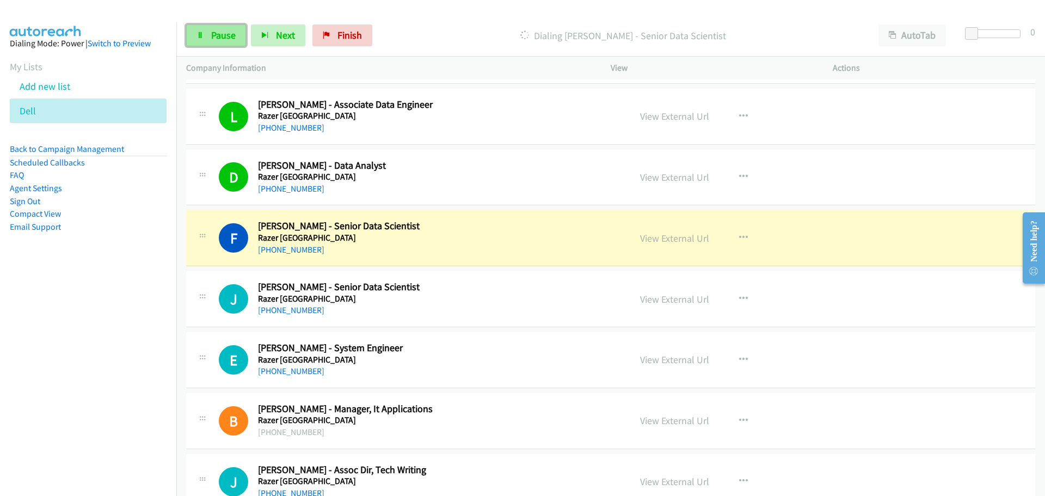
click at [220, 36] on span "Pause" at bounding box center [223, 35] width 24 height 13
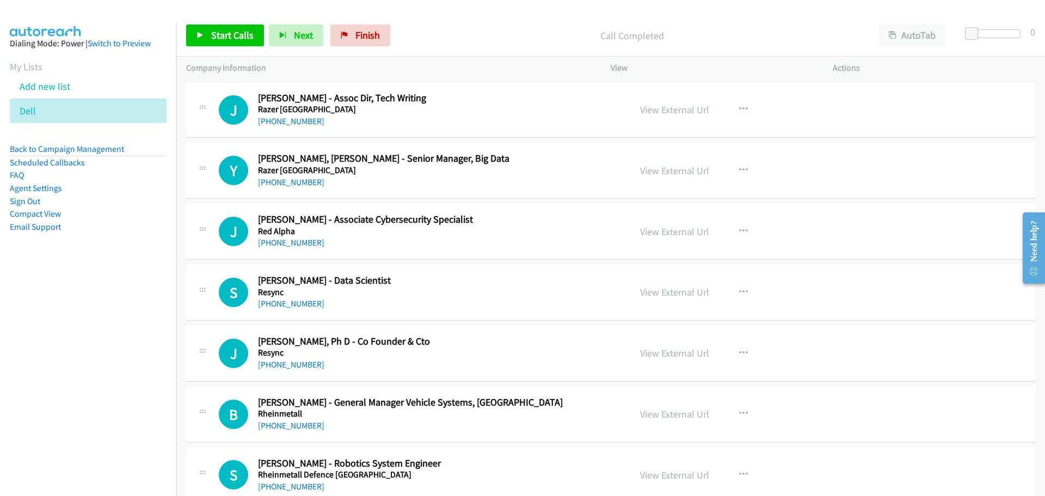
scroll to position [9415, 0]
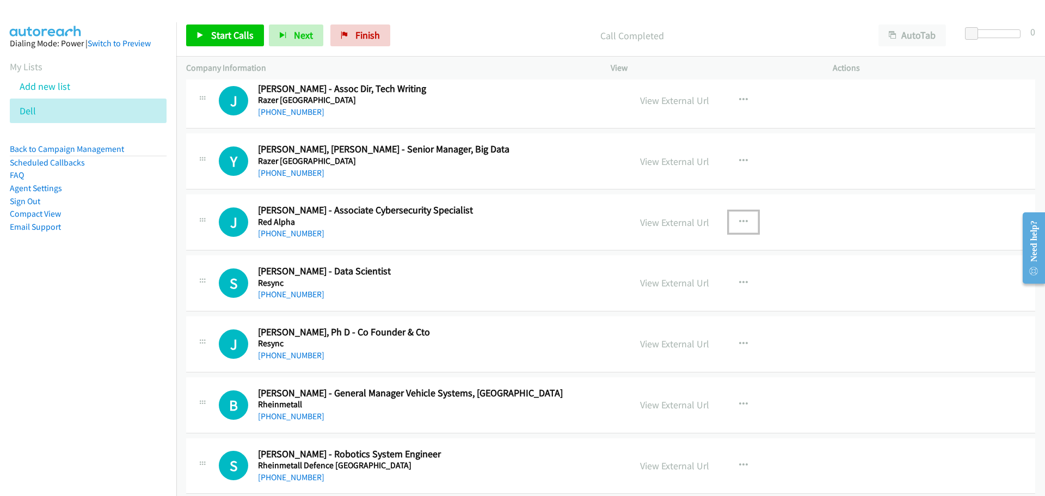
click at [739, 221] on icon "button" at bounding box center [743, 222] width 9 height 9
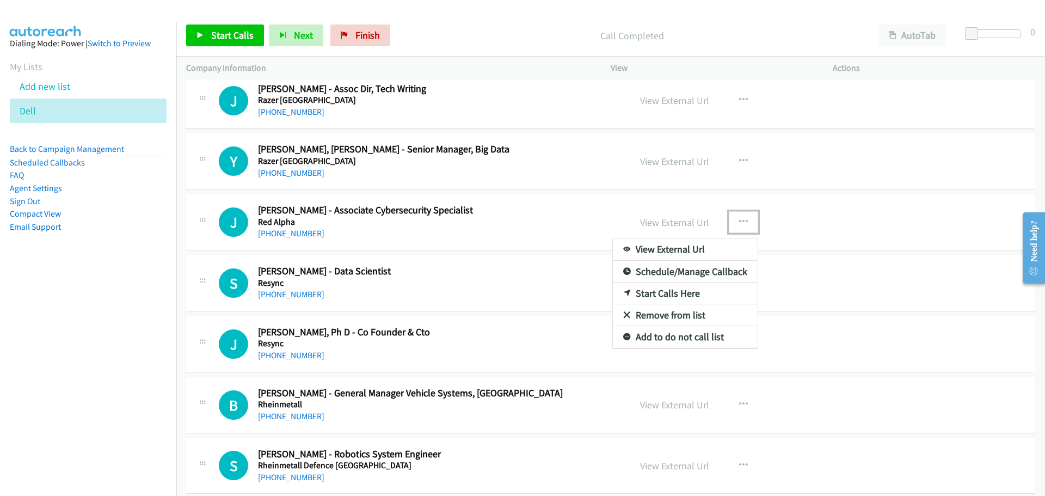
click at [670, 296] on link "Start Calls Here" at bounding box center [685, 293] width 145 height 22
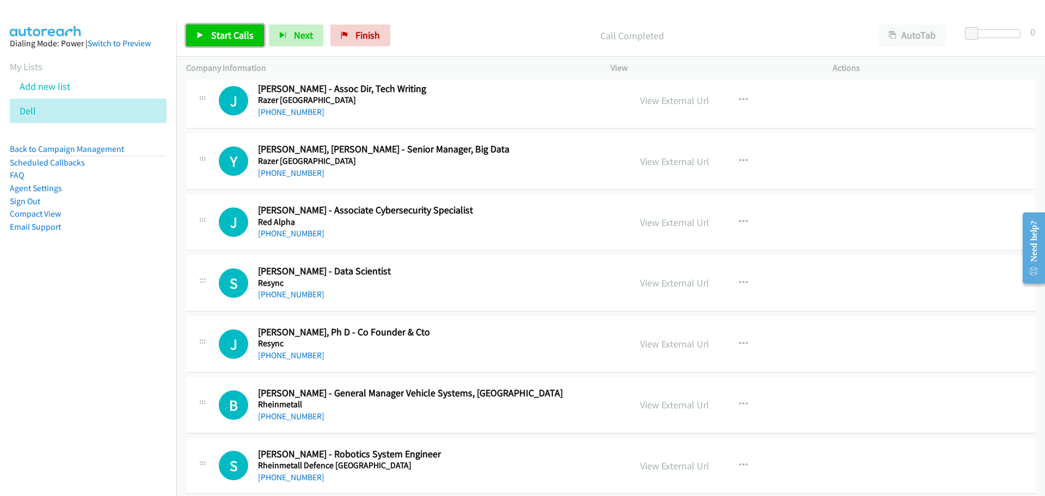
click at [204, 36] on link "Start Calls" at bounding box center [225, 35] width 78 height 22
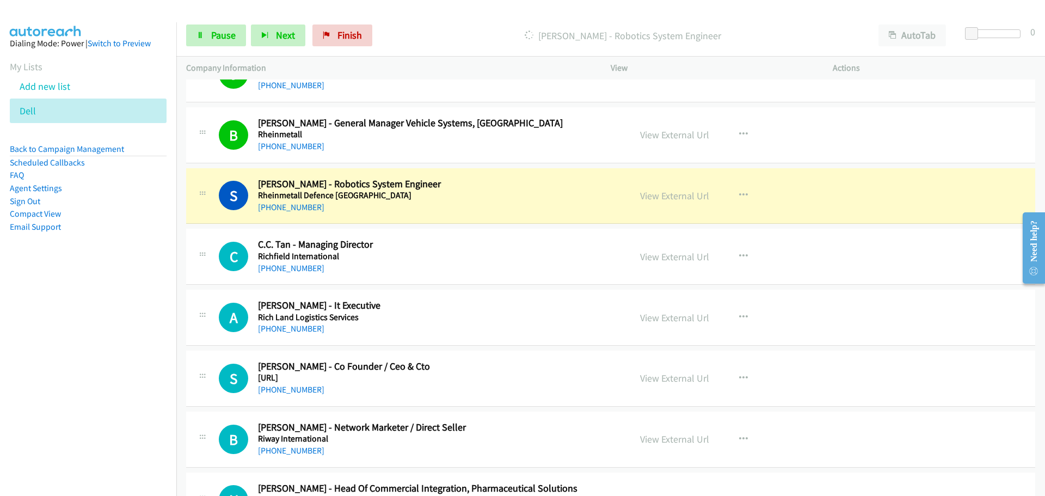
scroll to position [9687, 0]
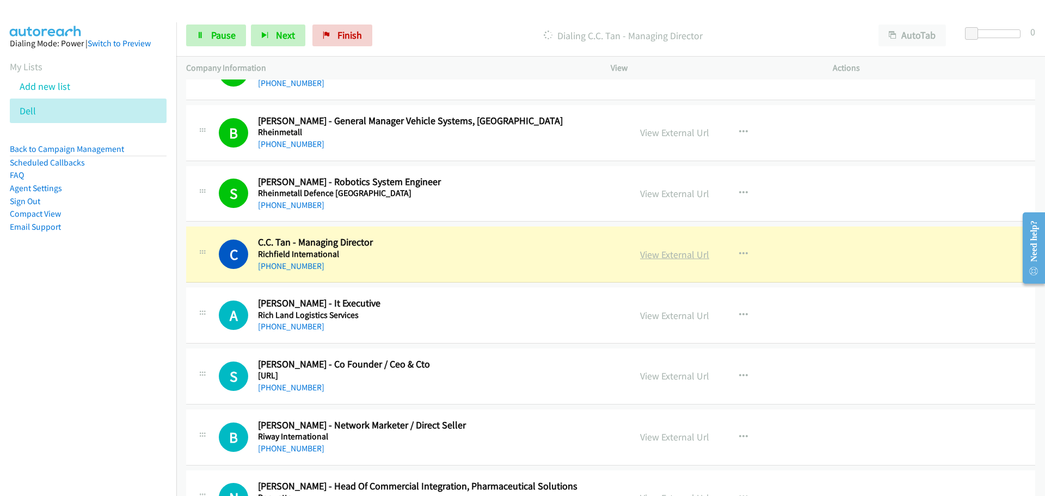
click at [643, 259] on link "View External Url" at bounding box center [674, 254] width 69 height 13
click at [229, 45] on link "Pause" at bounding box center [216, 35] width 60 height 22
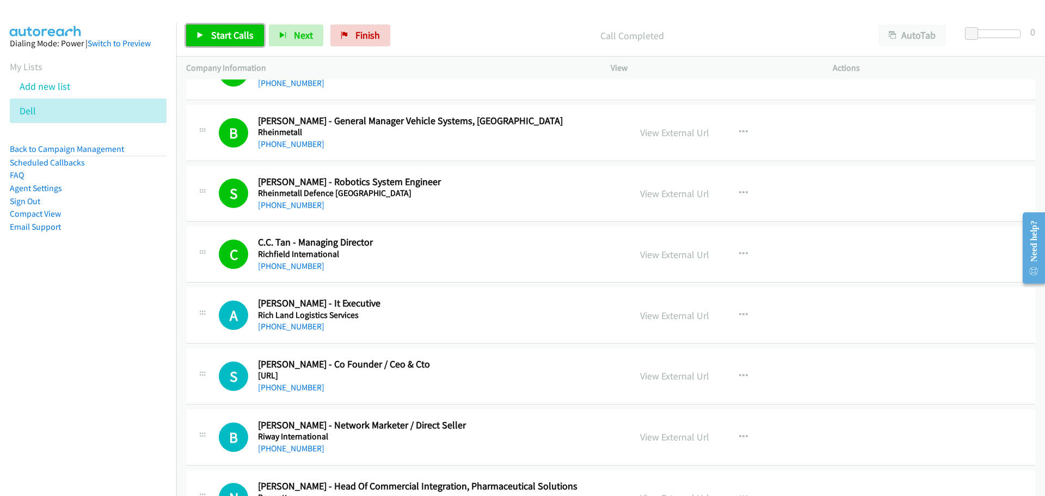
click at [223, 27] on link "Start Calls" at bounding box center [225, 35] width 78 height 22
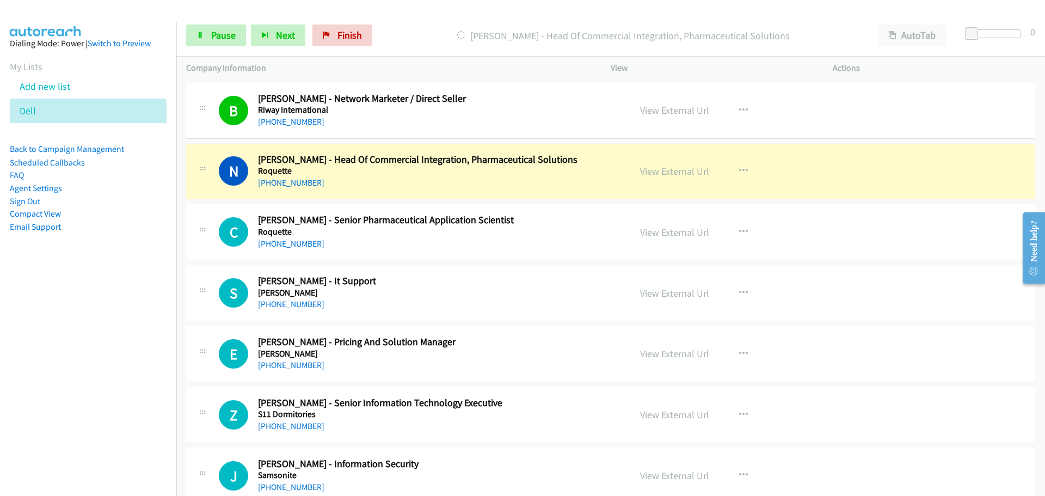
scroll to position [10068, 0]
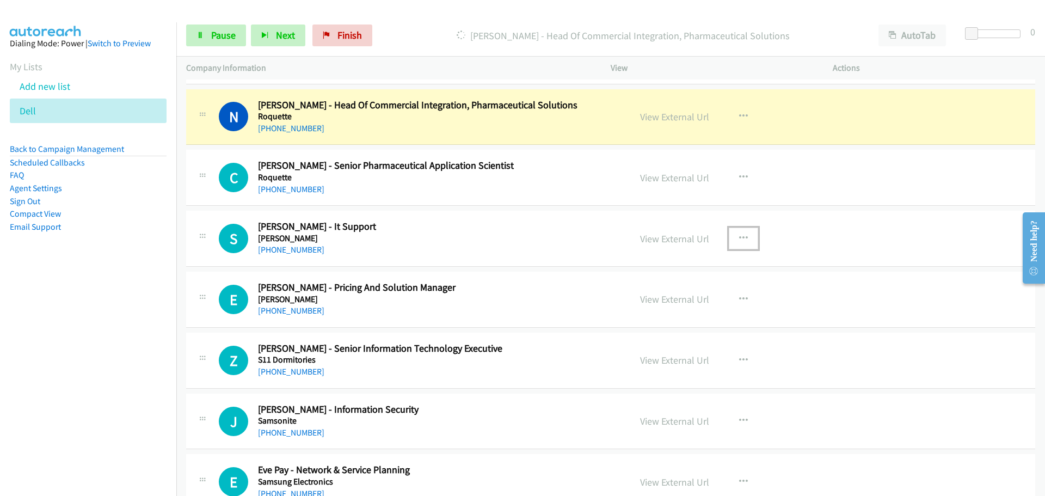
click at [739, 234] on icon "button" at bounding box center [743, 238] width 9 height 9
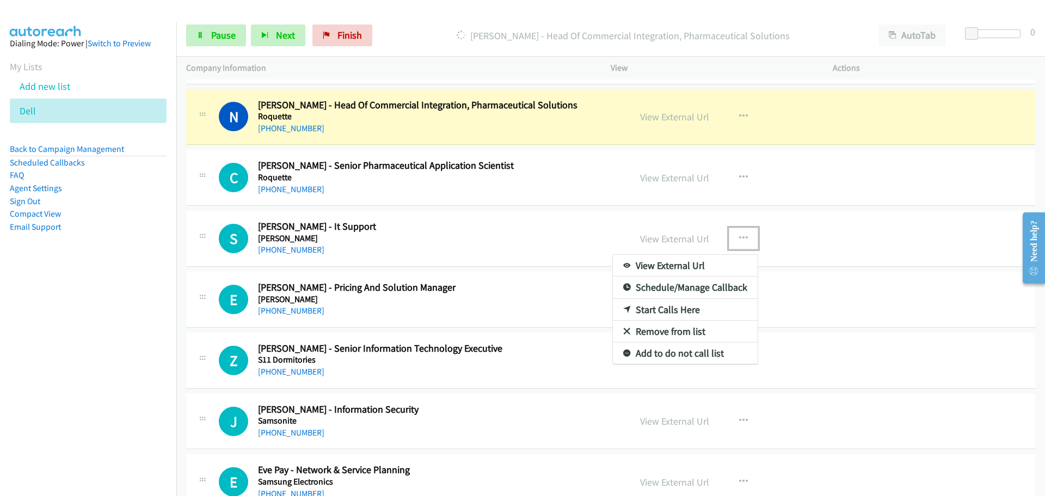
click at [660, 309] on link "Start Calls Here" at bounding box center [685, 310] width 145 height 22
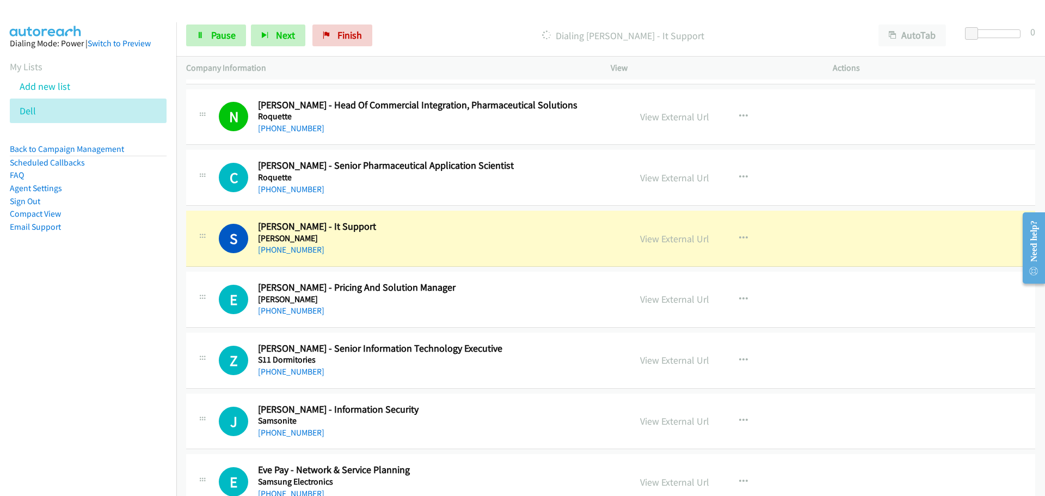
scroll to position [10123, 0]
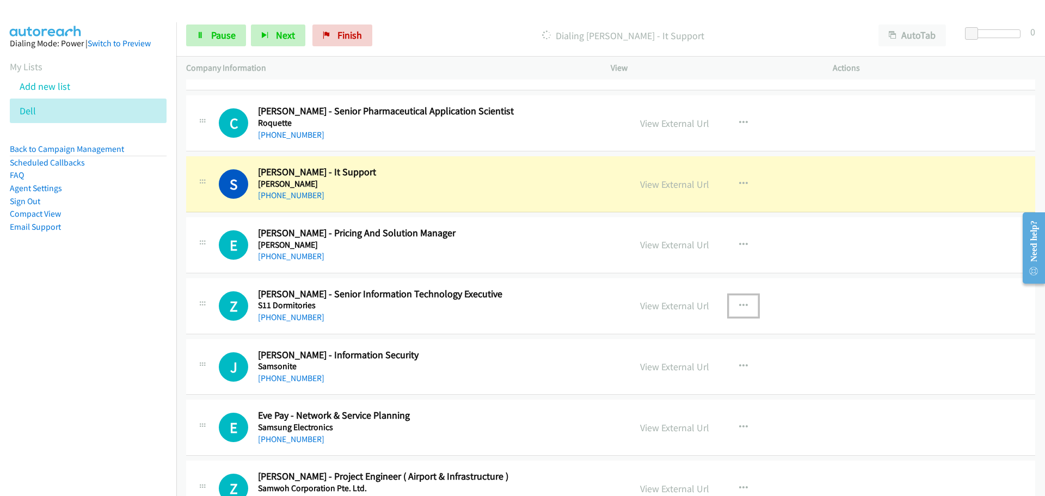
click at [738, 295] on button "button" at bounding box center [743, 306] width 29 height 22
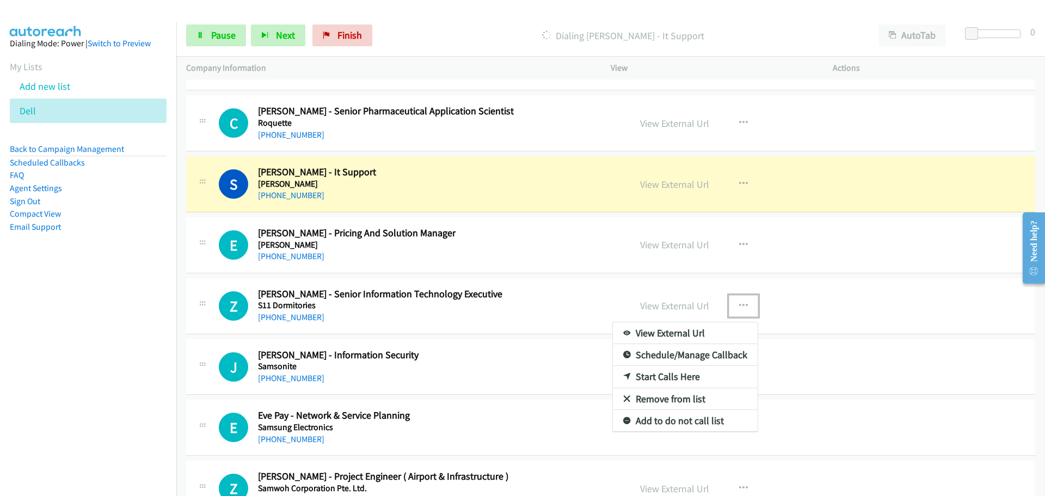
click at [655, 377] on link "Start Calls Here" at bounding box center [685, 377] width 145 height 22
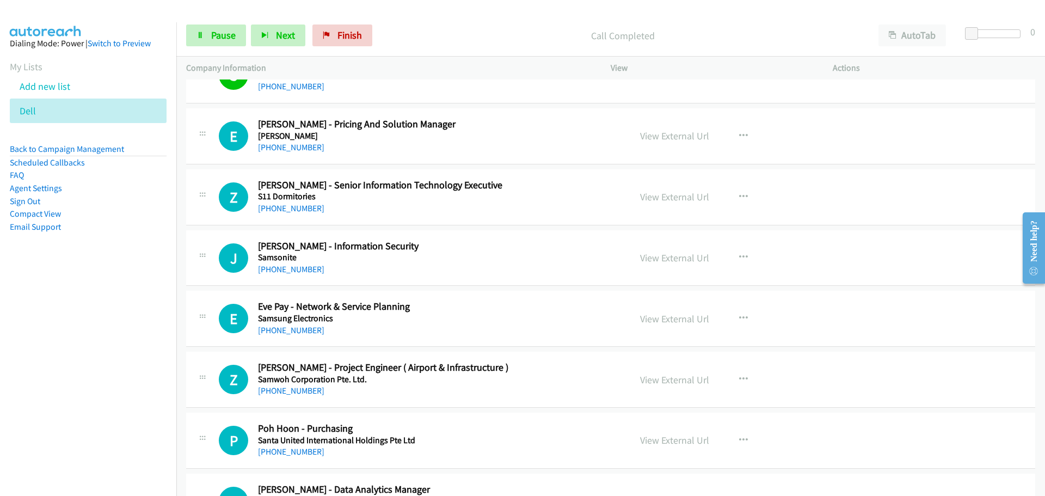
scroll to position [10286, 0]
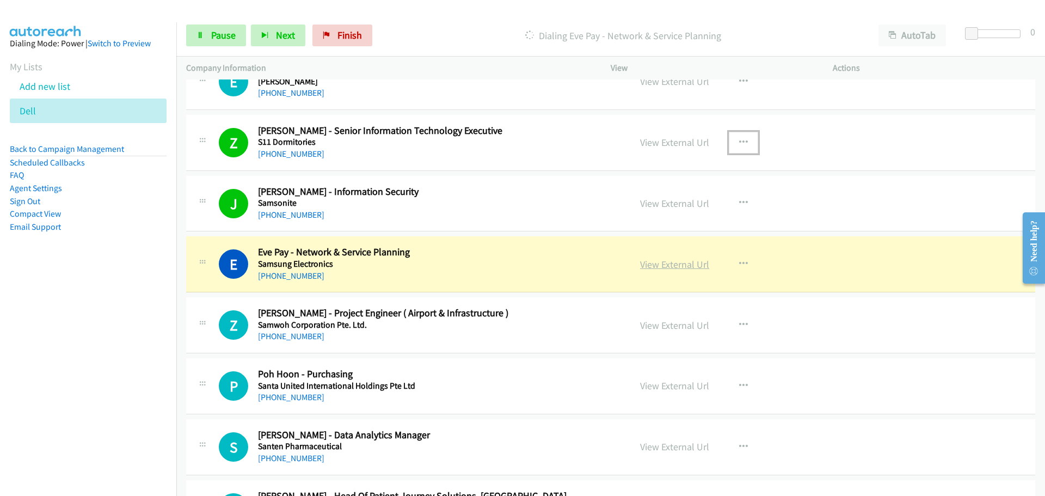
click at [647, 269] on link "View External Url" at bounding box center [674, 264] width 69 height 13
drag, startPoint x: 213, startPoint y: 36, endPoint x: 224, endPoint y: 35, distance: 11.0
click at [214, 37] on span "Pause" at bounding box center [223, 35] width 24 height 13
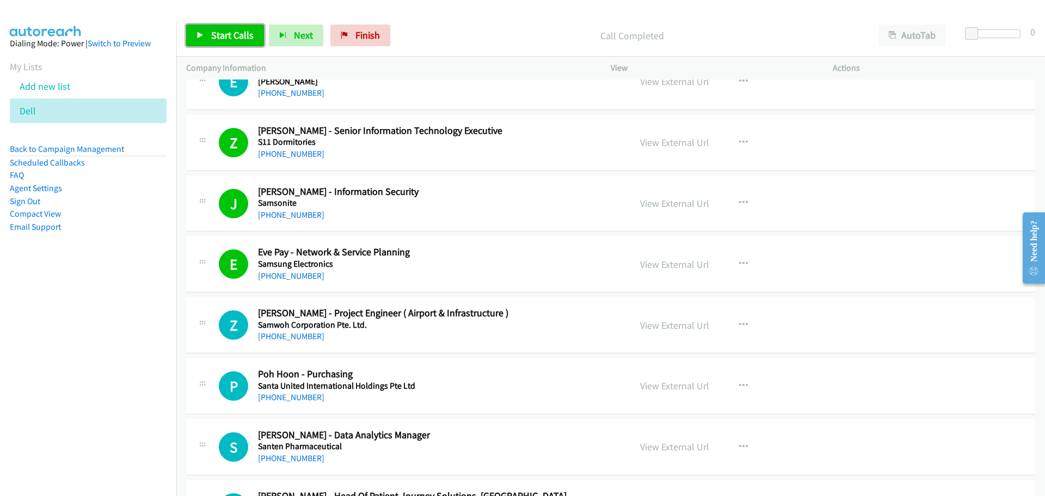
click at [217, 25] on link "Start Calls" at bounding box center [225, 35] width 78 height 22
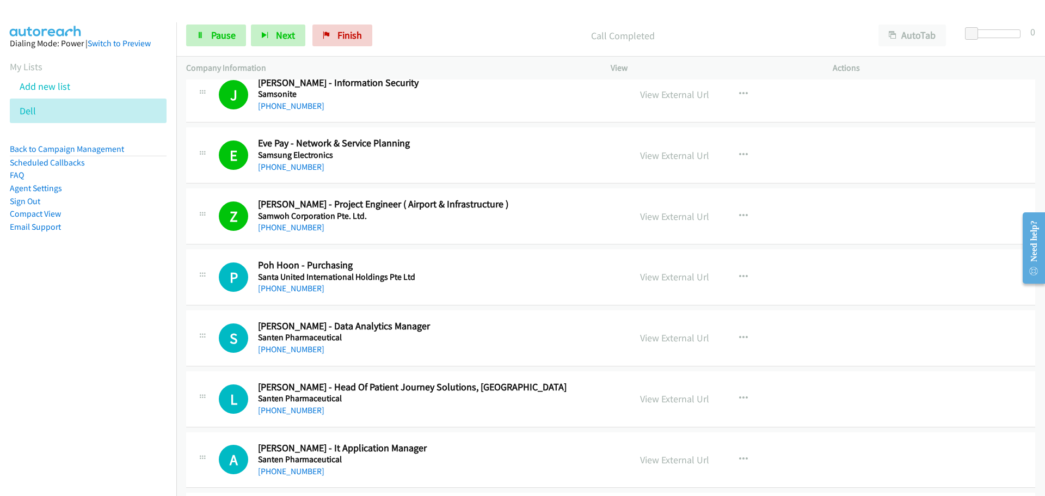
scroll to position [10449, 0]
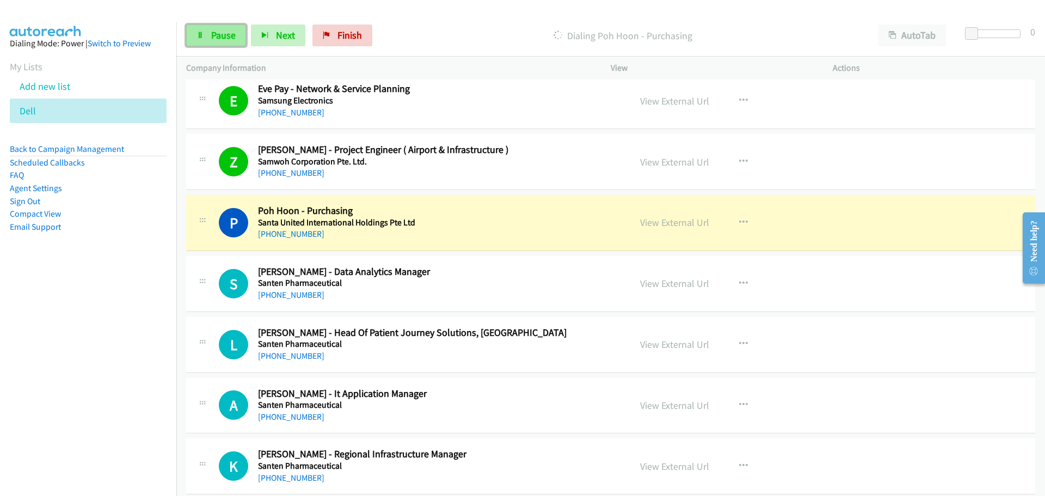
click at [219, 34] on span "Pause" at bounding box center [223, 35] width 24 height 13
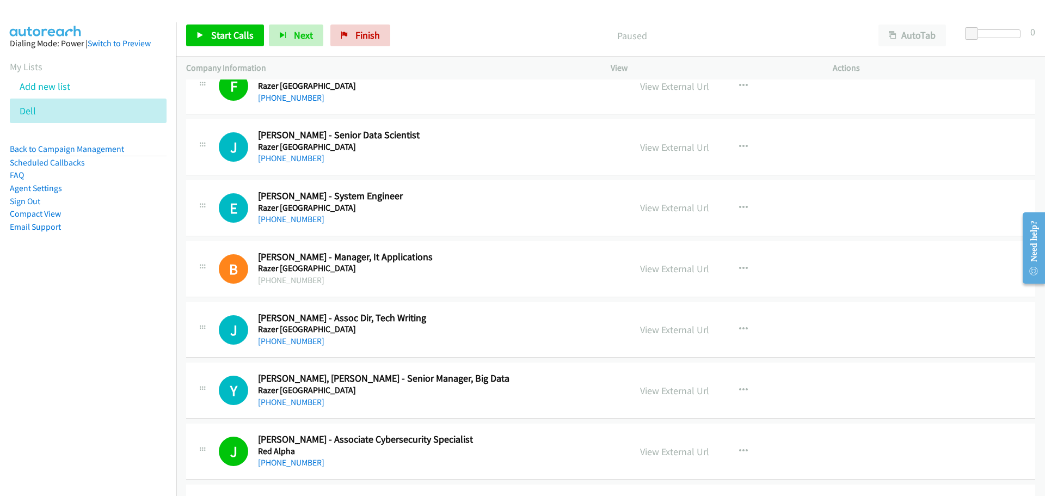
scroll to position [9217, 0]
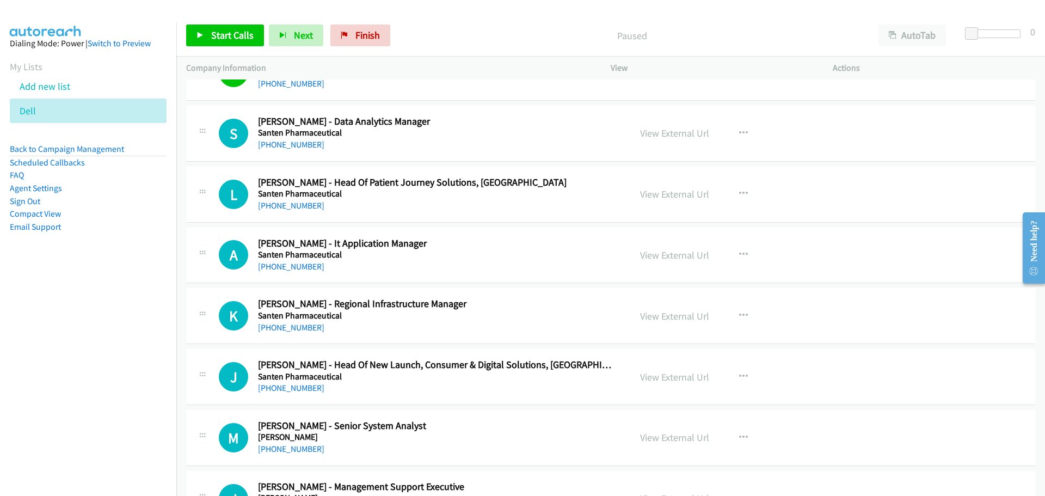
drag, startPoint x: 1043, startPoint y: 147, endPoint x: 10, endPoint y: 76, distance: 1035.4
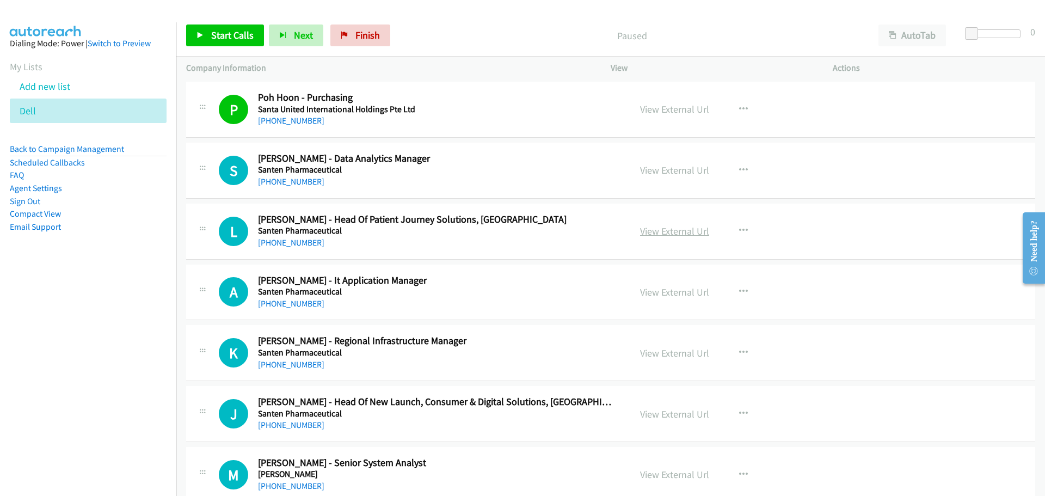
scroll to position [10545, 0]
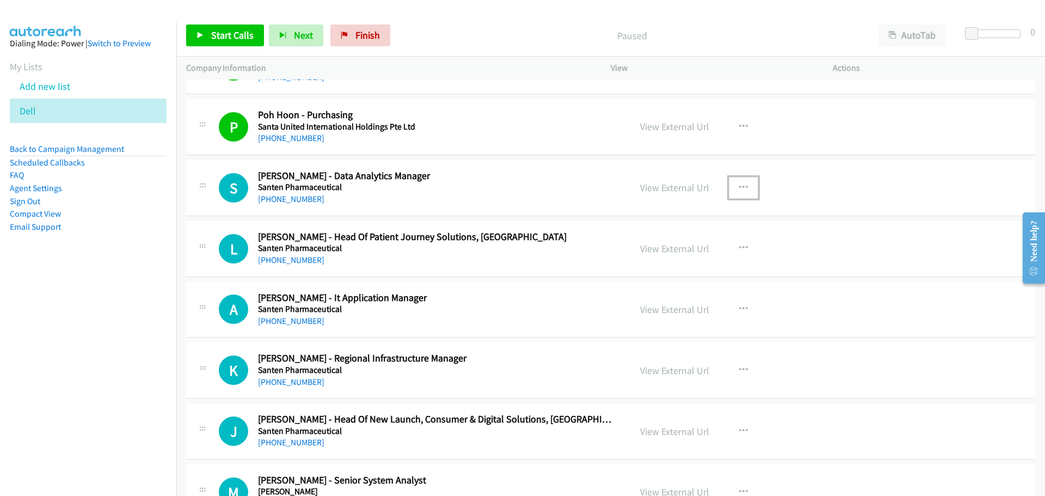
click at [742, 181] on button "button" at bounding box center [743, 188] width 29 height 22
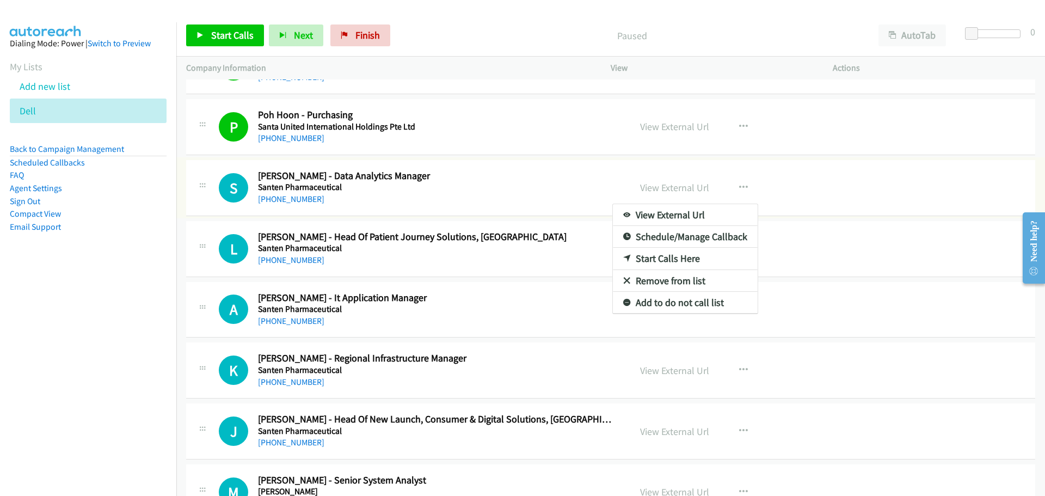
click at [670, 259] on link "Start Calls Here" at bounding box center [685, 259] width 145 height 22
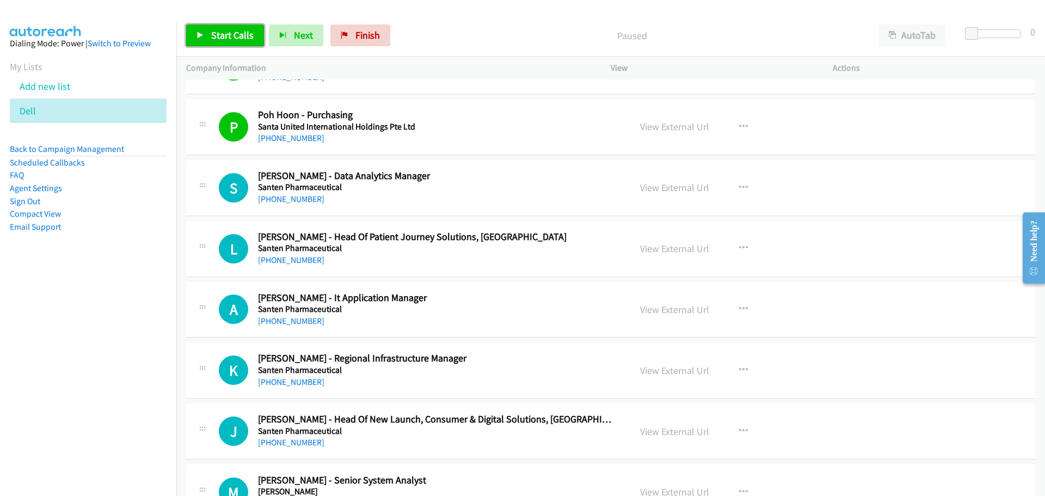
click at [230, 36] on span "Start Calls" at bounding box center [232, 35] width 42 height 13
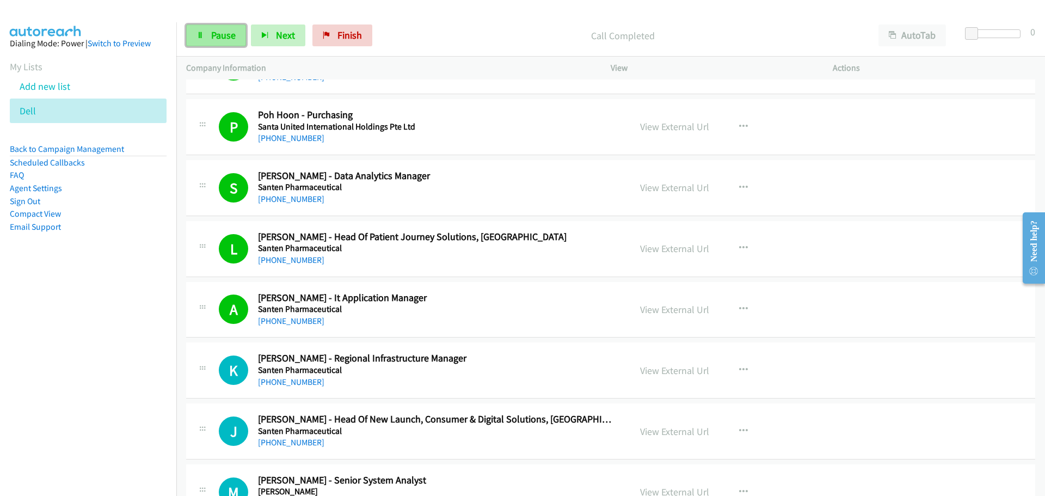
click at [209, 25] on link "Pause" at bounding box center [216, 35] width 60 height 22
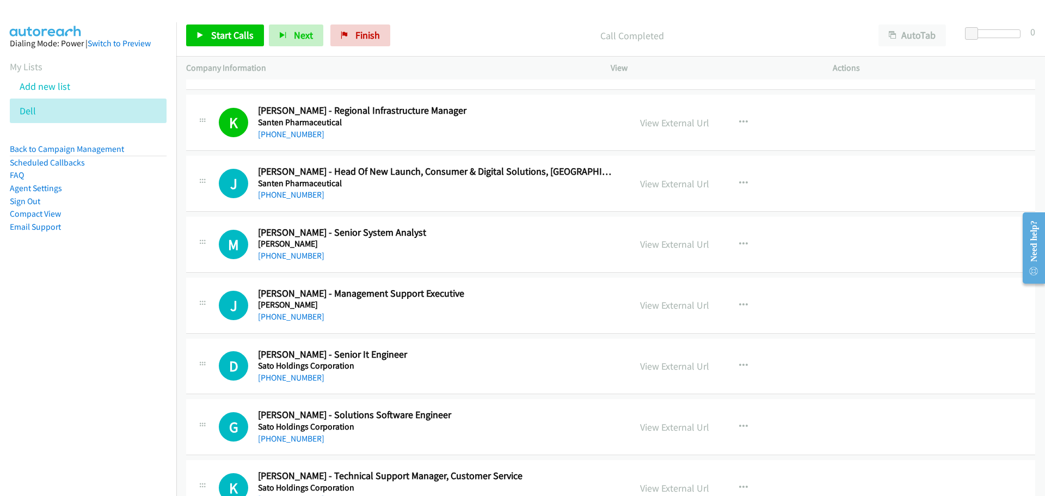
scroll to position [10817, 0]
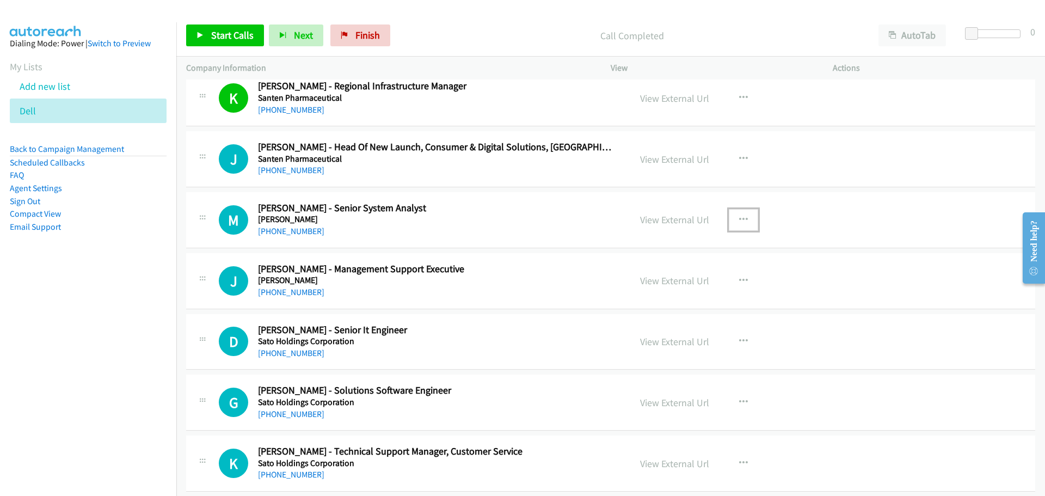
click at [734, 213] on button "button" at bounding box center [743, 220] width 29 height 22
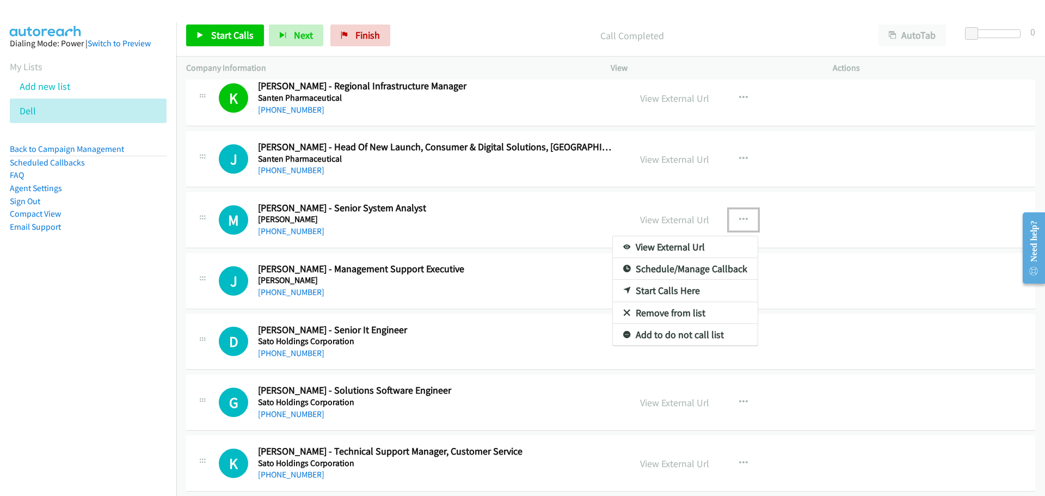
click at [653, 289] on link "Start Calls Here" at bounding box center [685, 291] width 145 height 22
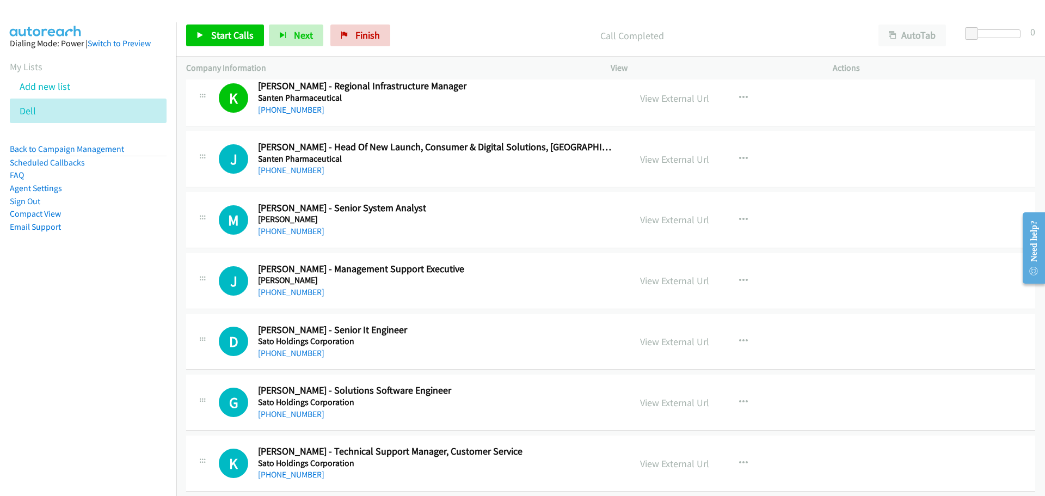
click at [210, 22] on div "Start Calls Pause Next Finish Call Completed AutoTab AutoTab 0" at bounding box center [610, 36] width 869 height 42
click at [211, 30] on span "Start Calls" at bounding box center [232, 35] width 42 height 13
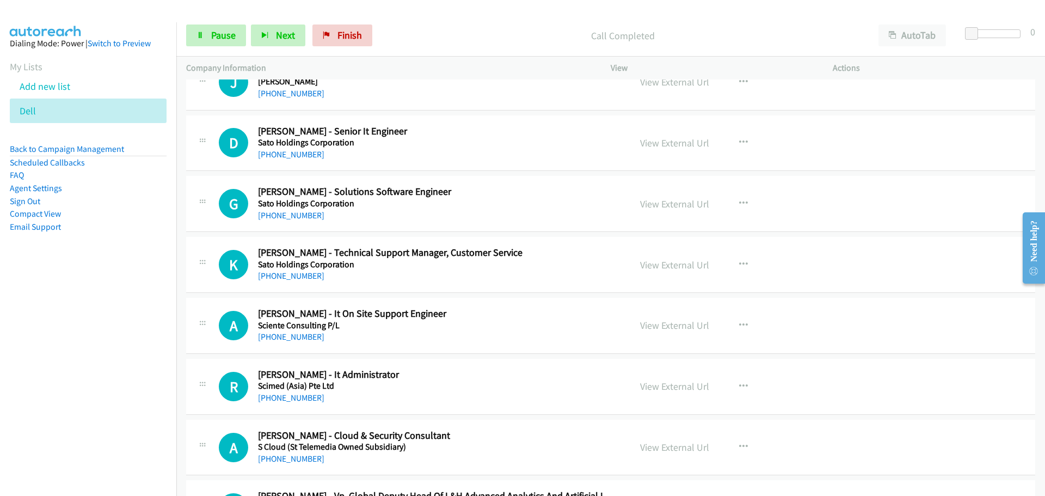
scroll to position [11035, 0]
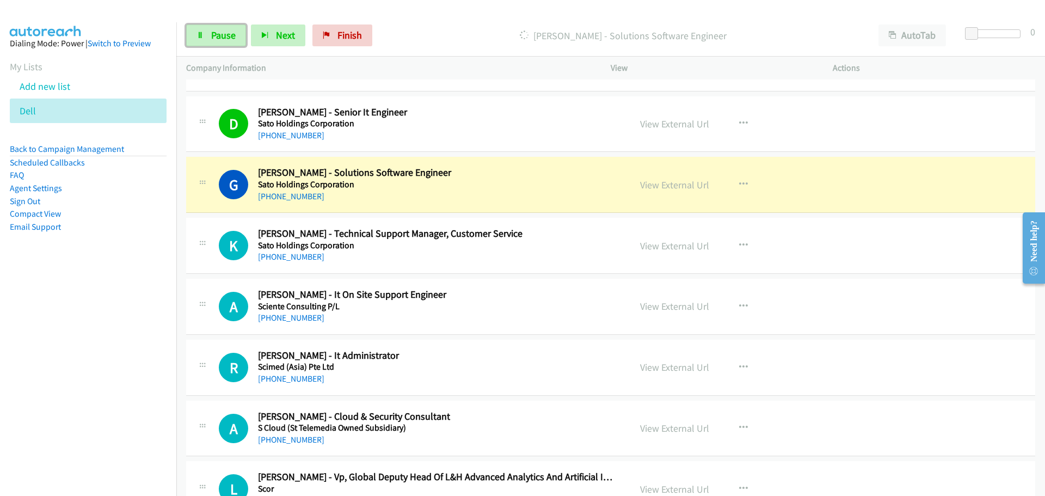
click at [208, 42] on link "Pause" at bounding box center [216, 35] width 60 height 22
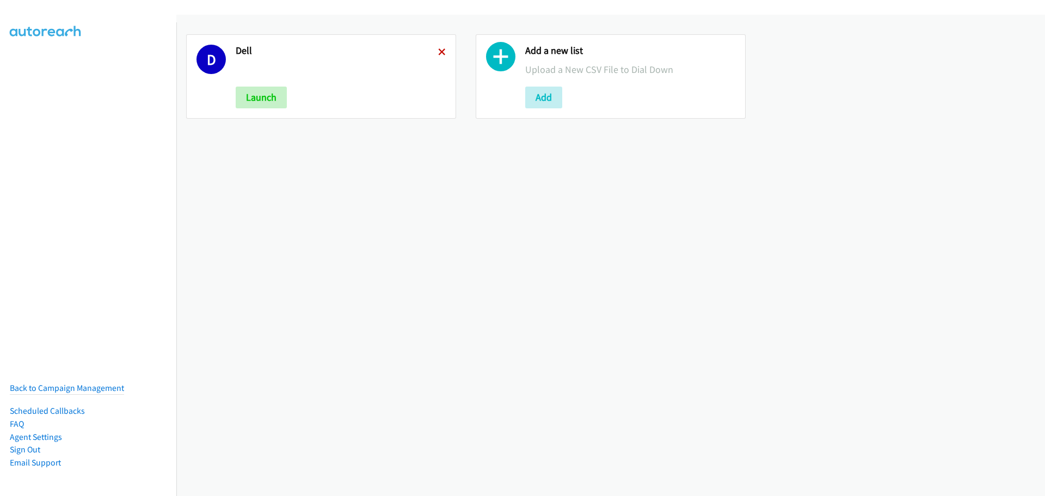
click at [442, 51] on icon at bounding box center [442, 53] width 8 height 8
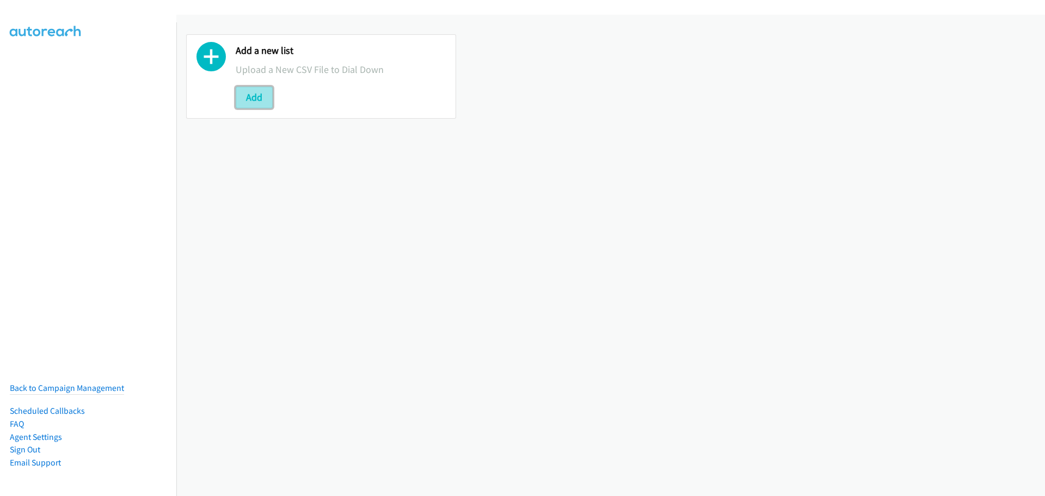
click at [255, 100] on button "Add" at bounding box center [254, 98] width 37 height 22
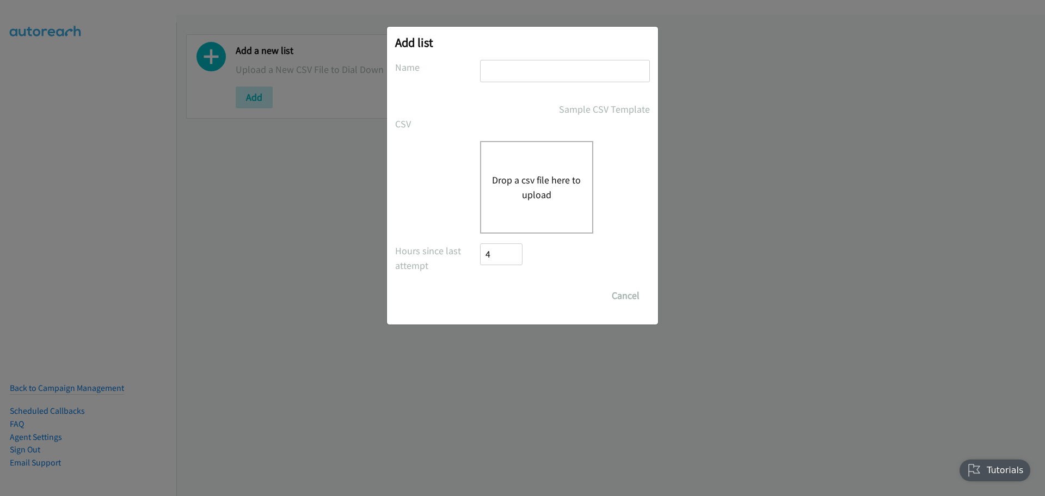
click at [533, 175] on button "Drop a csv file here to upload" at bounding box center [536, 187] width 89 height 29
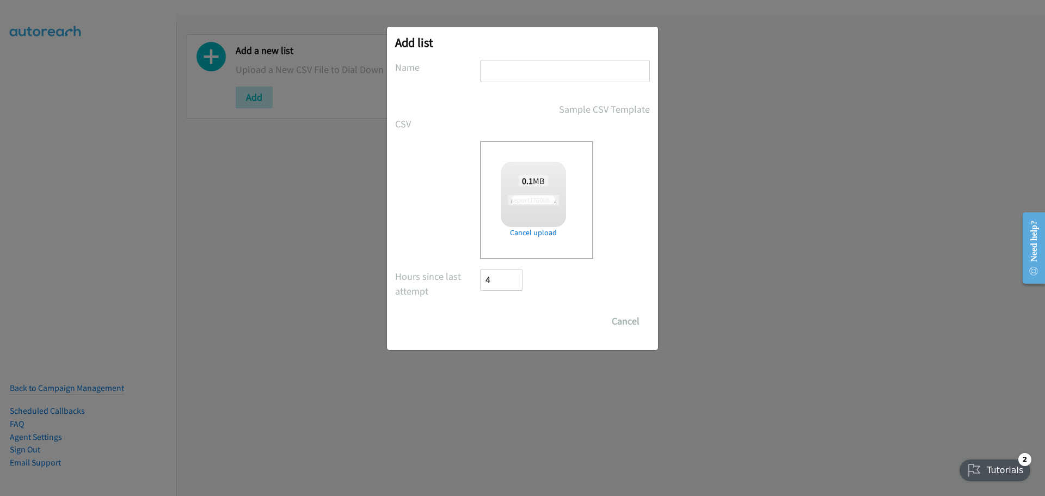
click at [513, 77] on input "text" at bounding box center [565, 71] width 170 height 22
type input "Dell"
checkbox input "true"
click at [524, 323] on input "Save List" at bounding box center [508, 321] width 57 height 22
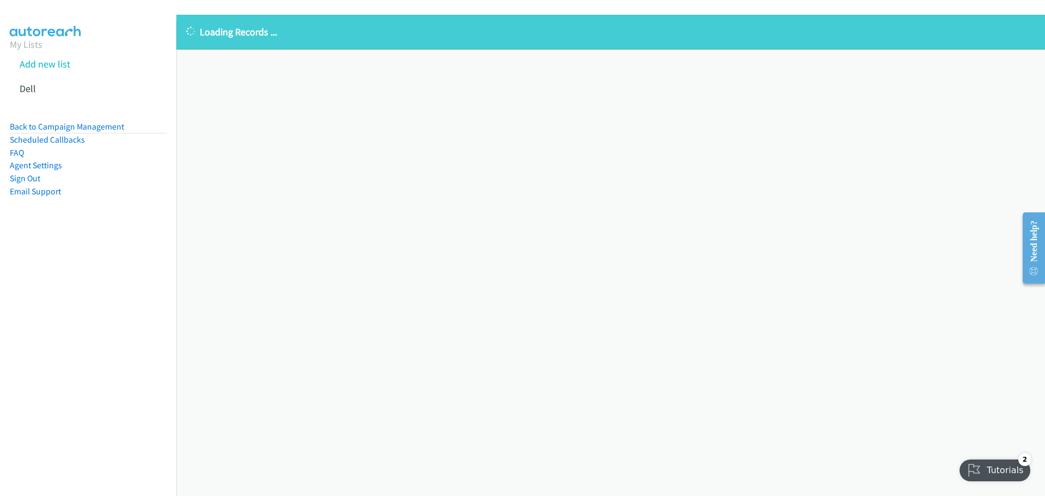
click at [364, 186] on div "Loading Records ... Sorry, something went wrong please try again." at bounding box center [610, 255] width 869 height 481
click at [372, 171] on div "Loading Records ... Sorry, something went wrong please try again." at bounding box center [610, 255] width 869 height 481
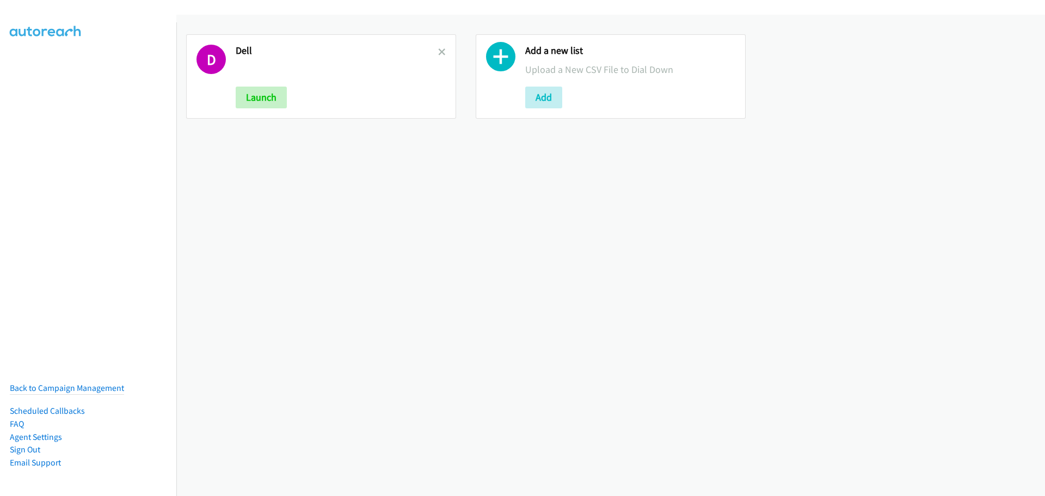
drag, startPoint x: 438, startPoint y: 48, endPoint x: 421, endPoint y: 77, distance: 33.1
click at [438, 49] on icon at bounding box center [442, 53] width 8 height 8
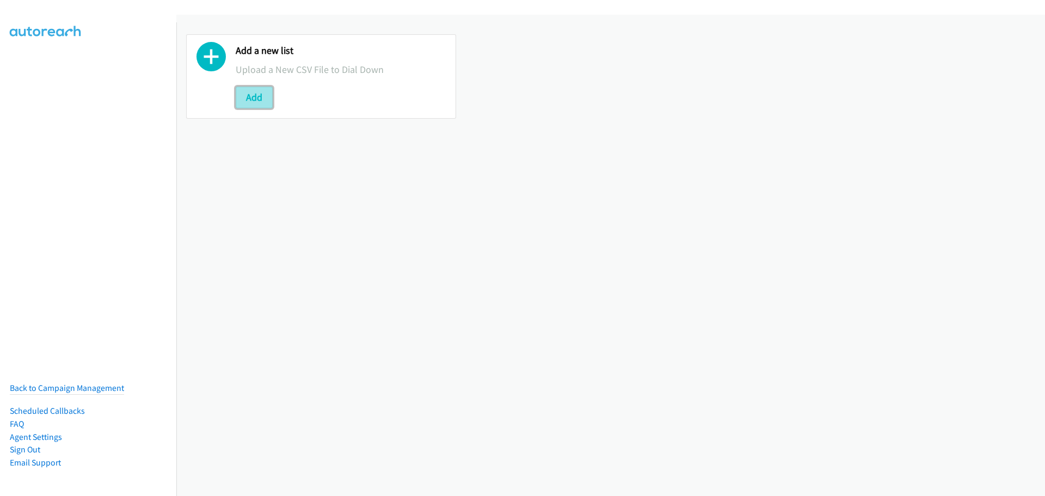
click at [250, 97] on button "Add" at bounding box center [254, 98] width 37 height 22
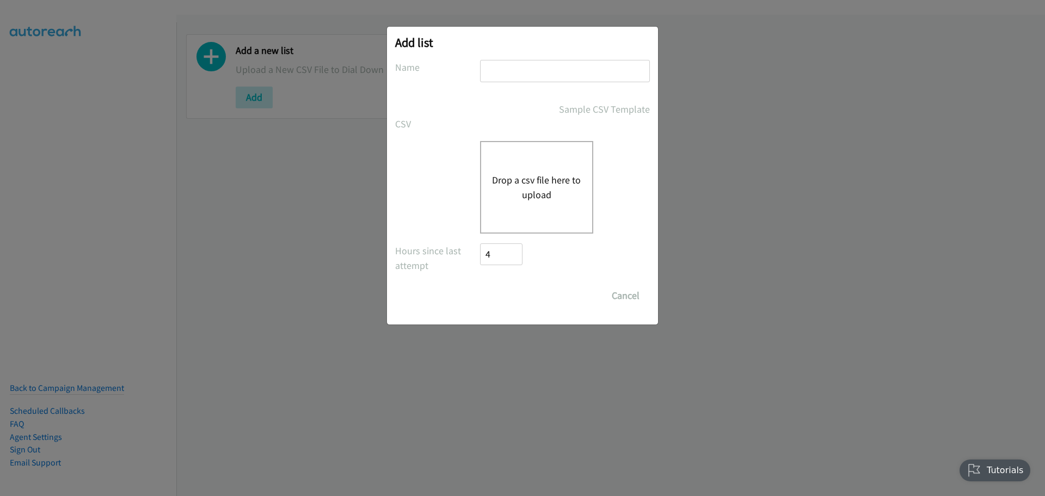
click at [525, 167] on div "Drop a csv file here to upload" at bounding box center [536, 187] width 113 height 93
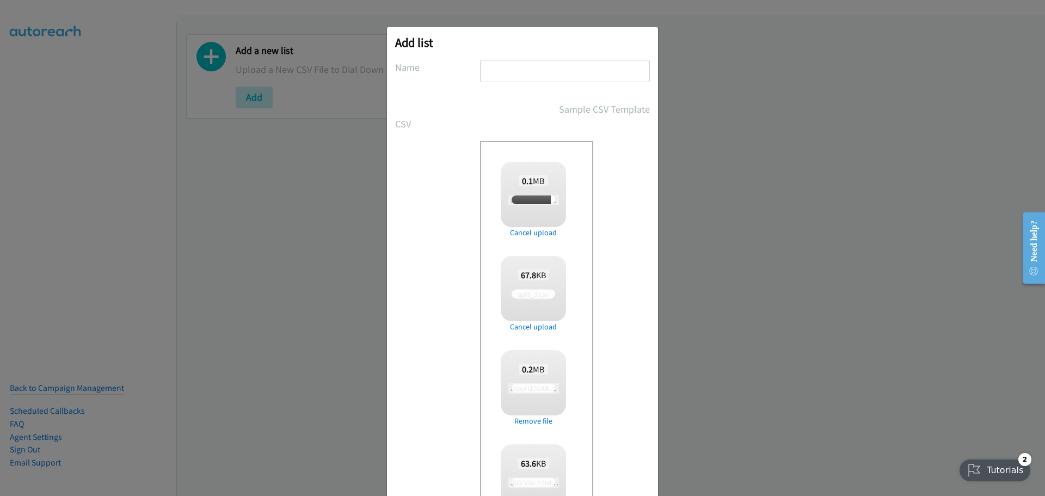
click at [505, 81] on input "text" at bounding box center [565, 71] width 170 height 22
click at [608, 344] on div "Drop a csv file here to upload 0.1 MB report1760082628111.csv Check Error Remov…" at bounding box center [565, 341] width 170 height 401
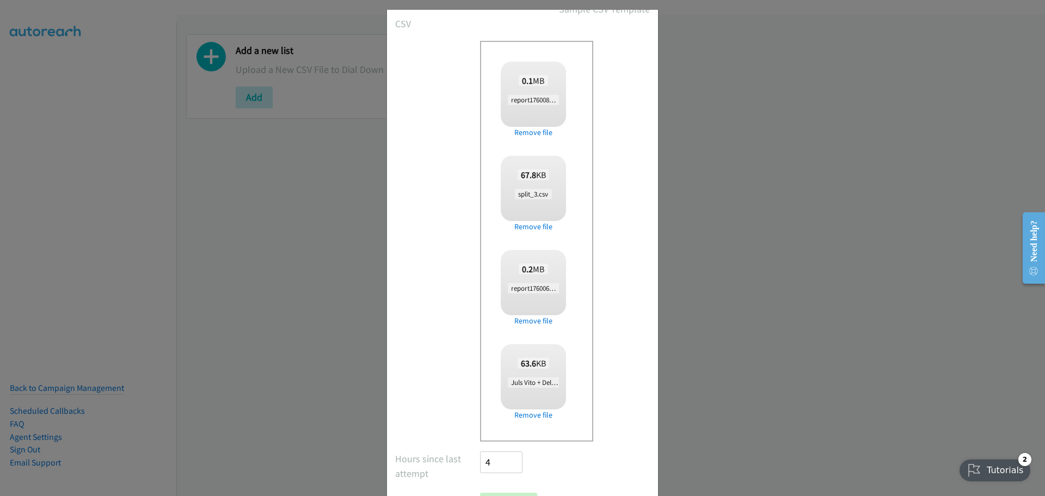
scroll to position [153, 0]
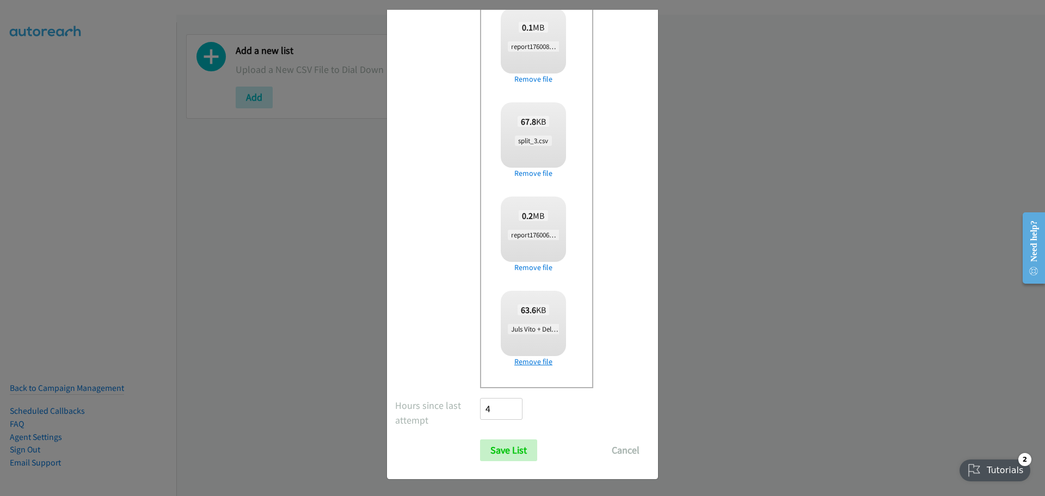
click at [533, 362] on link "Remove file" at bounding box center [533, 361] width 65 height 11
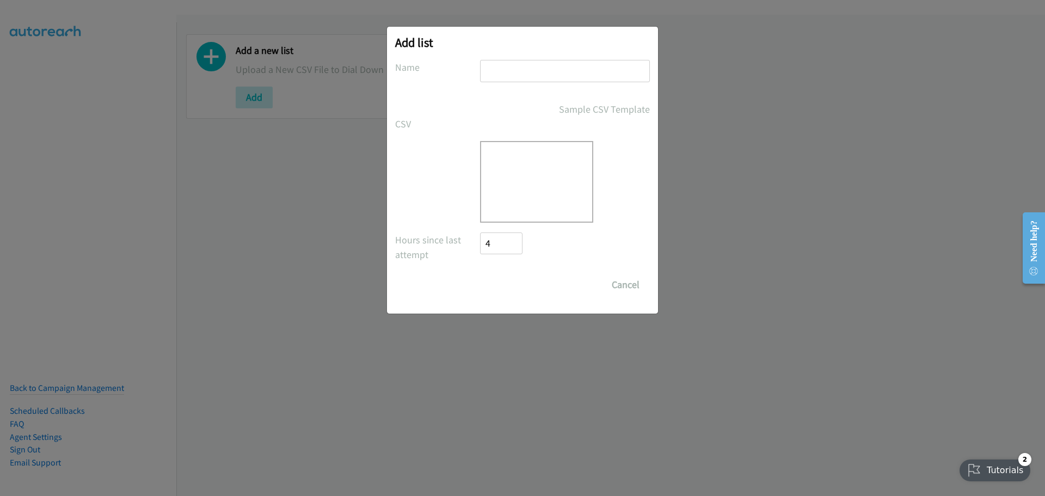
scroll to position [0, 0]
click at [534, 189] on div "Drop a csv file here to upload" at bounding box center [536, 182] width 113 height 82
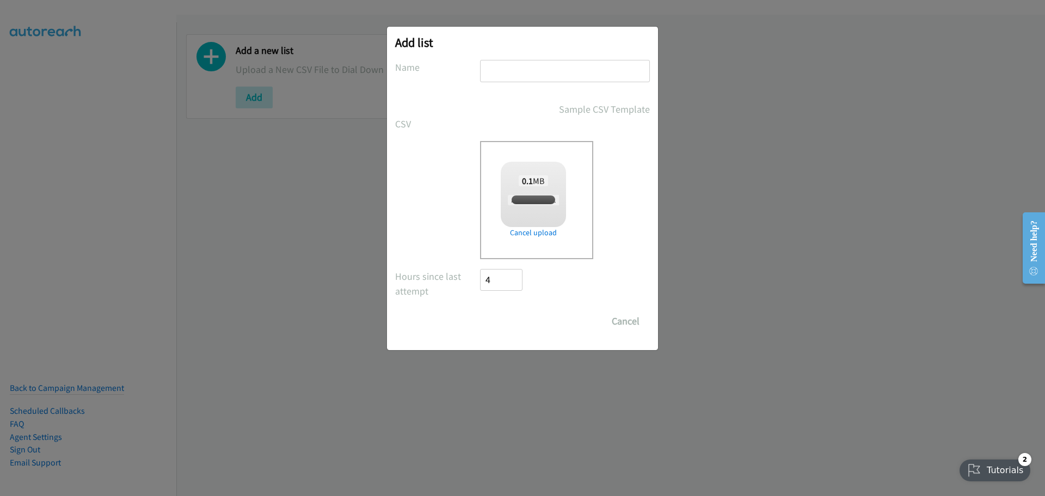
checkbox input "true"
click at [517, 69] on input "text" at bounding box center [565, 71] width 170 height 22
type input "Dell"
click at [516, 322] on input "Save List" at bounding box center [508, 321] width 57 height 22
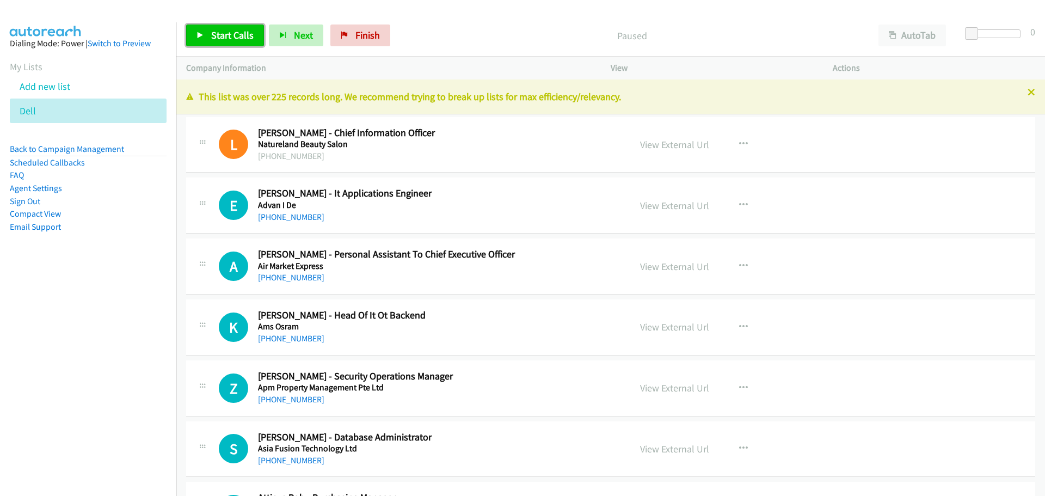
click at [232, 39] on span "Start Calls" at bounding box center [232, 35] width 42 height 13
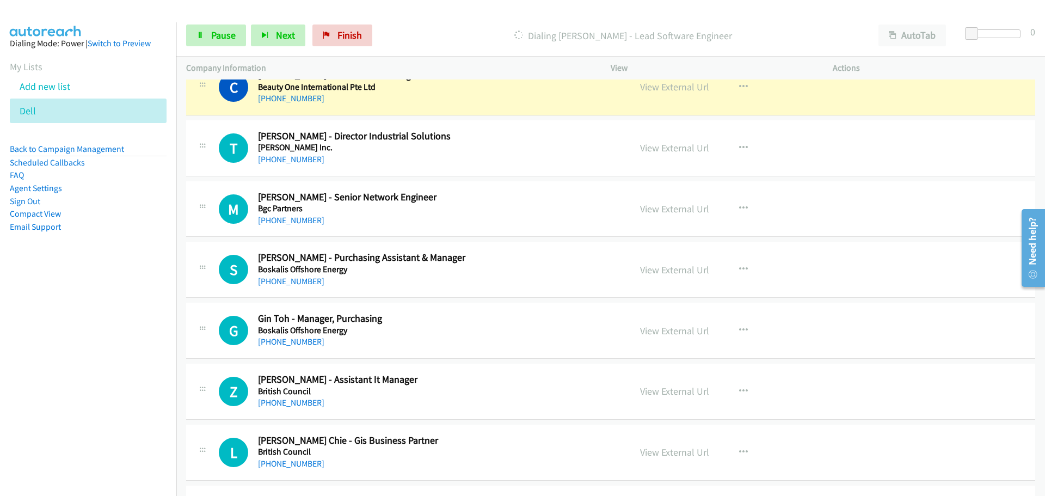
scroll to position [490, 0]
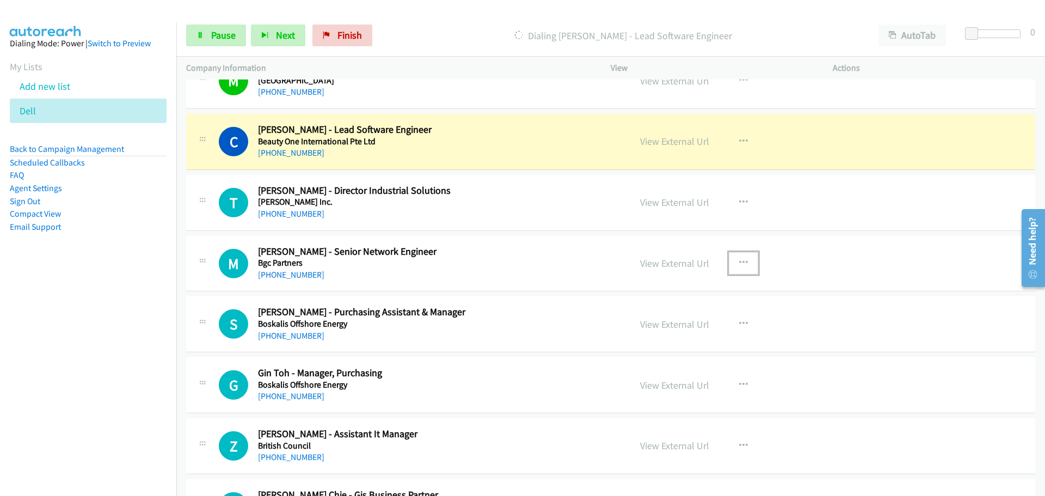
click at [739, 261] on icon "button" at bounding box center [743, 263] width 9 height 9
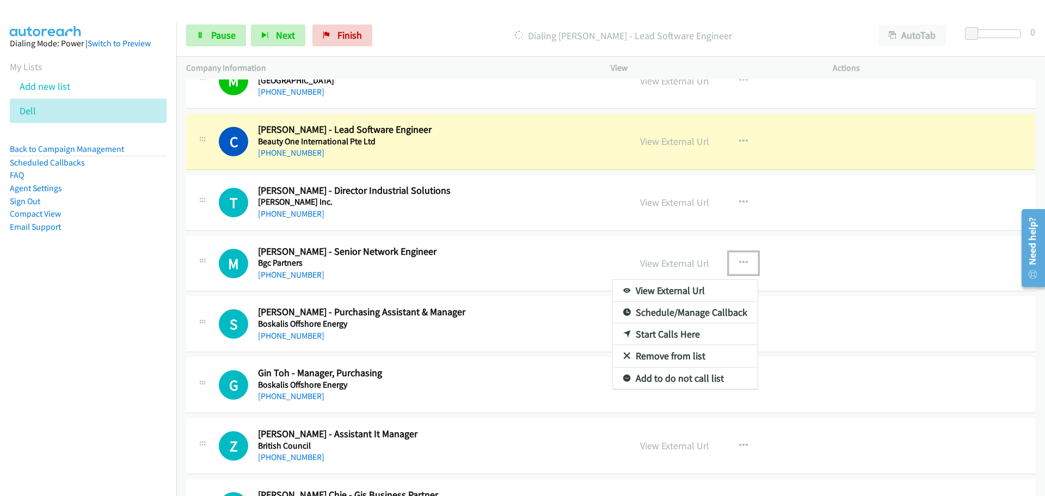
click at [672, 328] on link "Start Calls Here" at bounding box center [685, 334] width 145 height 22
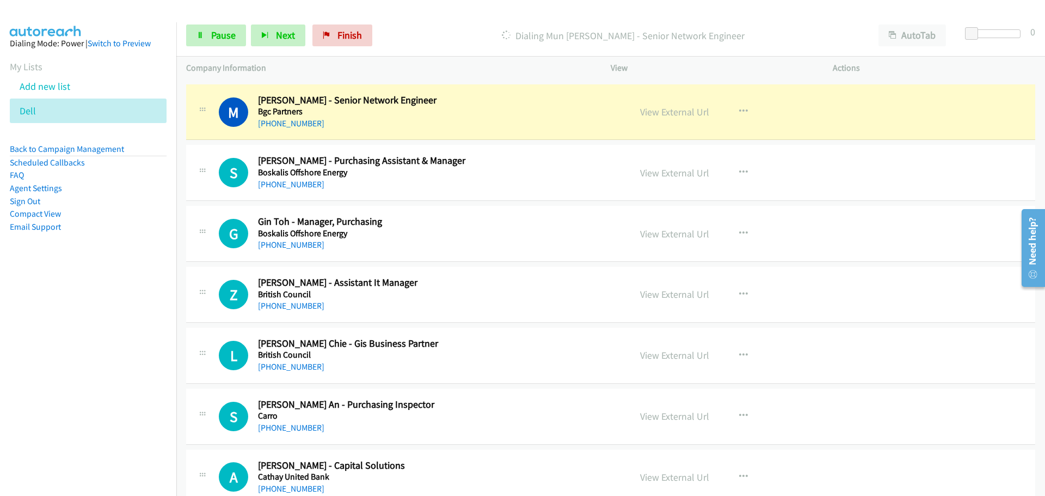
scroll to position [653, 0]
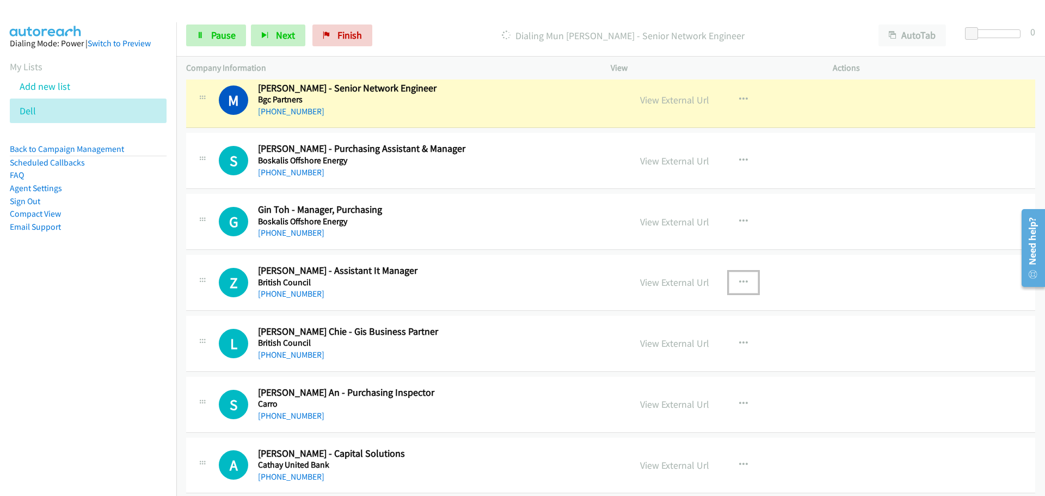
click at [742, 282] on icon "button" at bounding box center [743, 282] width 9 height 9
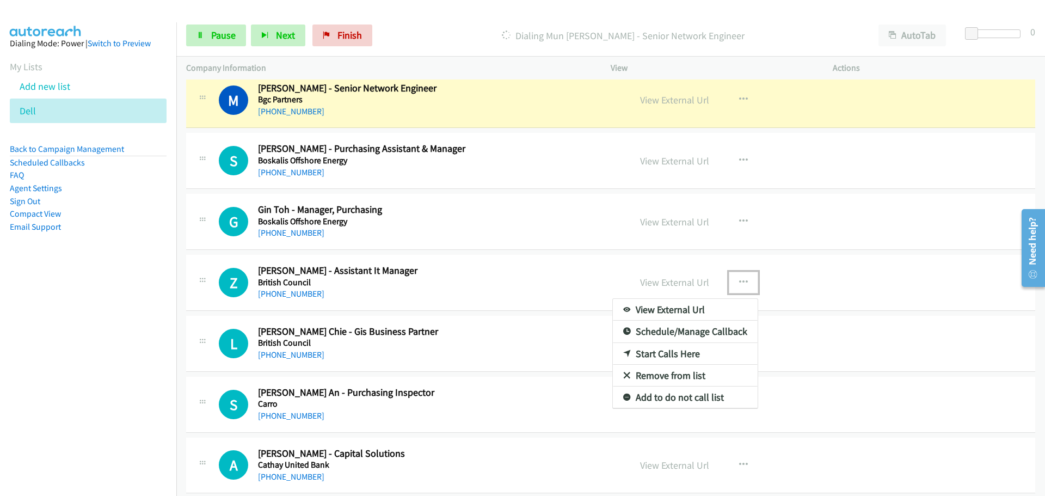
click at [665, 349] on link "Start Calls Here" at bounding box center [685, 354] width 145 height 22
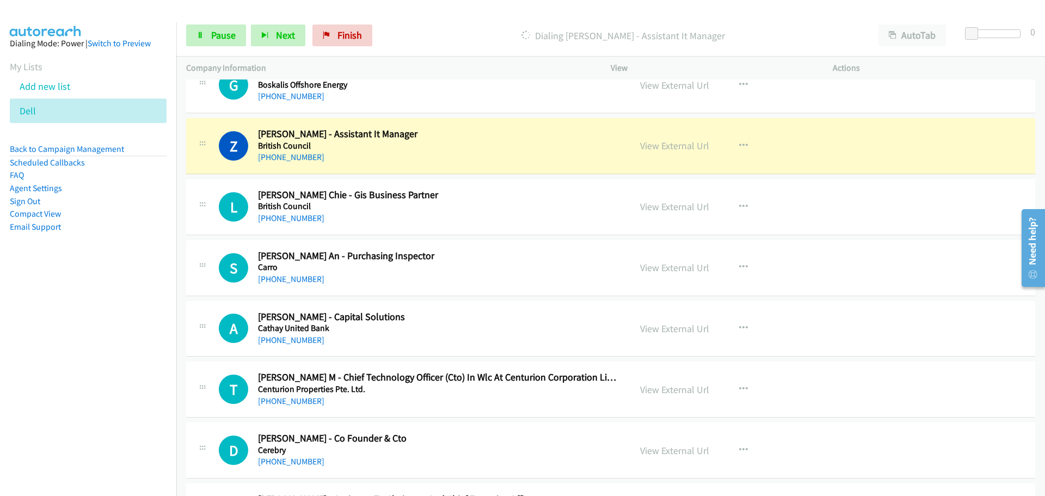
scroll to position [816, 0]
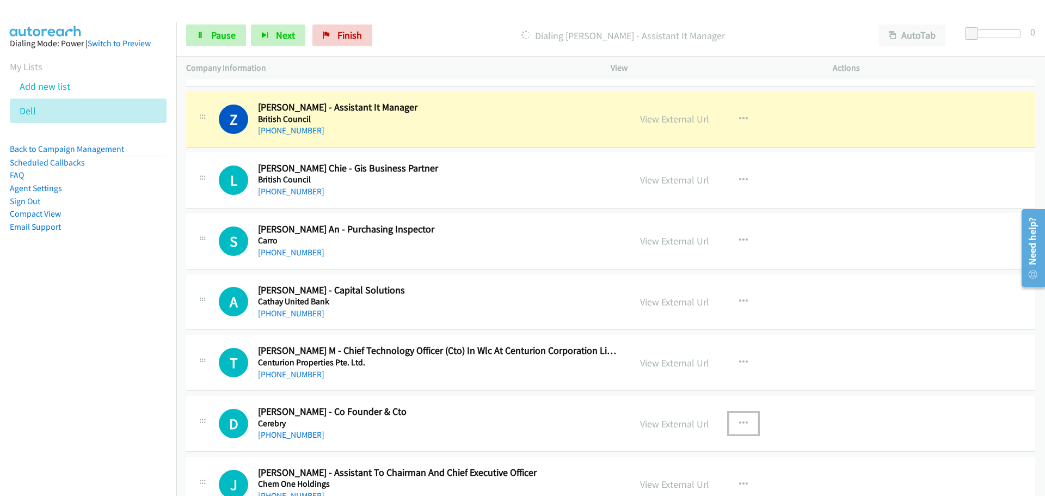
drag, startPoint x: 737, startPoint y: 420, endPoint x: 696, endPoint y: 434, distance: 44.2
click at [739, 420] on icon "button" at bounding box center [743, 423] width 9 height 9
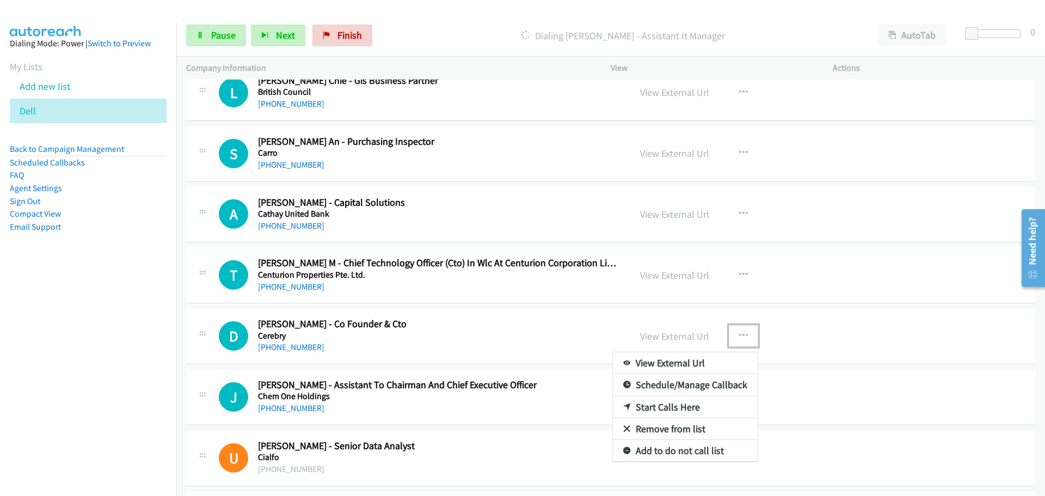
scroll to position [925, 0]
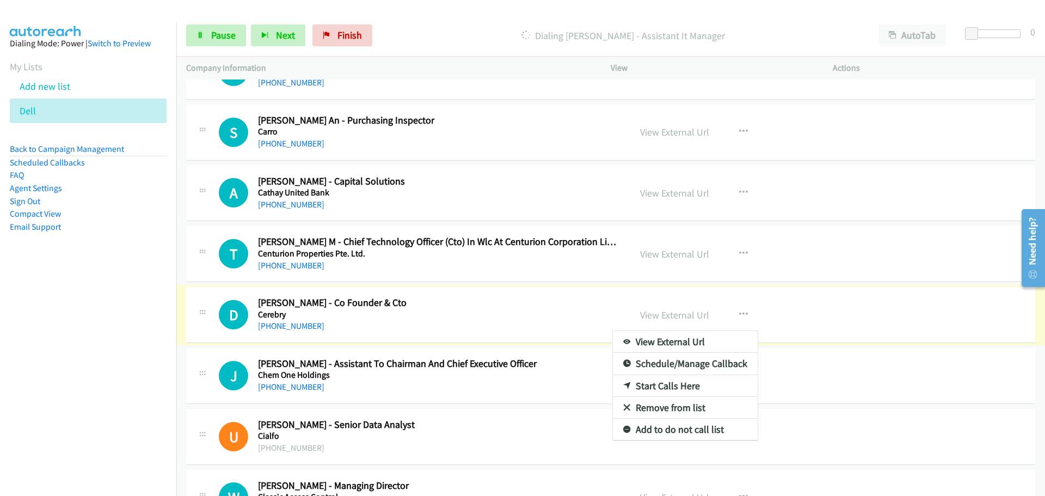
click at [654, 385] on link "Start Calls Here" at bounding box center [685, 386] width 145 height 22
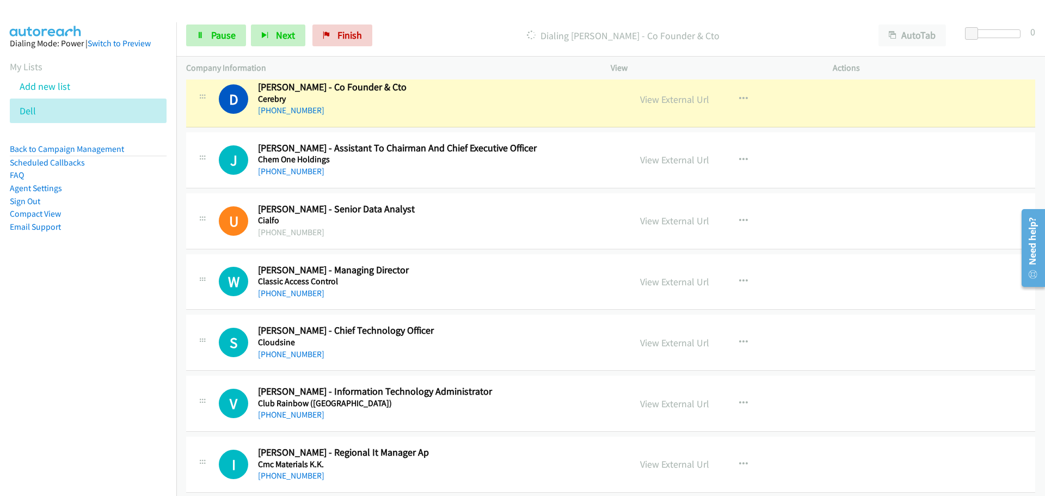
scroll to position [1143, 0]
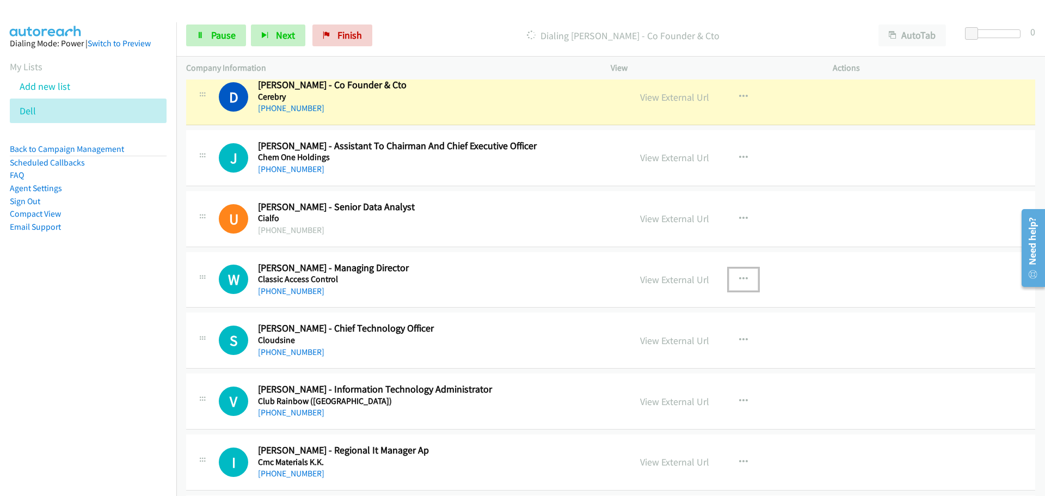
click at [731, 271] on button "button" at bounding box center [743, 279] width 29 height 22
click at [646, 352] on link "Start Calls Here" at bounding box center [685, 351] width 145 height 22
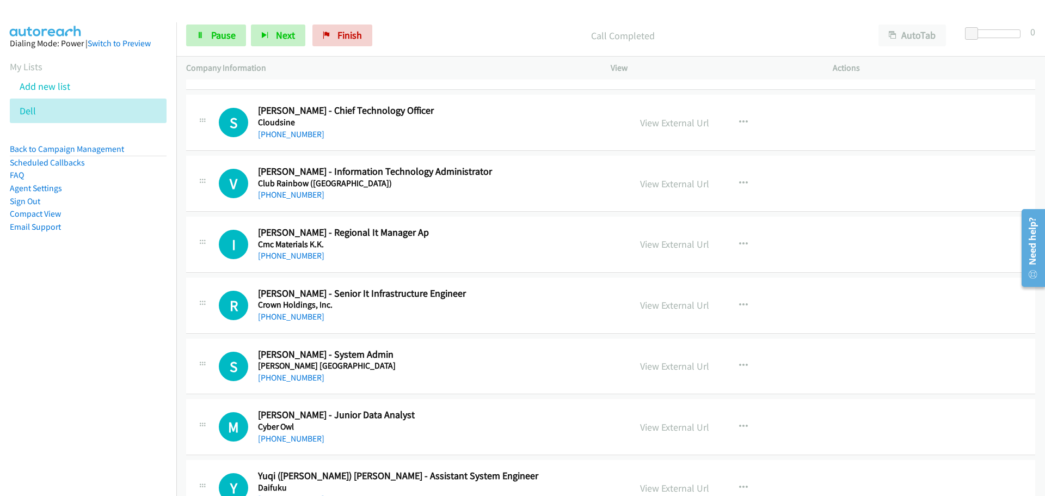
scroll to position [1306, 0]
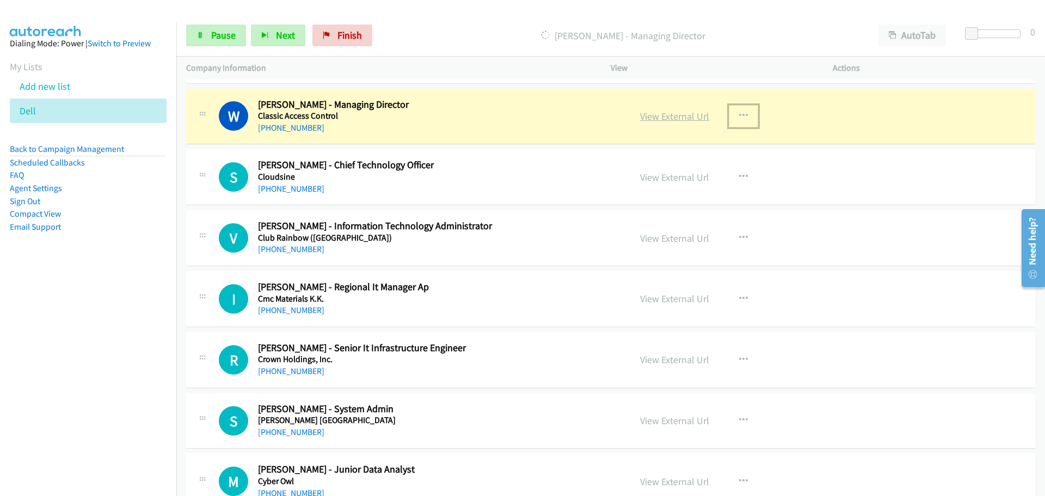
click at [666, 116] on link "View External Url" at bounding box center [674, 116] width 69 height 13
click at [227, 40] on span "Pause" at bounding box center [223, 35] width 24 height 13
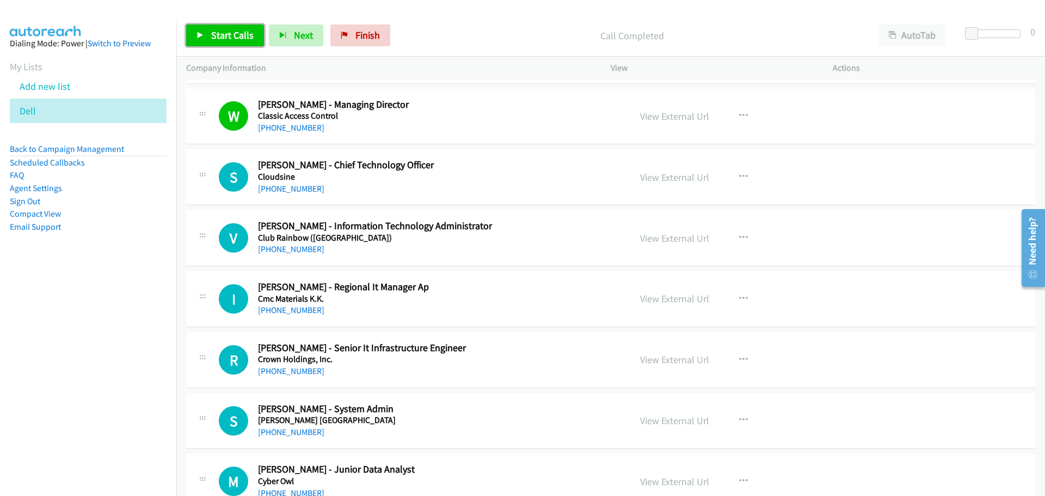
click at [223, 35] on span "Start Calls" at bounding box center [232, 35] width 42 height 13
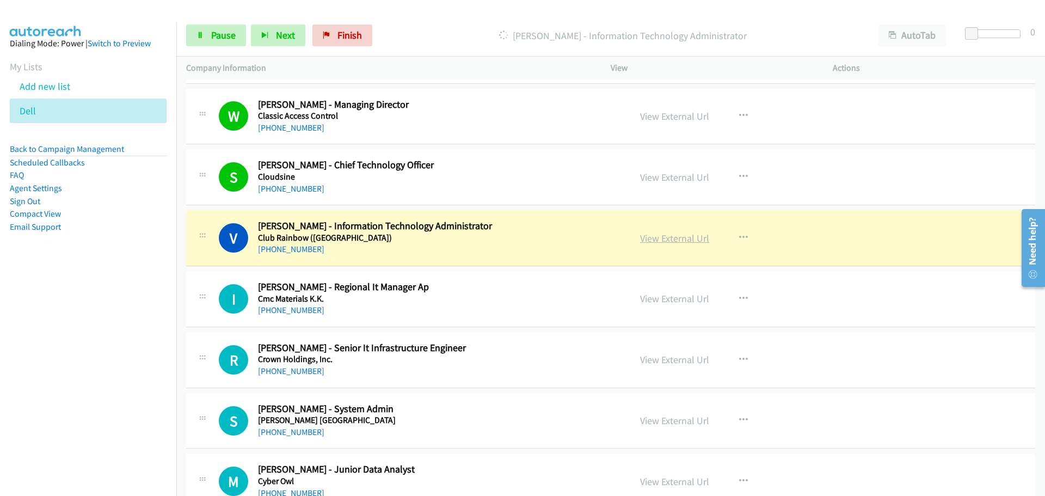
click at [664, 239] on link "View External Url" at bounding box center [674, 238] width 69 height 13
click at [200, 44] on link "Pause" at bounding box center [216, 35] width 60 height 22
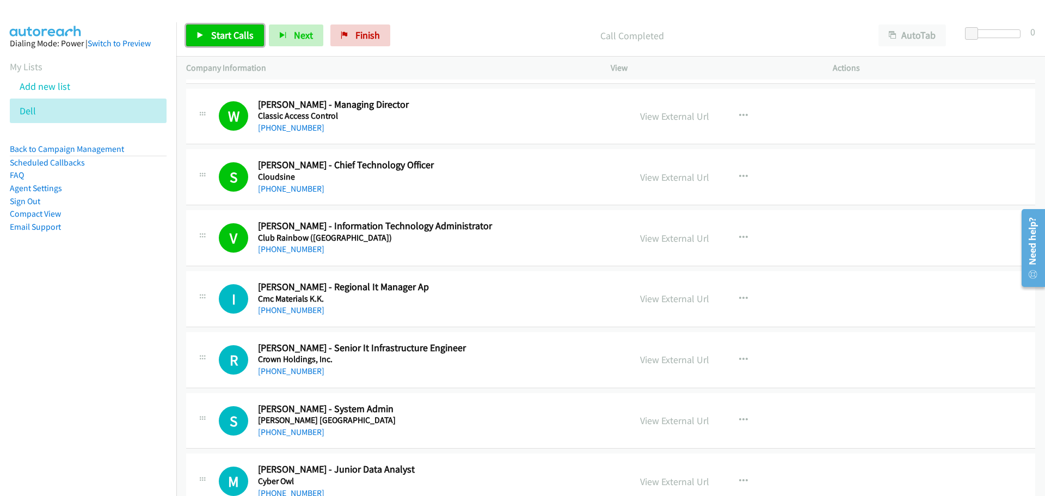
click at [239, 40] on link "Start Calls" at bounding box center [225, 35] width 78 height 22
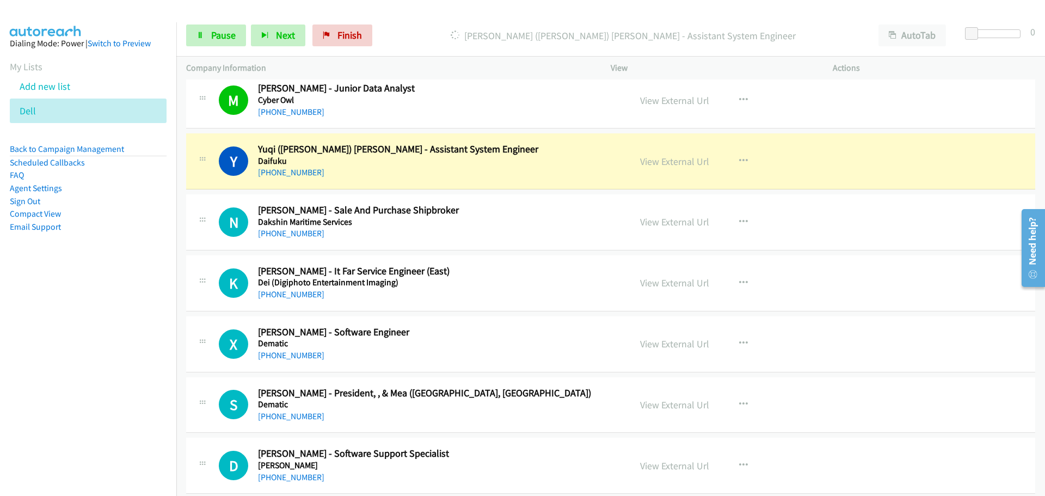
scroll to position [1742, 0]
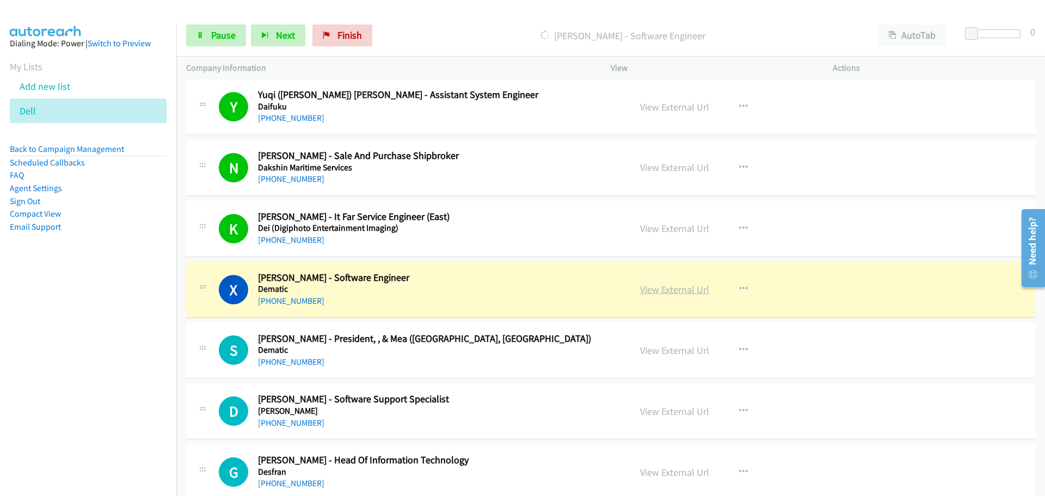
click at [650, 286] on link "View External Url" at bounding box center [674, 289] width 69 height 13
click at [226, 39] on span "Pause" at bounding box center [223, 35] width 24 height 13
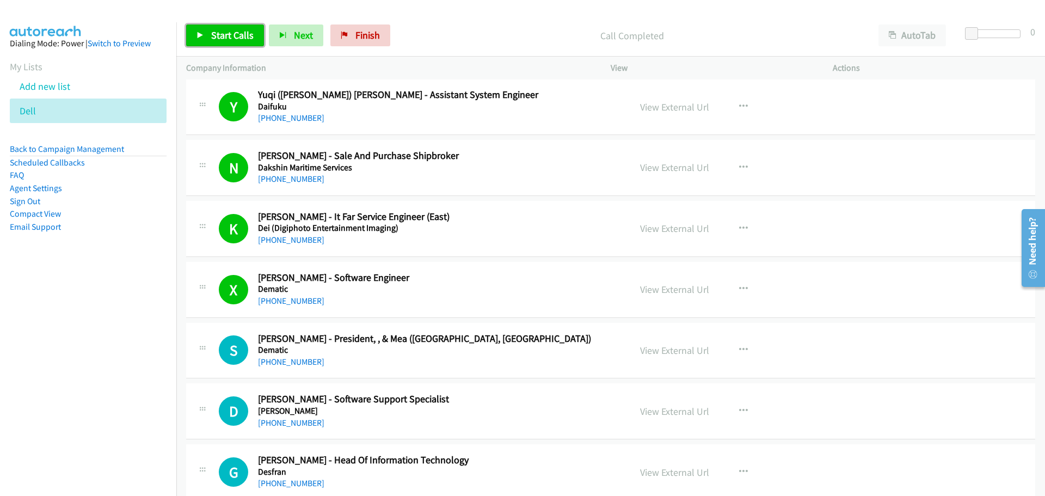
click at [227, 43] on link "Start Calls" at bounding box center [225, 35] width 78 height 22
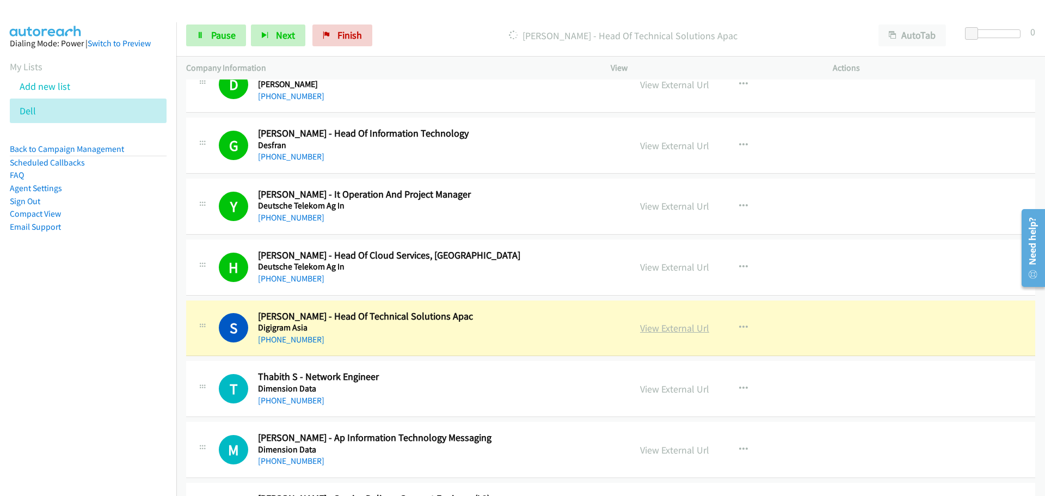
scroll to position [2123, 0]
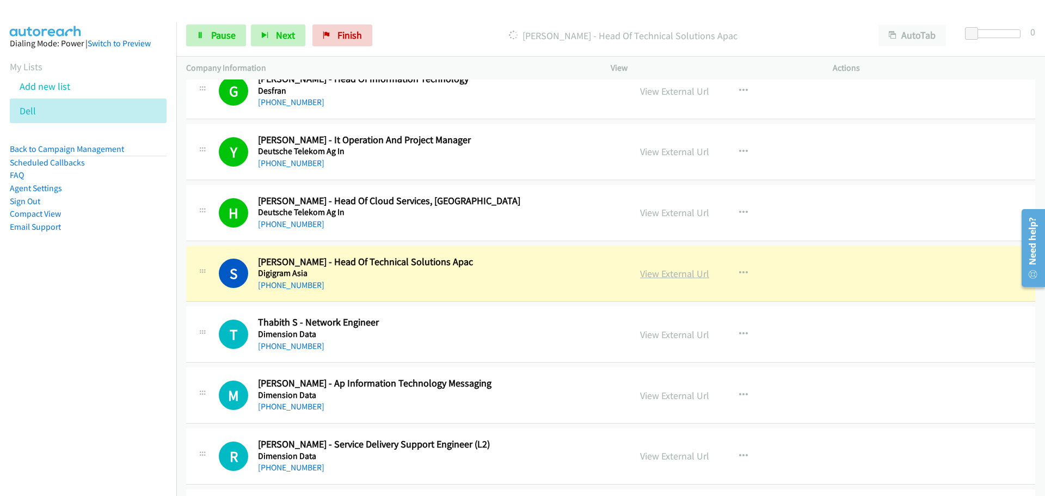
click at [667, 276] on link "View External Url" at bounding box center [674, 273] width 69 height 13
click at [204, 29] on link "Pause" at bounding box center [216, 35] width 60 height 22
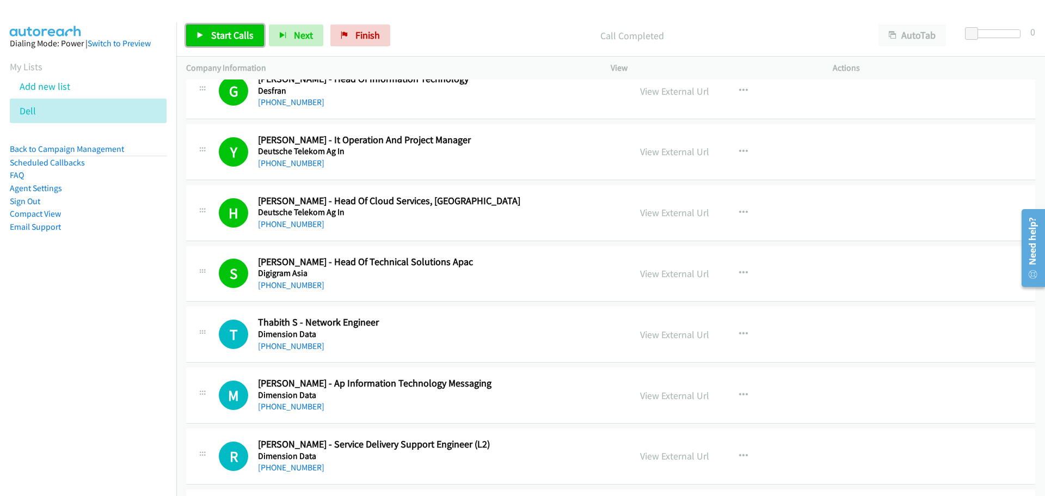
drag, startPoint x: 210, startPoint y: 31, endPoint x: 222, endPoint y: 32, distance: 12.6
click at [210, 31] on link "Start Calls" at bounding box center [225, 35] width 78 height 22
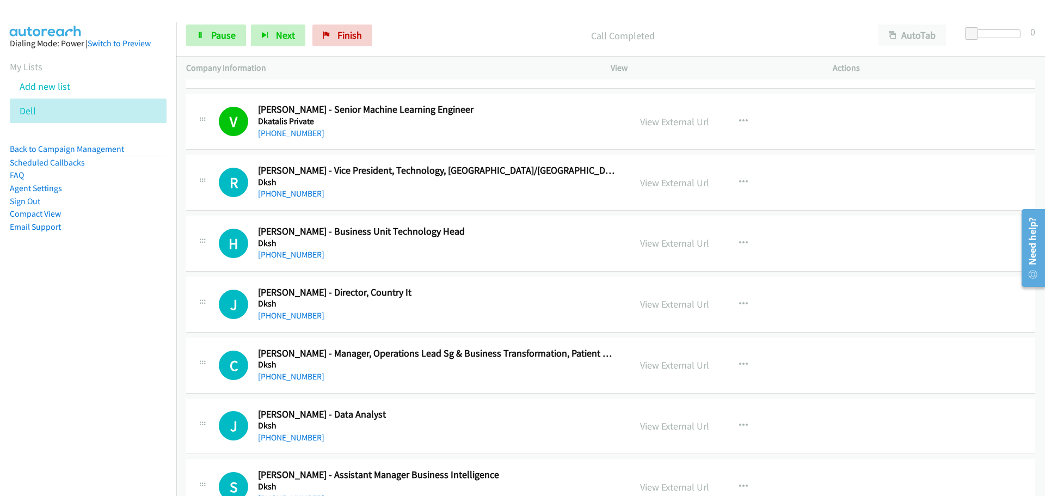
scroll to position [2667, 0]
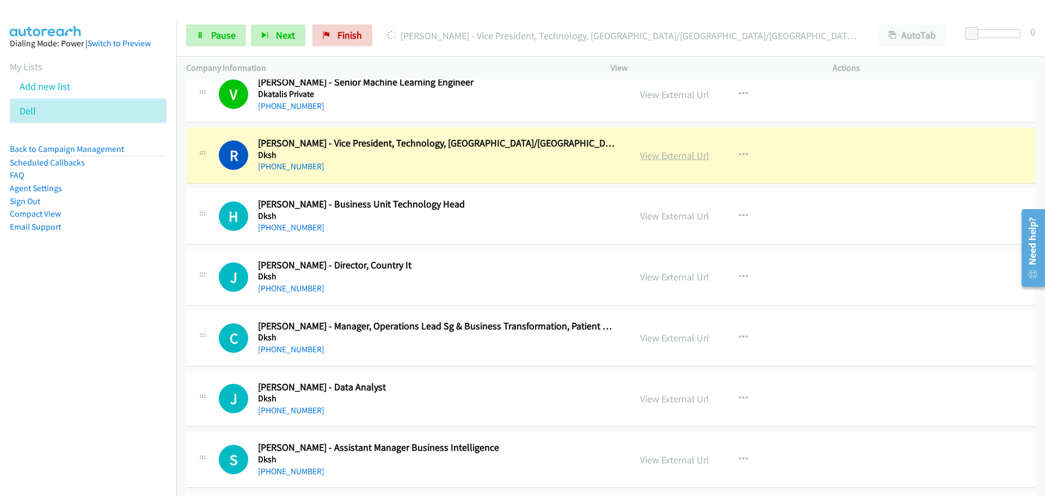
click at [686, 158] on link "View External Url" at bounding box center [674, 155] width 69 height 13
click at [230, 39] on span "Pause" at bounding box center [223, 35] width 24 height 13
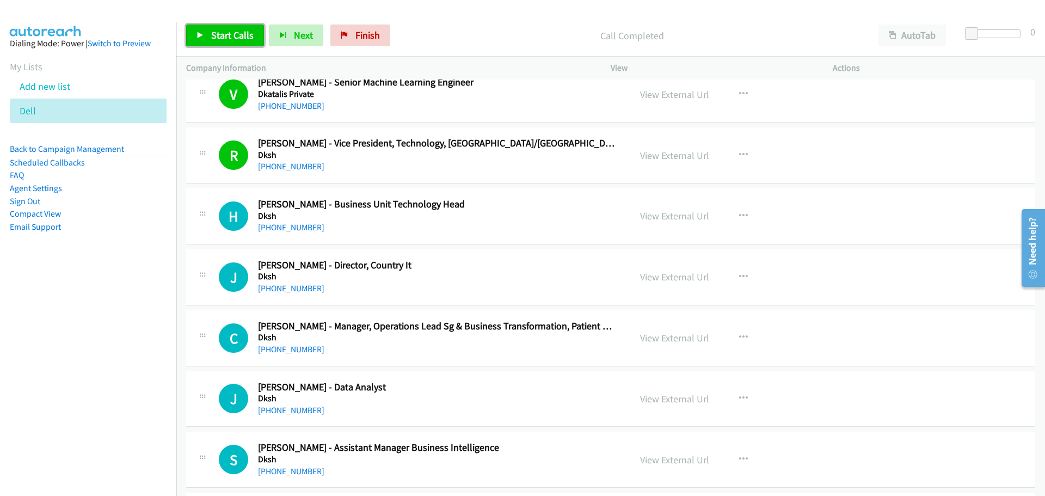
click at [224, 27] on link "Start Calls" at bounding box center [225, 35] width 78 height 22
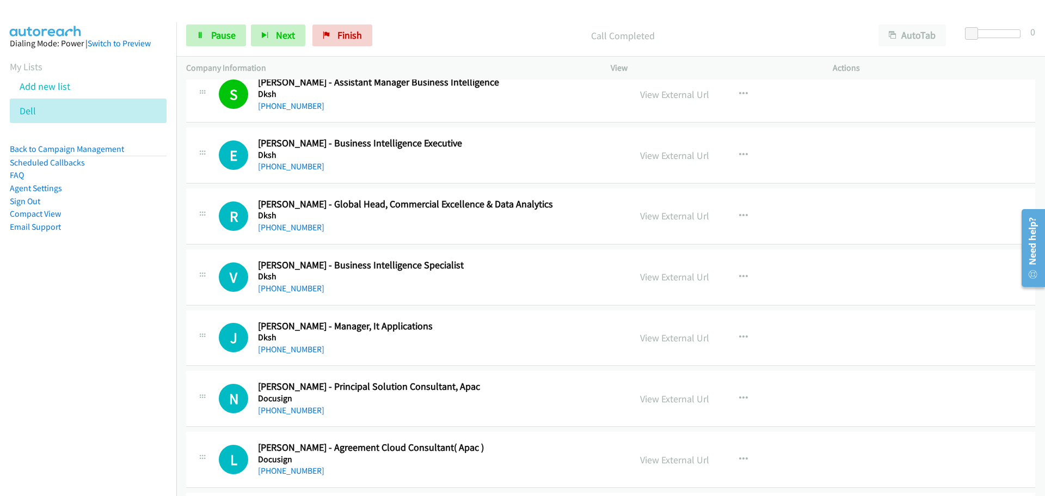
scroll to position [3102, 0]
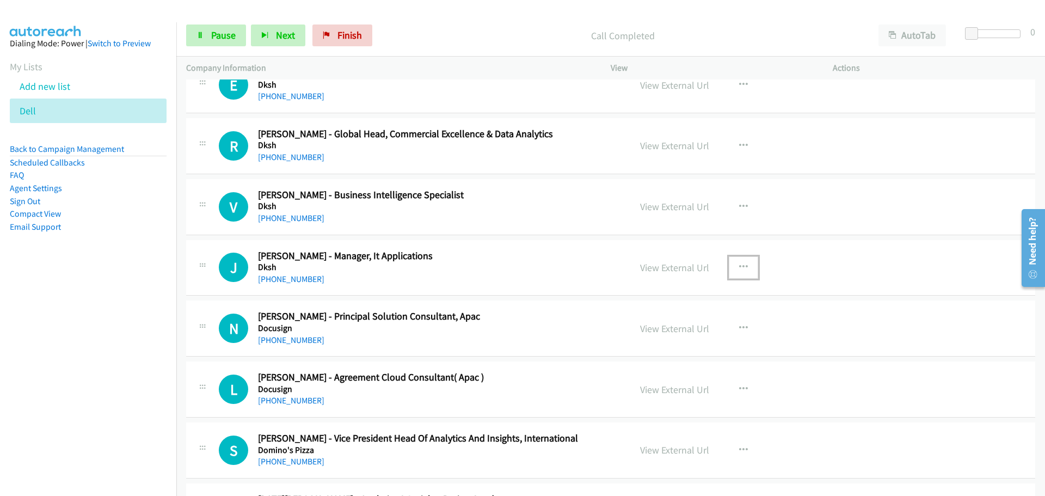
click at [739, 265] on icon "button" at bounding box center [743, 267] width 9 height 9
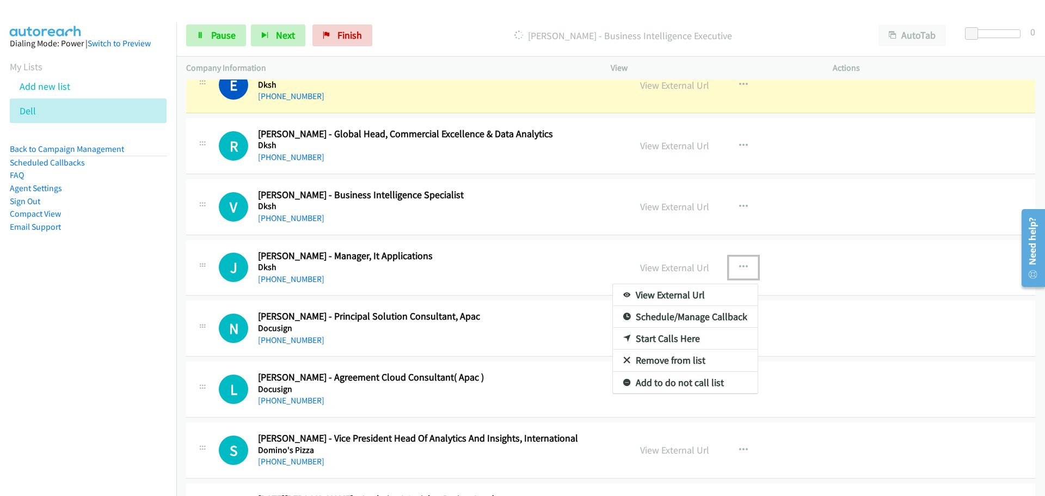
click at [642, 342] on link "Start Calls Here" at bounding box center [685, 339] width 145 height 22
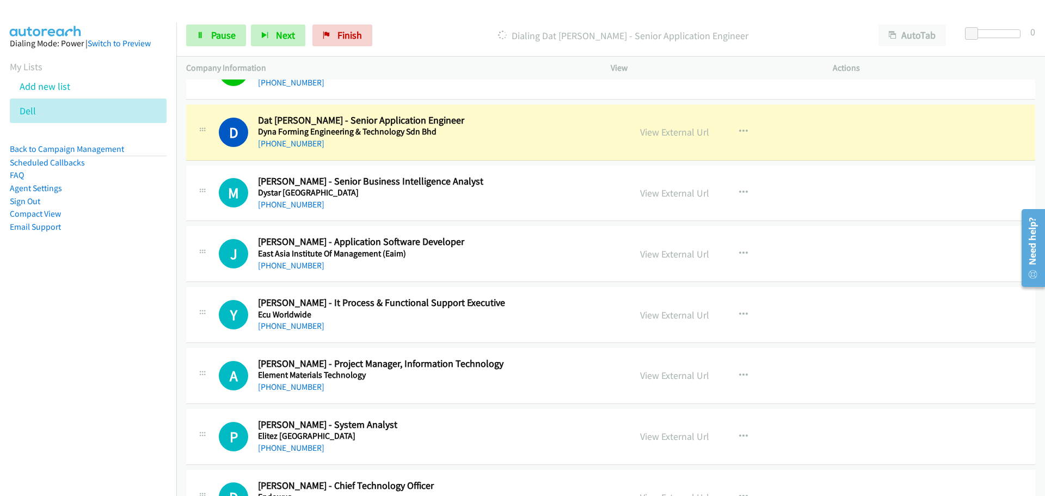
scroll to position [3864, 0]
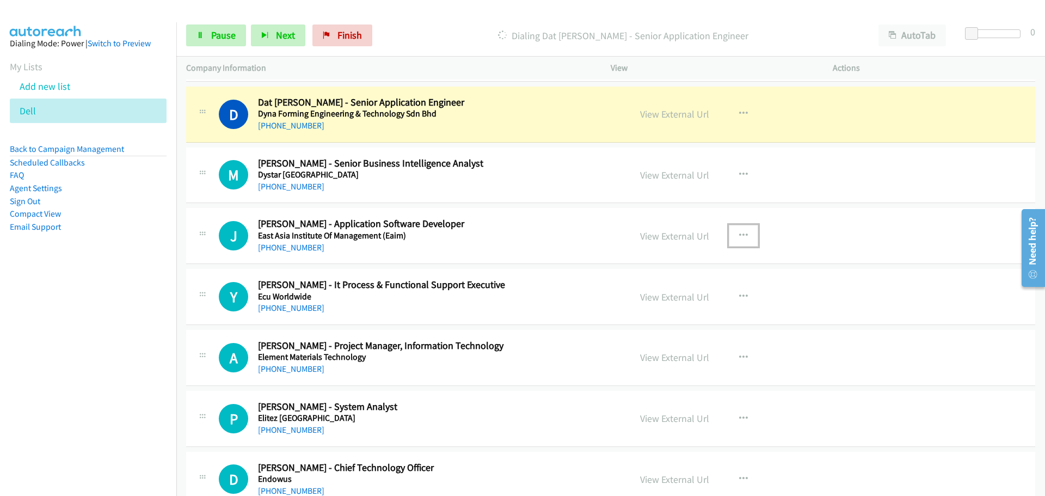
click at [731, 236] on button "button" at bounding box center [743, 236] width 29 height 22
click at [682, 304] on link "Start Calls Here" at bounding box center [685, 307] width 145 height 22
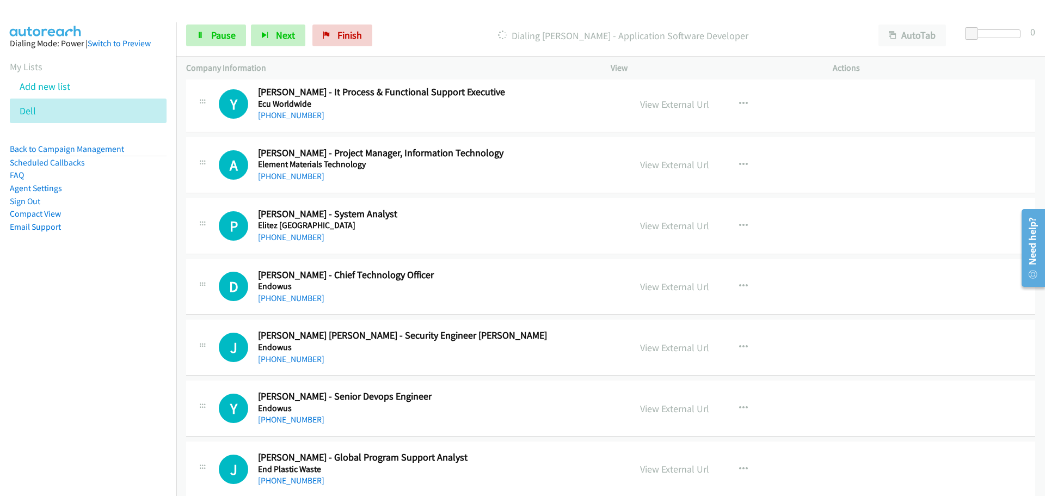
scroll to position [4082, 0]
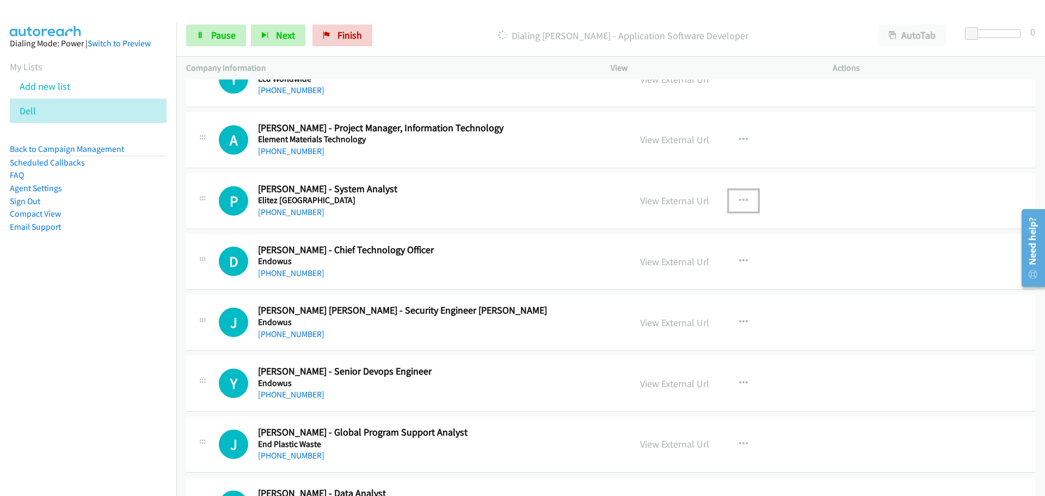
drag, startPoint x: 737, startPoint y: 205, endPoint x: 713, endPoint y: 216, distance: 26.0
click at [737, 205] on button "button" at bounding box center [743, 201] width 29 height 22
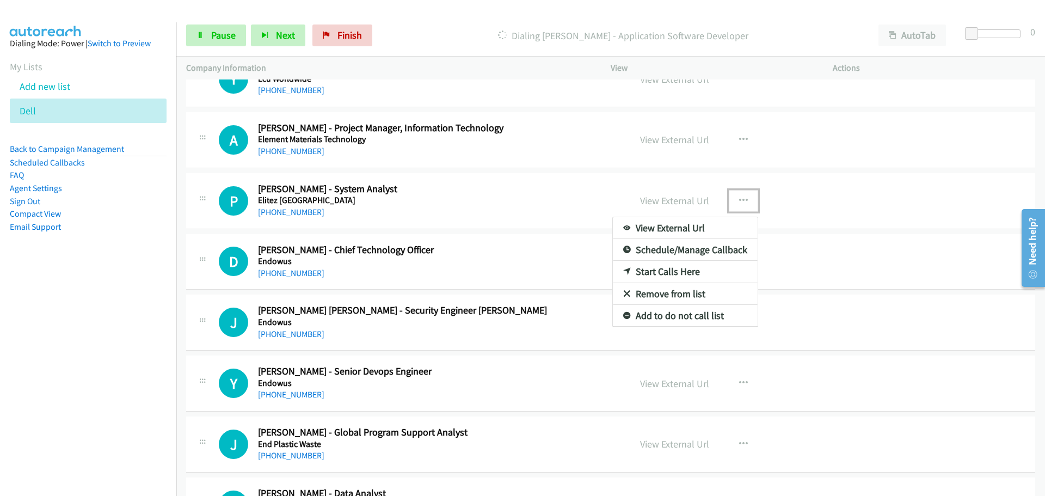
click at [649, 275] on link "Start Calls Here" at bounding box center [685, 272] width 145 height 22
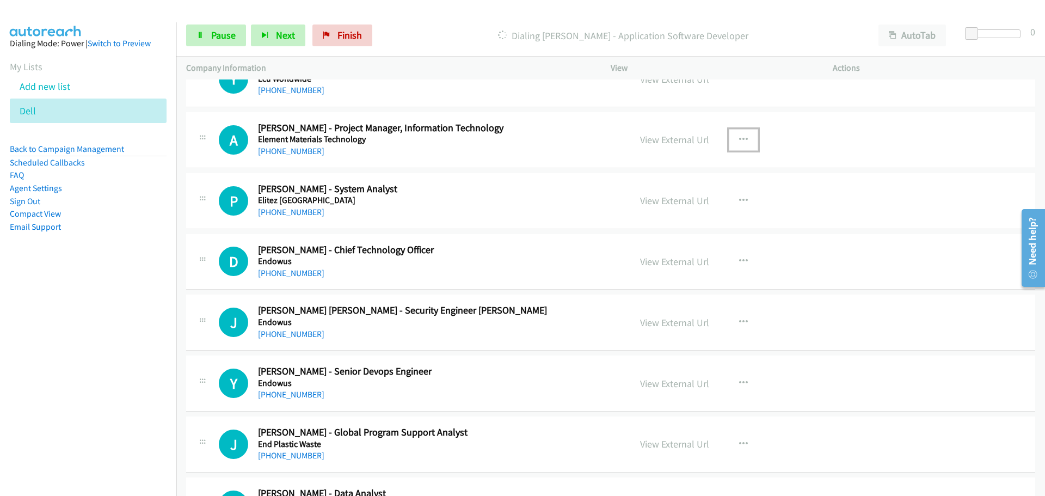
click at [745, 144] on button "button" at bounding box center [743, 140] width 29 height 22
click at [664, 213] on link "Start Calls Here" at bounding box center [685, 211] width 145 height 22
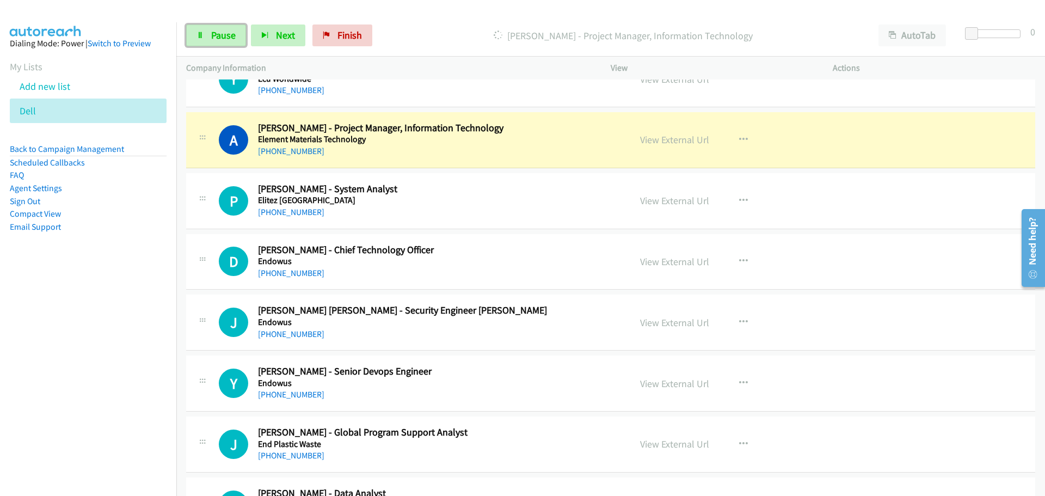
click at [228, 26] on link "Pause" at bounding box center [216, 35] width 60 height 22
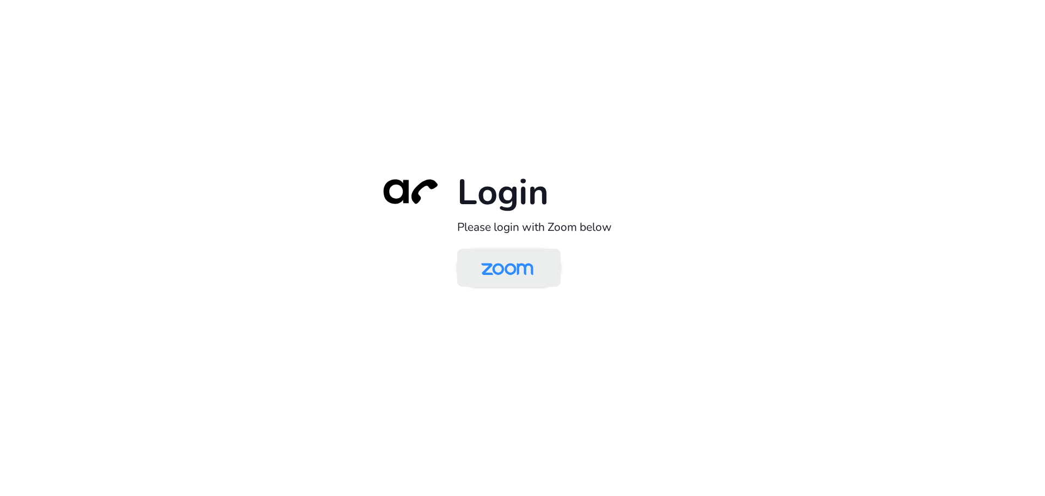
click at [501, 267] on img at bounding box center [507, 268] width 75 height 35
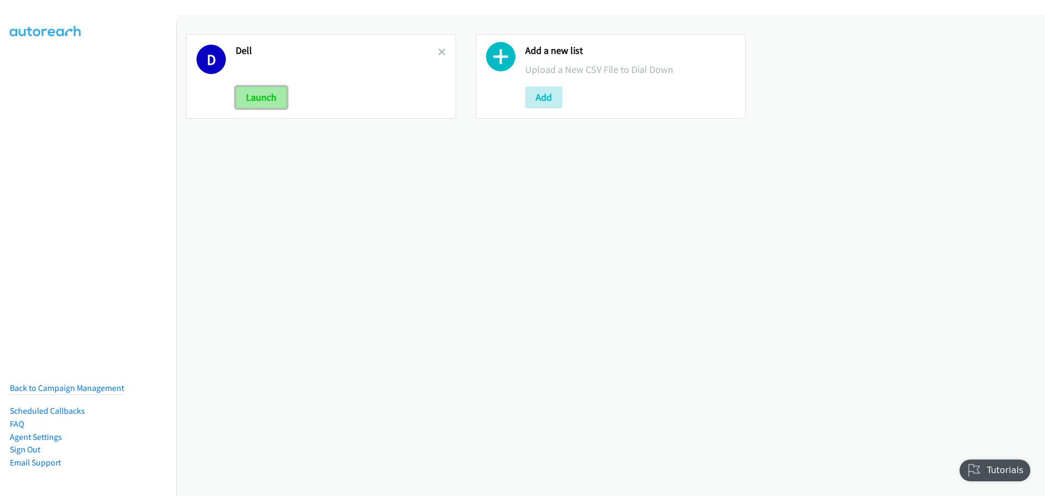
click at [260, 93] on button "Launch" at bounding box center [261, 98] width 51 height 22
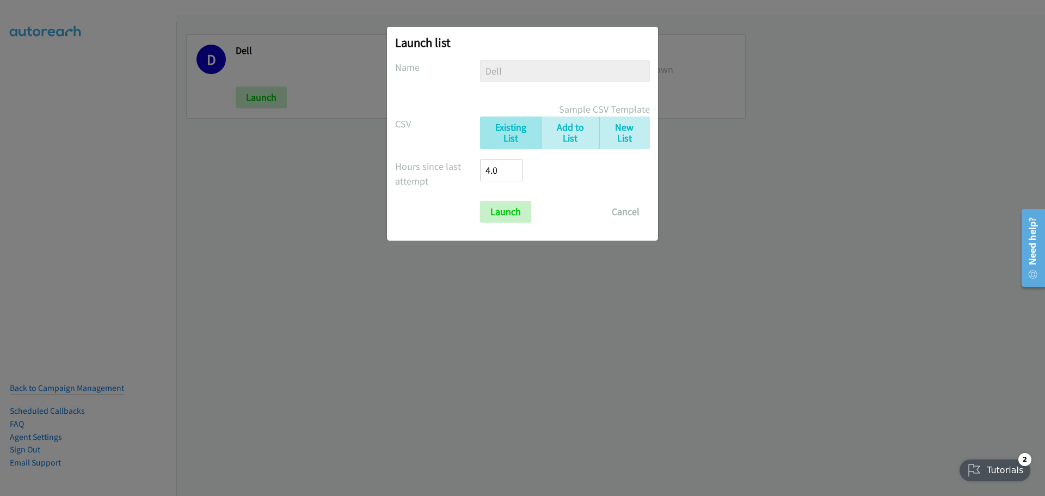
click at [502, 197] on form "No phone fields were returned for that Report or List View Please upload a csv …" at bounding box center [522, 141] width 255 height 163
click at [507, 220] on input "Launch" at bounding box center [505, 212] width 51 height 22
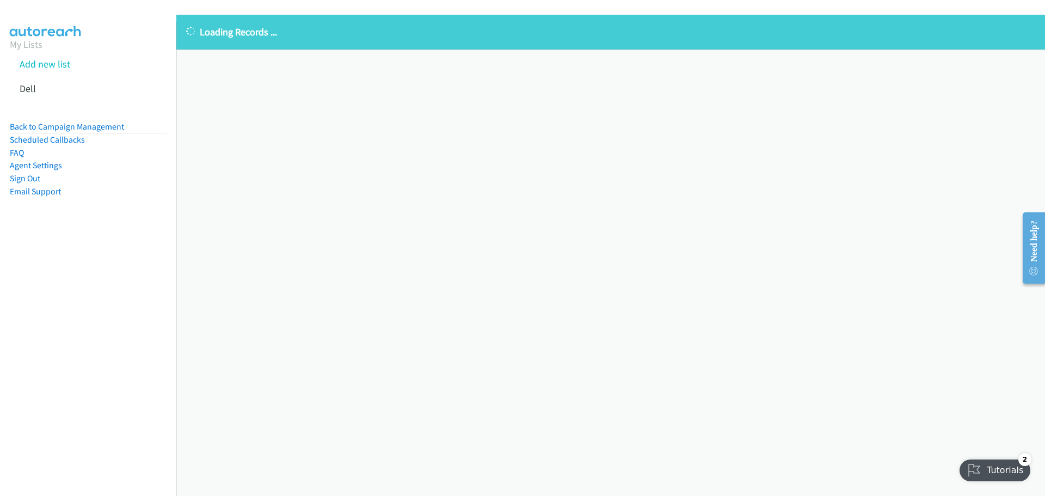
click at [438, 195] on div "Loading Records ... Sorry, something went wrong please try again." at bounding box center [610, 255] width 869 height 481
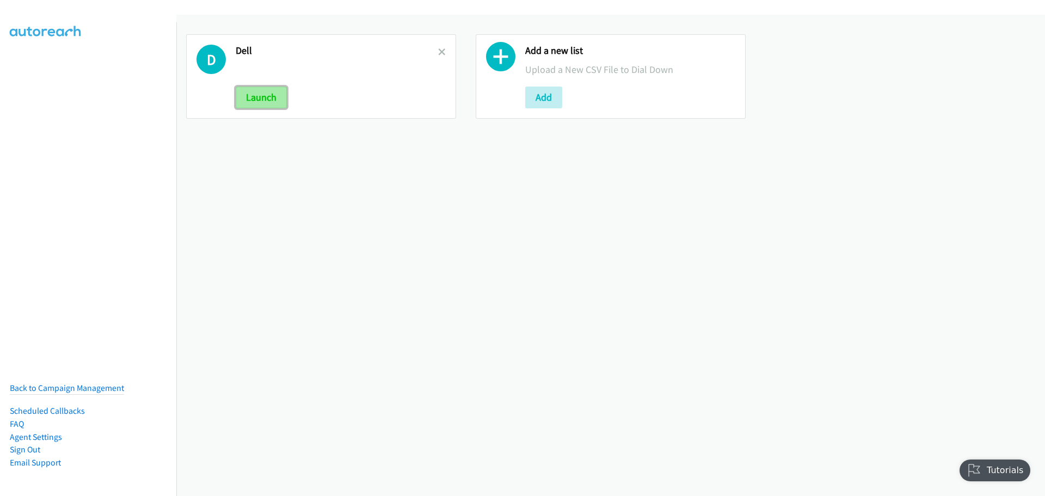
click at [269, 101] on button "Launch" at bounding box center [261, 98] width 51 height 22
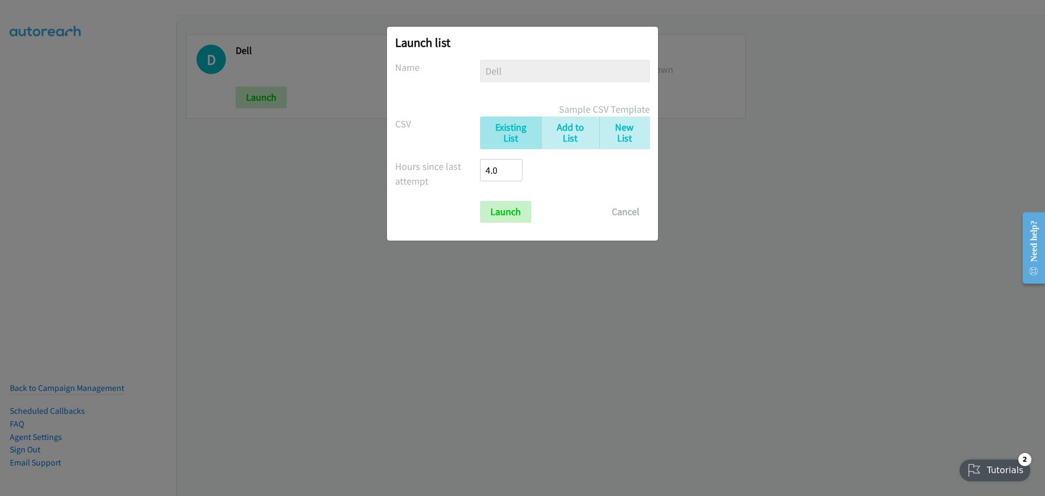
click at [508, 223] on div "Launch list No phone fields were returned for that Report or List View Please u…" at bounding box center [522, 134] width 271 height 214
click at [507, 218] on input "Launch" at bounding box center [505, 212] width 51 height 22
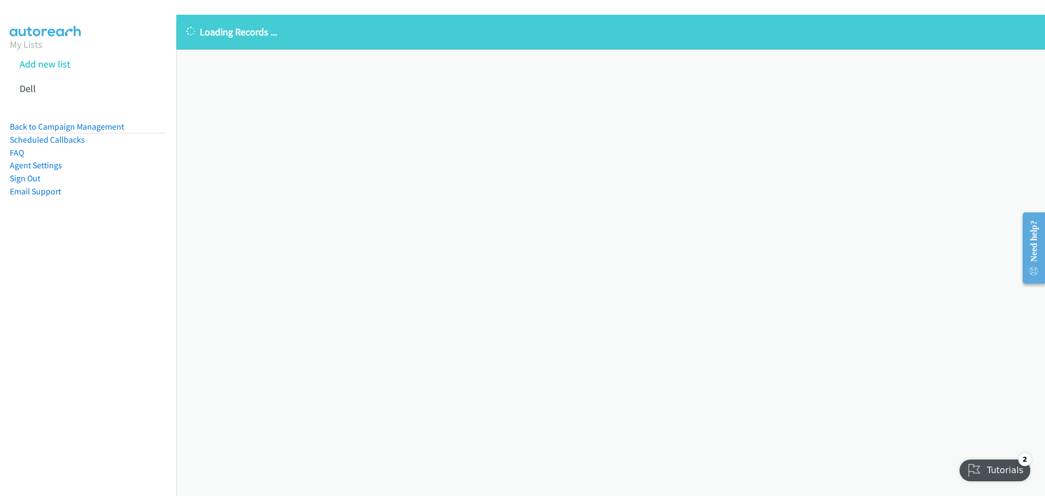
drag, startPoint x: 254, startPoint y: 0, endPoint x: 465, endPoint y: 131, distance: 248.3
click at [612, 168] on div "Loading Records ... Sorry, something went wrong please try again." at bounding box center [610, 255] width 869 height 481
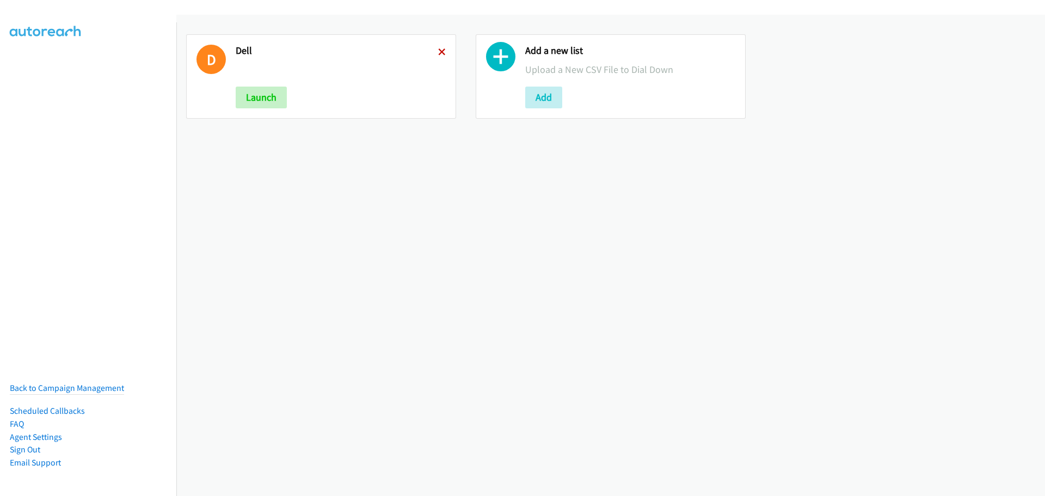
click at [441, 52] on icon at bounding box center [442, 53] width 8 height 8
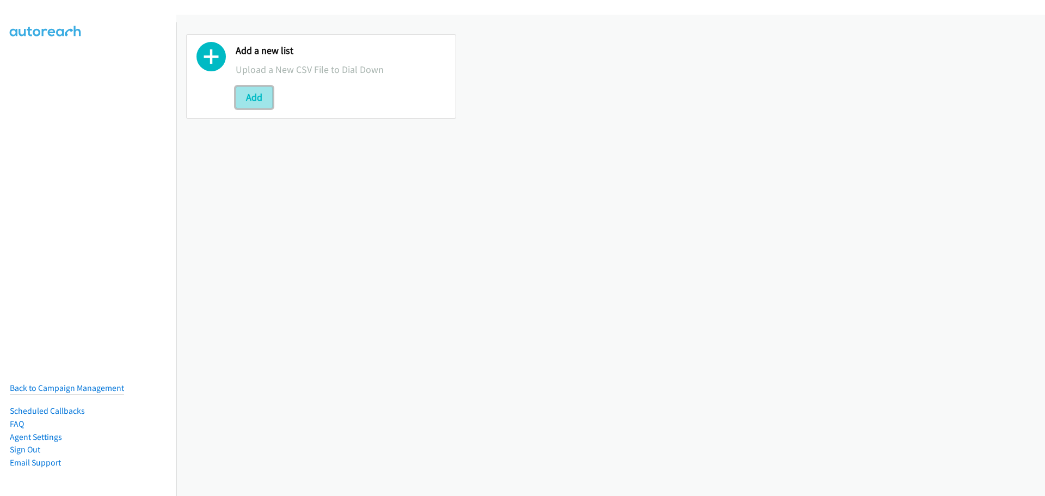
click at [263, 102] on button "Add" at bounding box center [254, 98] width 37 height 22
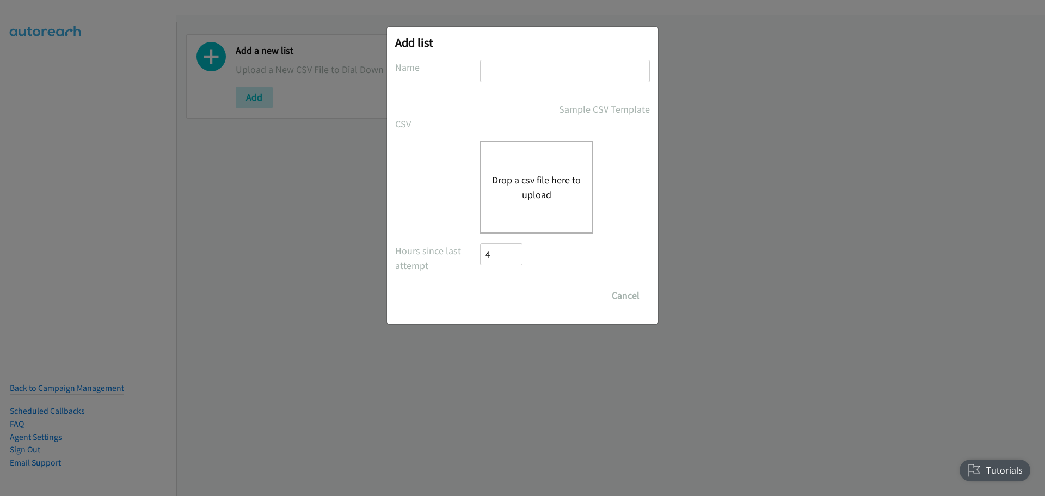
click at [523, 169] on div "Drop a csv file here to upload" at bounding box center [536, 187] width 113 height 93
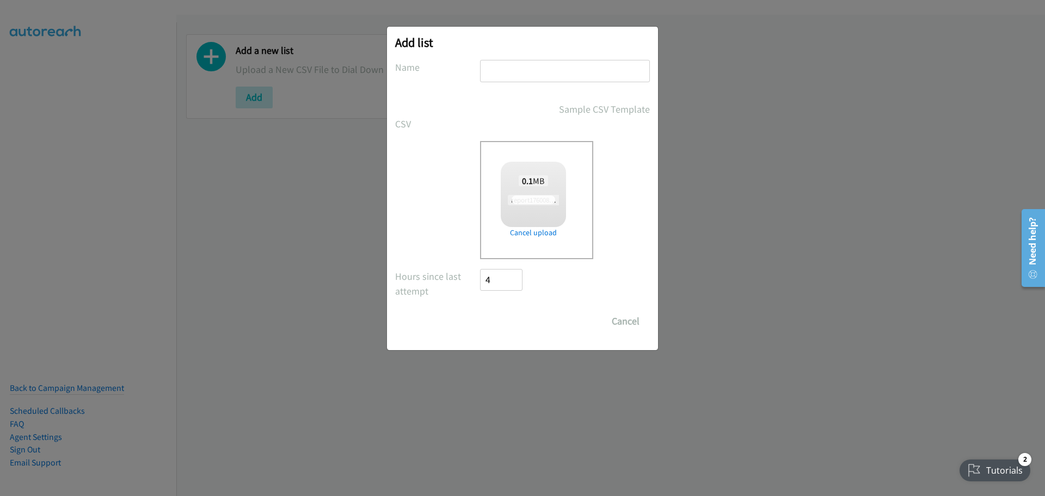
click at [556, 70] on input "text" at bounding box center [565, 71] width 170 height 22
type input "Dell"
checkbox input "true"
click at [511, 320] on input "Save List" at bounding box center [508, 321] width 57 height 22
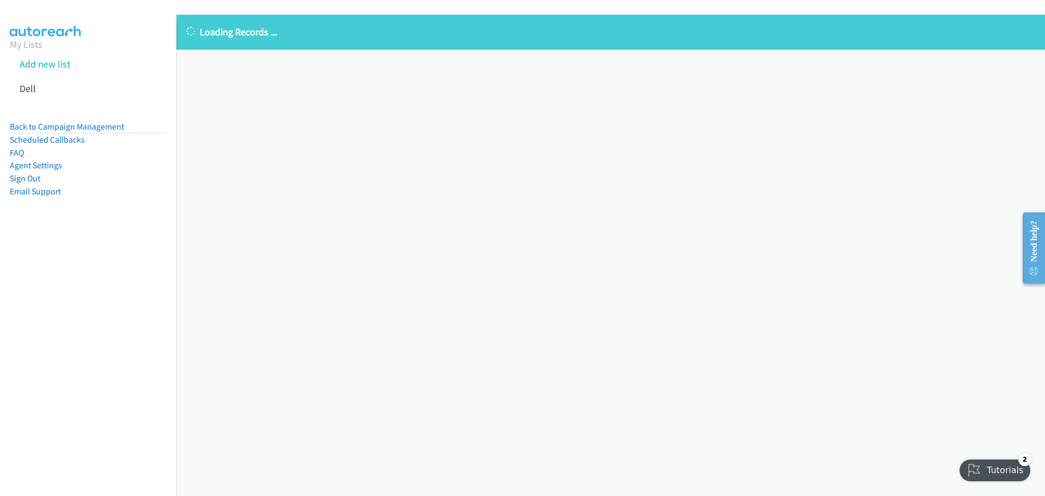
click at [351, 128] on div "Loading Records ... Sorry, something went wrong please try again." at bounding box center [610, 255] width 869 height 481
click at [347, 114] on div "Loading Records ... Sorry, something went wrong please try again." at bounding box center [610, 255] width 869 height 481
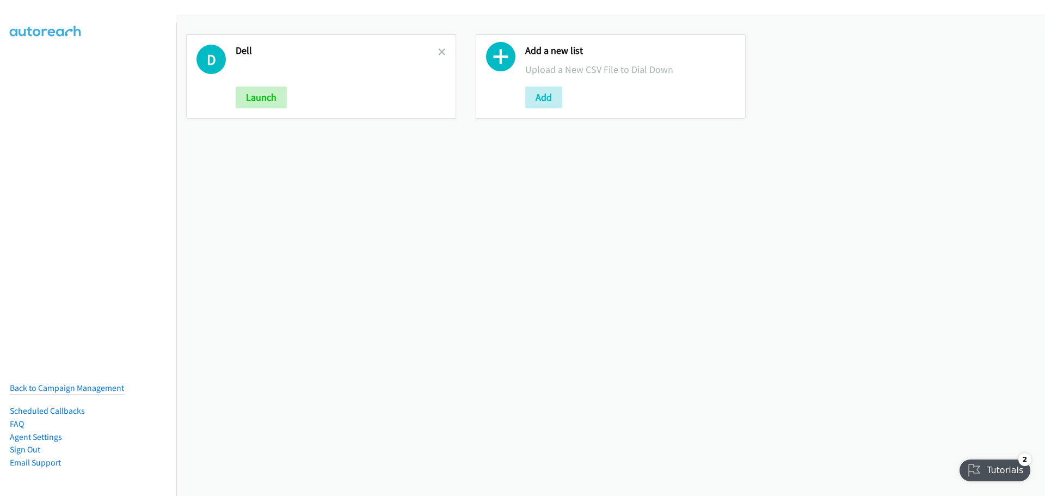
click at [441, 50] on icon at bounding box center [442, 53] width 8 height 8
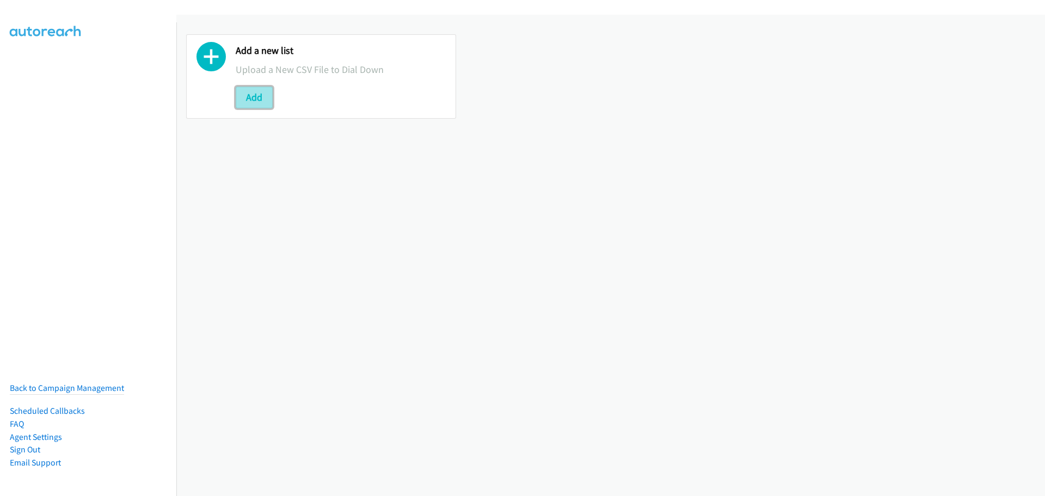
click at [262, 98] on button "Add" at bounding box center [254, 98] width 37 height 22
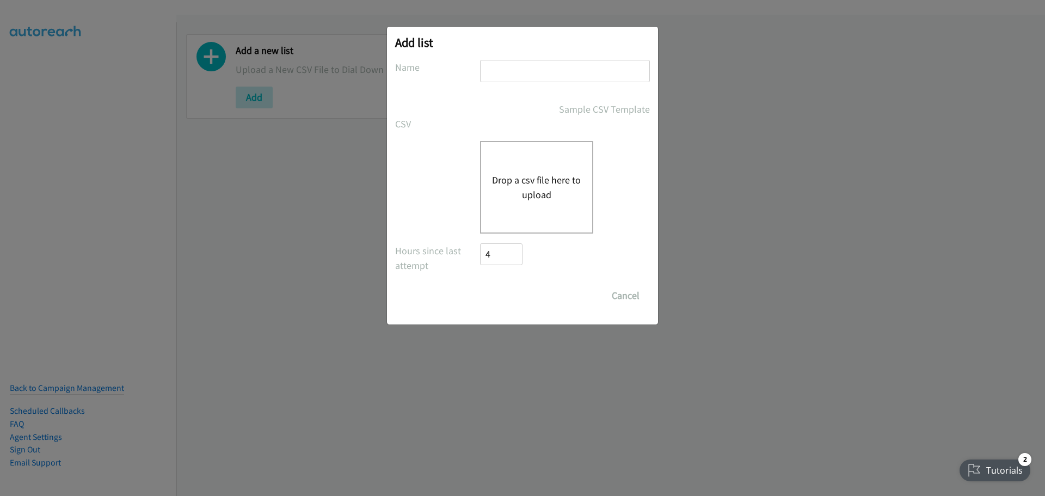
click at [530, 169] on div "Drop a csv file here to upload" at bounding box center [536, 187] width 113 height 93
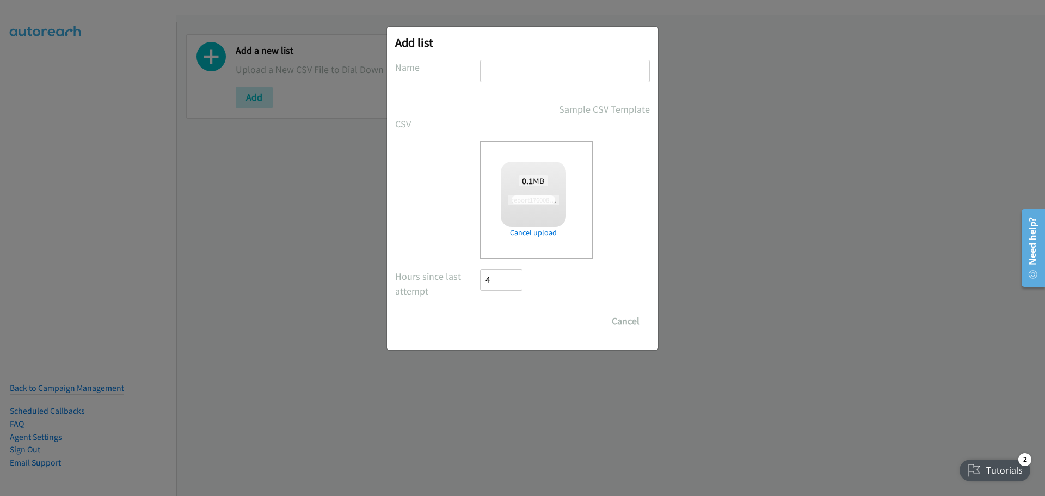
click at [512, 68] on input "text" at bounding box center [565, 71] width 170 height 22
checkbox input "true"
type input "Dell"
click at [518, 316] on input "Save List" at bounding box center [508, 321] width 57 height 22
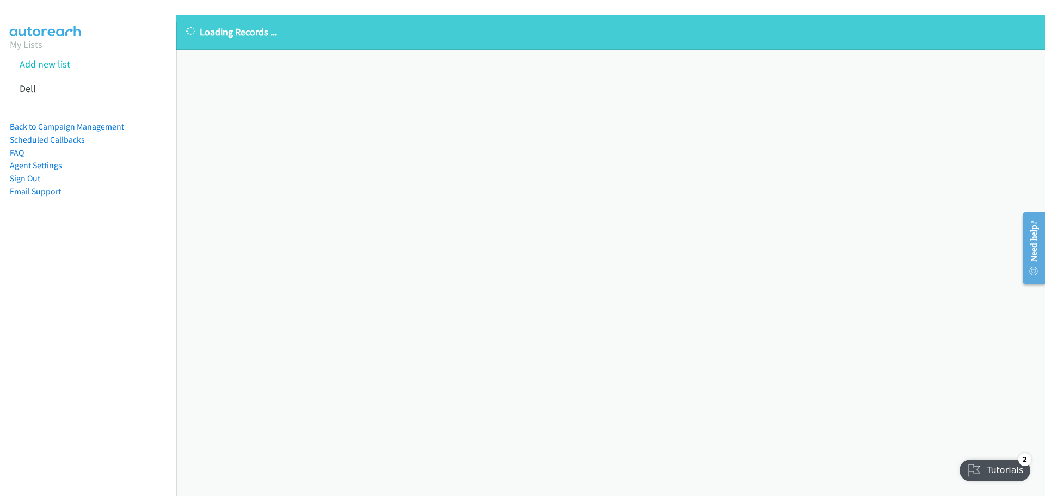
click at [532, 270] on div "Loading Records ... Sorry, something went wrong please try again." at bounding box center [610, 255] width 869 height 481
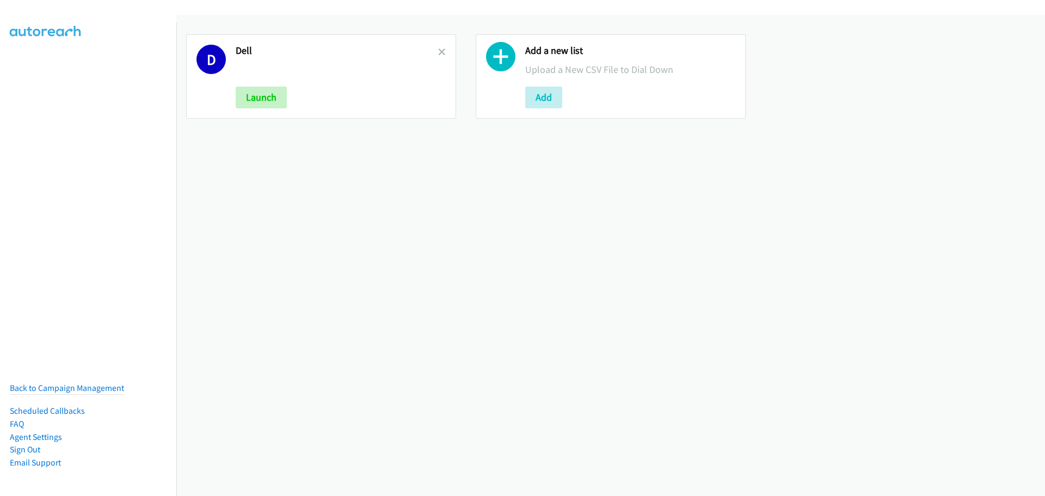
click at [443, 48] on div "D Dell Launch" at bounding box center [321, 76] width 270 height 84
click at [440, 49] on icon at bounding box center [442, 53] width 8 height 8
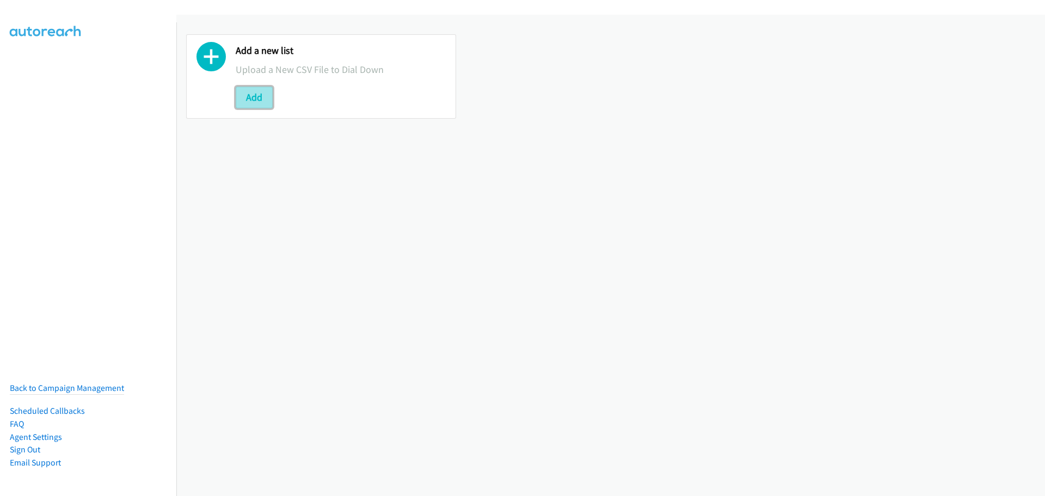
click at [244, 99] on button "Add" at bounding box center [254, 98] width 37 height 22
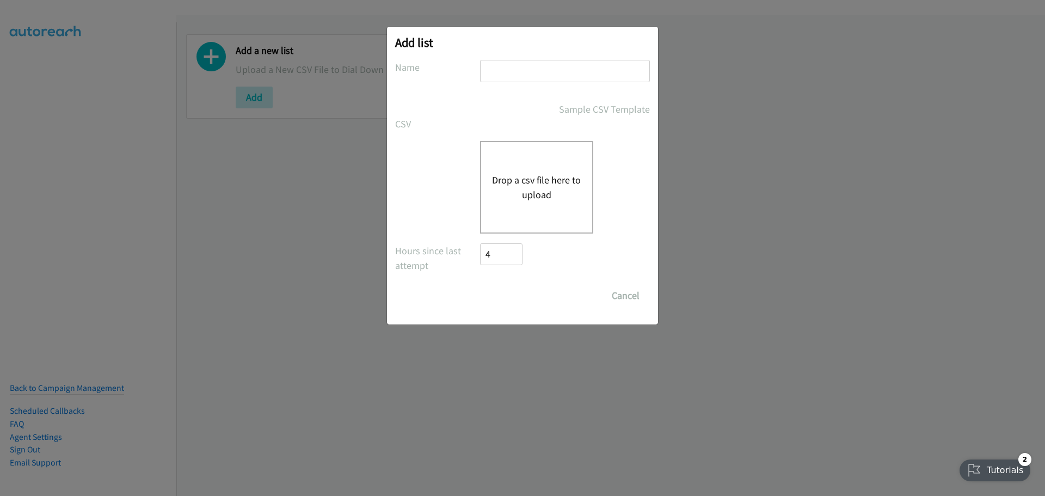
click at [520, 192] on button "Drop a csv file here to upload" at bounding box center [536, 187] width 89 height 29
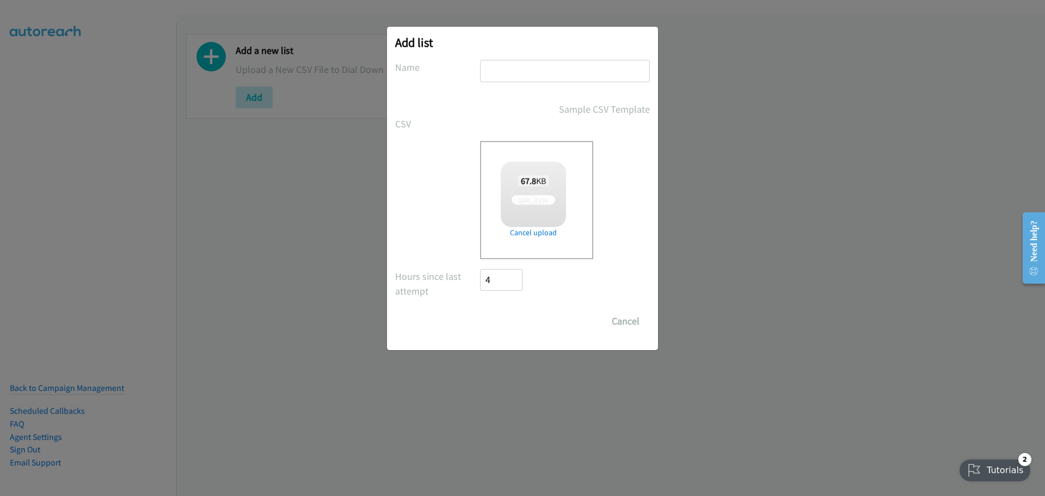
click at [501, 81] on input "text" at bounding box center [565, 71] width 170 height 22
type input "Dell"
checkbox input "true"
click at [518, 326] on input "Save List" at bounding box center [508, 321] width 57 height 22
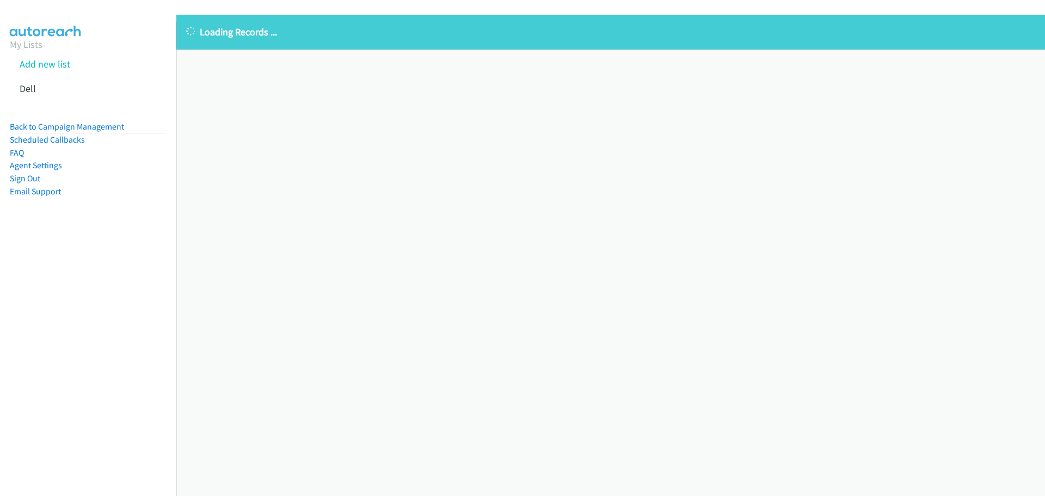
click at [294, 137] on div "Loading Records ... Sorry, something went wrong please try again." at bounding box center [610, 255] width 869 height 481
click at [298, 122] on div "Loading Records ... Sorry, something went wrong please try again." at bounding box center [610, 255] width 869 height 481
click at [299, 122] on div "Loading Records ... Sorry, something went wrong please try again." at bounding box center [610, 255] width 869 height 481
click at [310, 118] on div "Loading Records ... Sorry, something went wrong please try again." at bounding box center [610, 255] width 869 height 481
click at [311, 115] on div "Loading Records ... Sorry, something went wrong please try again." at bounding box center [610, 255] width 869 height 481
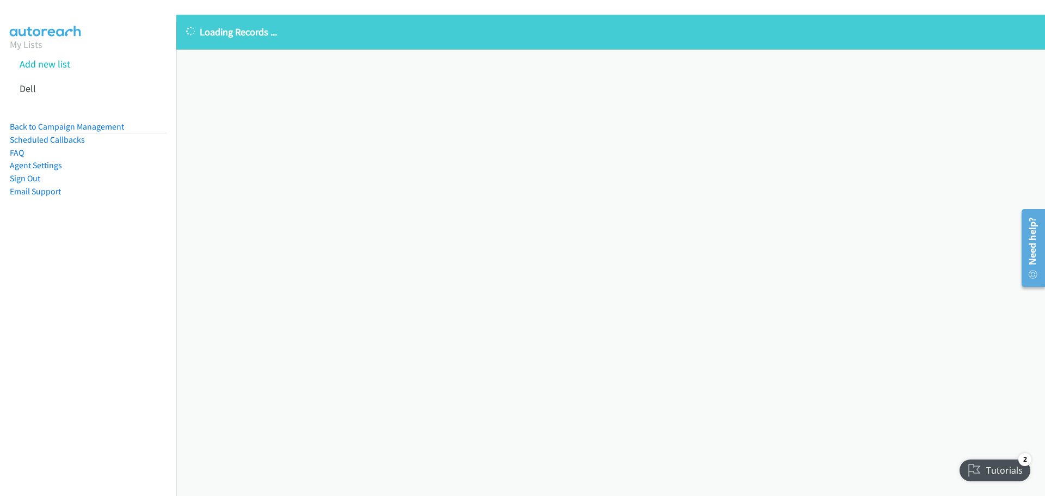
click at [314, 115] on div "Loading Records ... Sorry, something went wrong please try again." at bounding box center [610, 255] width 869 height 481
click at [408, 201] on div "Loading Records ... Sorry, something went wrong please try again." at bounding box center [610, 255] width 869 height 481
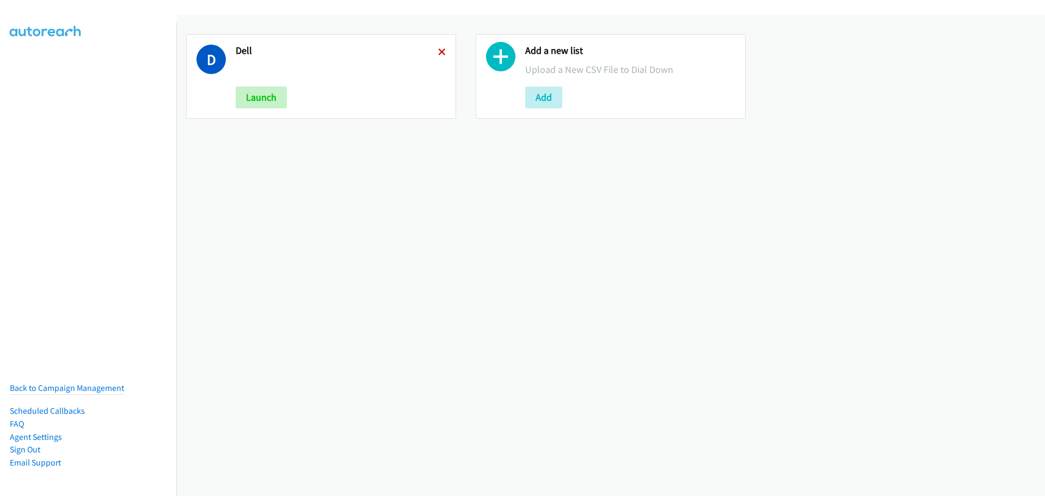
click at [438, 53] on icon at bounding box center [442, 53] width 8 height 8
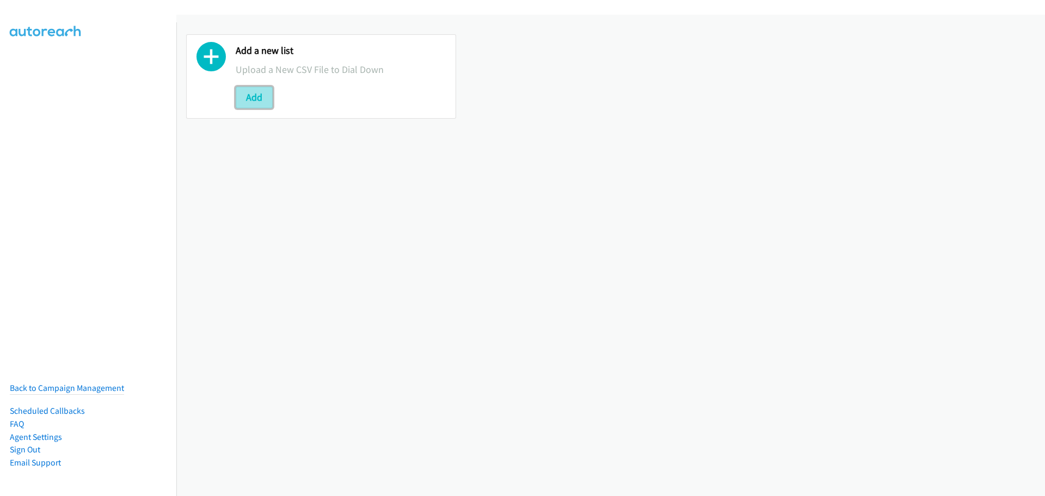
click at [267, 105] on button "Add" at bounding box center [254, 98] width 37 height 22
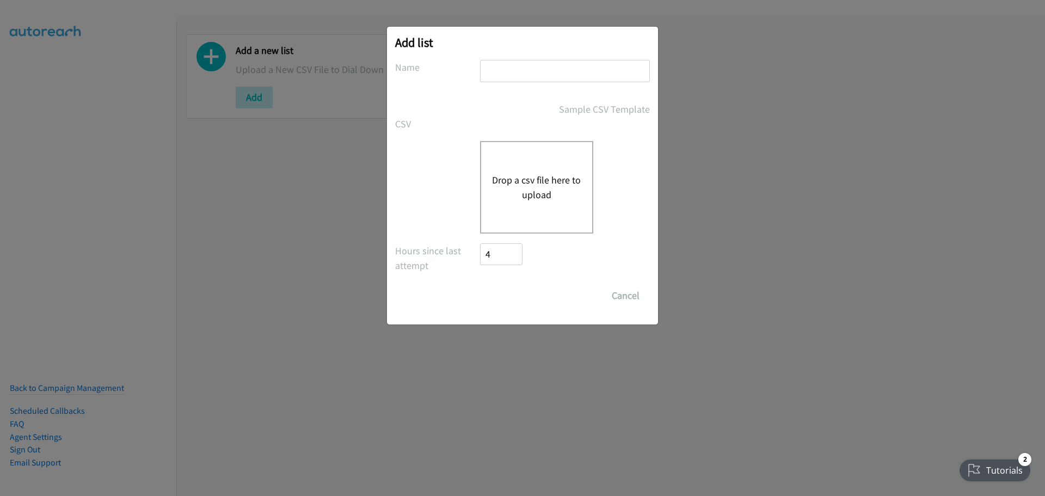
click at [526, 171] on div "Drop a csv file here to upload" at bounding box center [536, 187] width 113 height 93
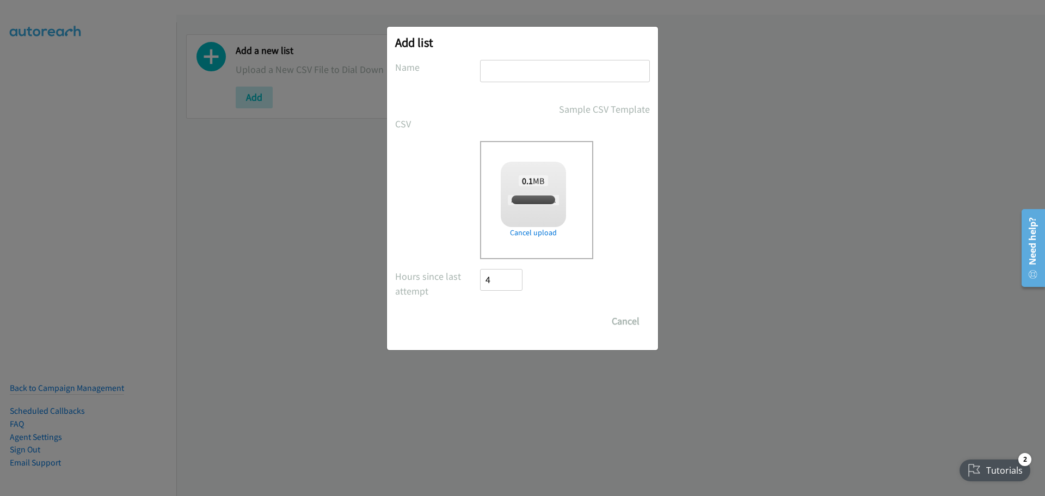
checkbox input "true"
click at [493, 72] on input "text" at bounding box center [565, 71] width 170 height 22
type input "Dell"
click at [512, 324] on input "Save List" at bounding box center [508, 321] width 57 height 22
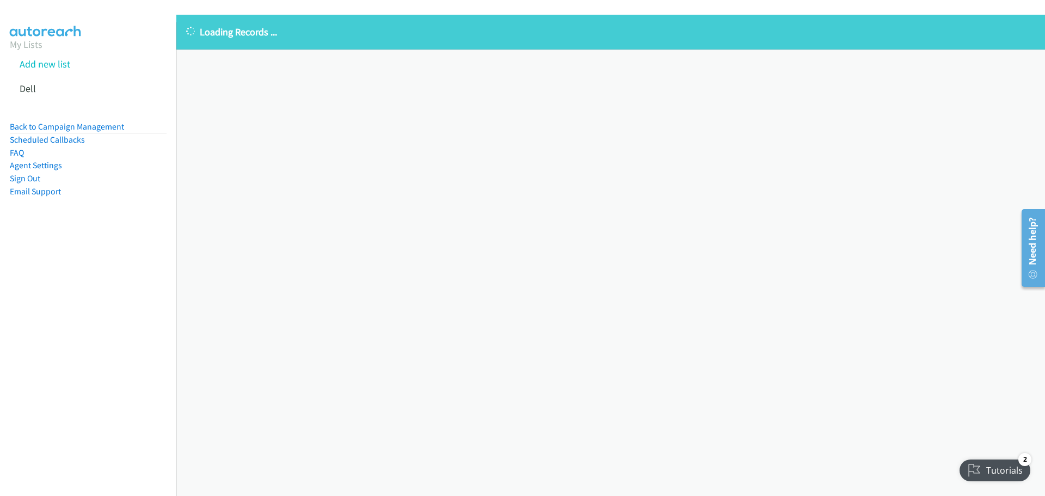
click at [457, 123] on div "Loading Records ... Sorry, something went wrong please try again." at bounding box center [610, 255] width 869 height 481
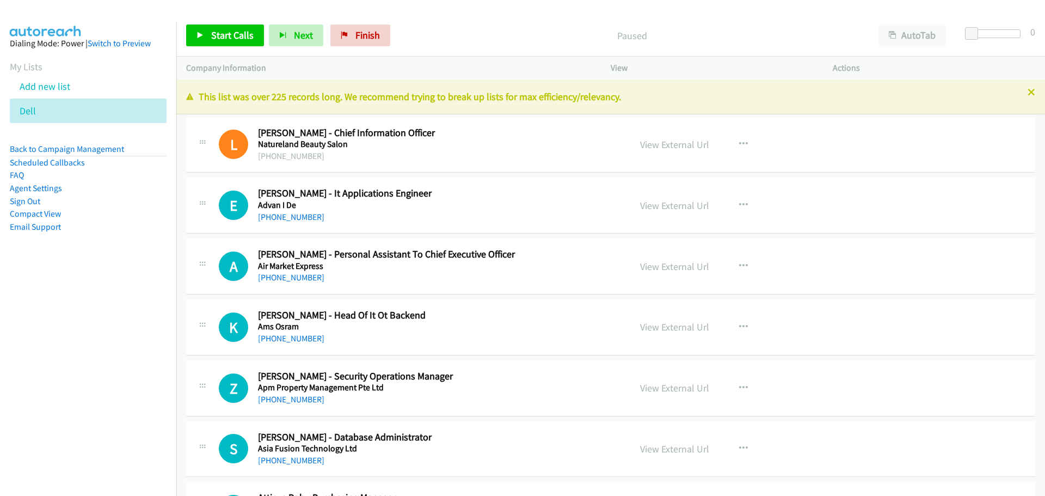
scroll to position [1758, 0]
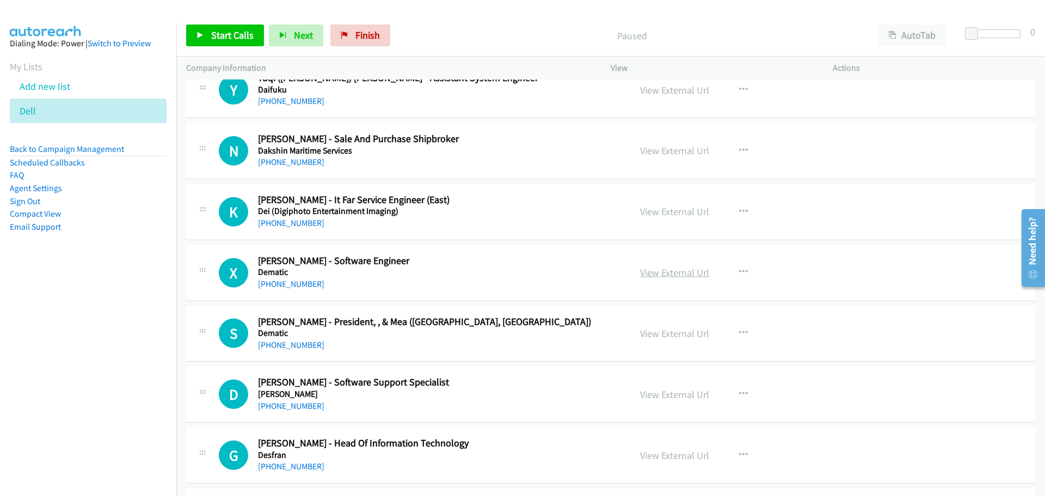
click at [657, 270] on link "View External Url" at bounding box center [674, 272] width 69 height 13
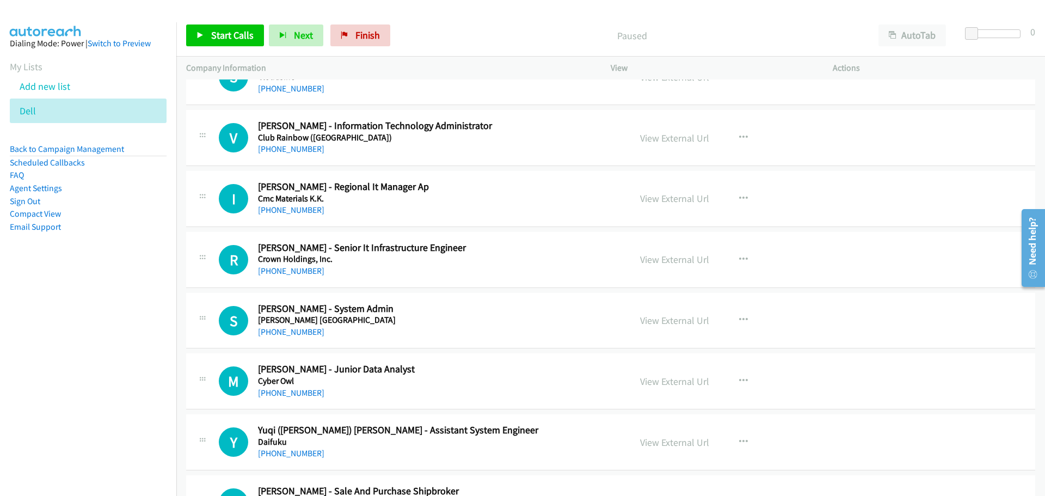
scroll to position [1269, 0]
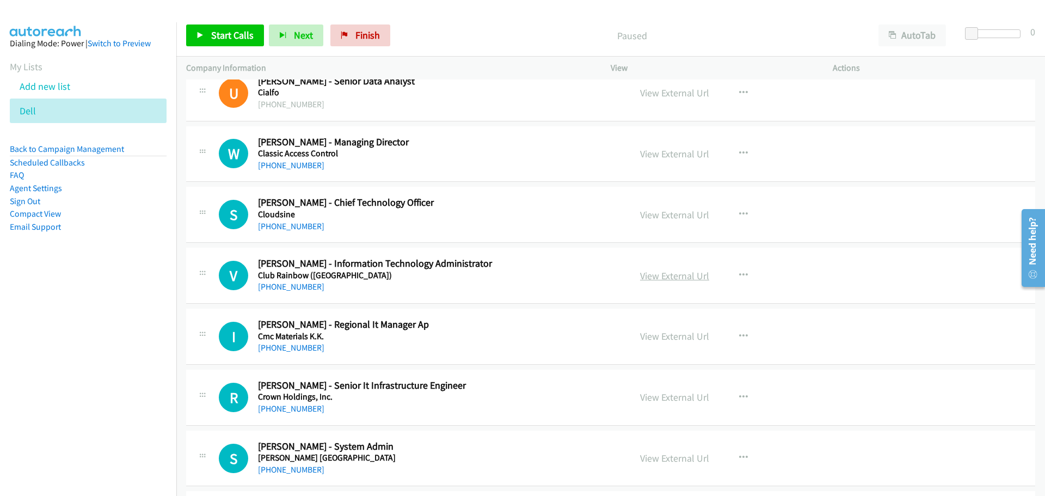
click at [646, 275] on link "View External Url" at bounding box center [674, 275] width 69 height 13
click at [509, 188] on div "S Callback Scheduled [PERSON_NAME] - Chief Technology Officer Cloudsine [GEOGRA…" at bounding box center [610, 215] width 849 height 56
drag, startPoint x: 545, startPoint y: 1, endPoint x: 112, endPoint y: 274, distance: 512.2
click at [107, 276] on aside "Dialing Mode: Power | Switch to Preview My Lists Add new list Dell Back to Camp…" at bounding box center [88, 152] width 176 height 260
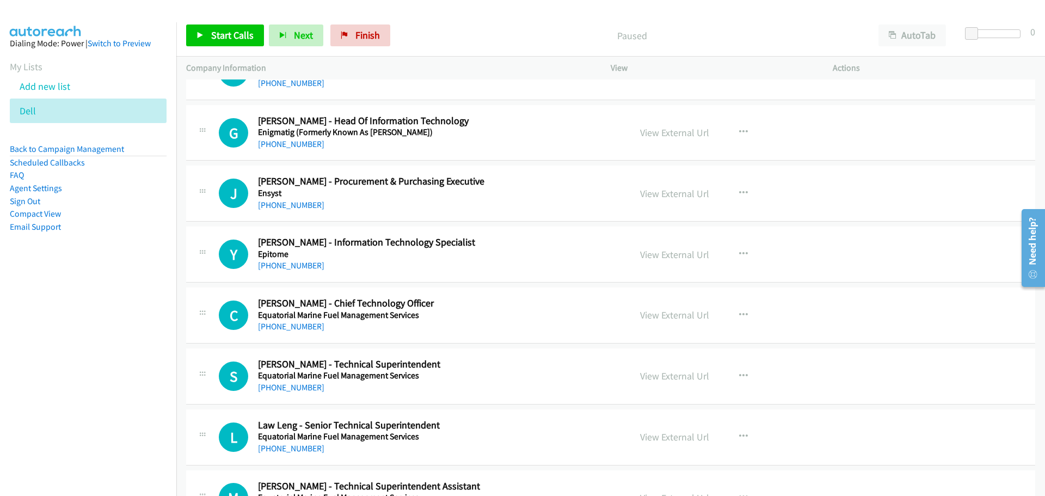
scroll to position [4534, 0]
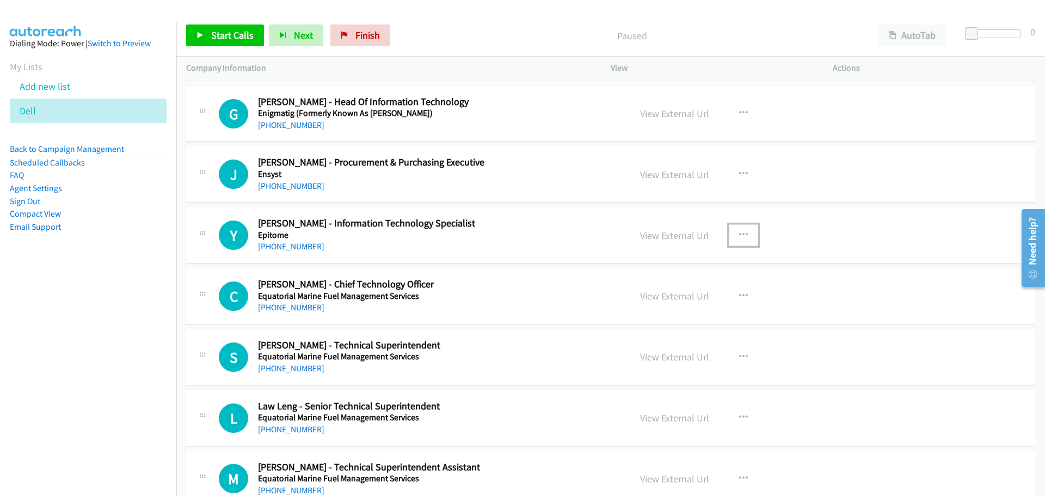
click at [739, 231] on icon "button" at bounding box center [743, 235] width 9 height 9
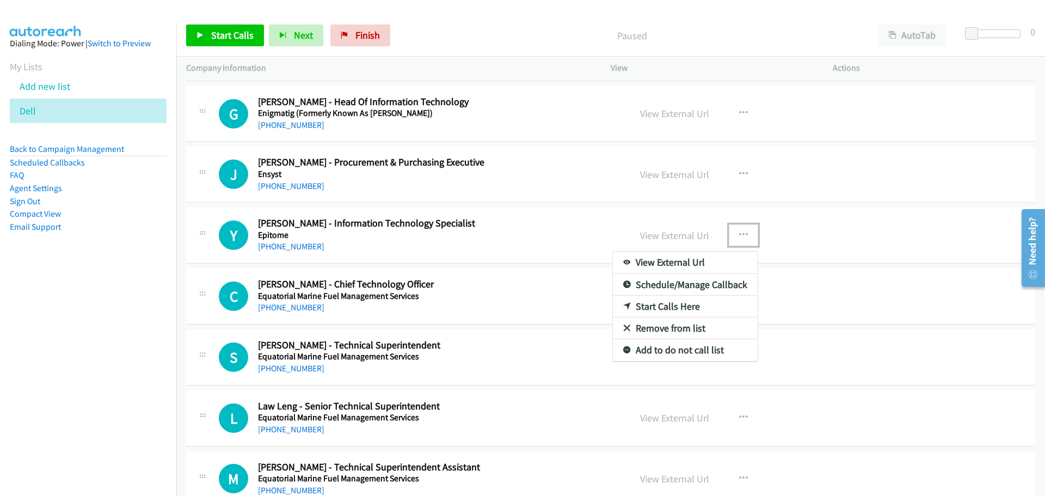
click at [657, 303] on link "Start Calls Here" at bounding box center [685, 307] width 145 height 22
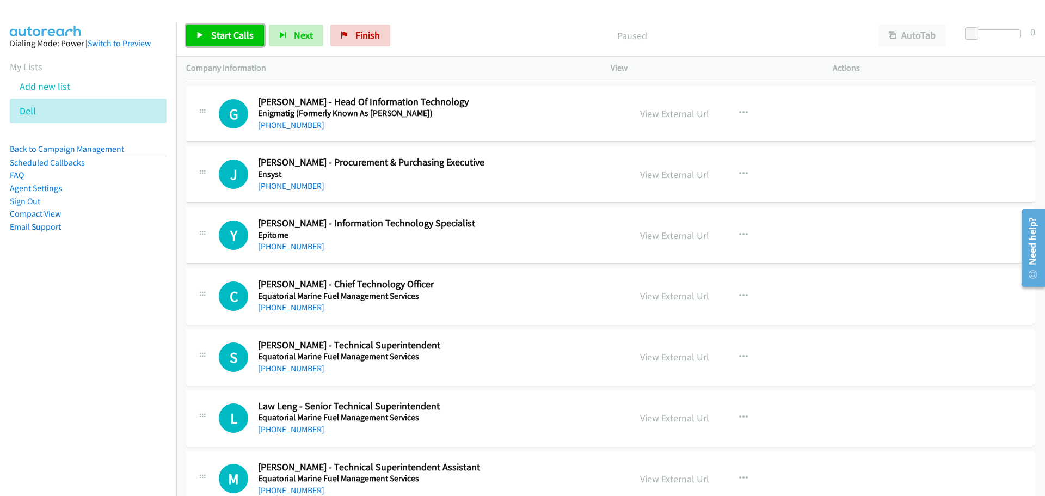
click at [211, 40] on span "Start Calls" at bounding box center [232, 35] width 42 height 13
click at [204, 38] on icon at bounding box center [200, 36] width 8 height 8
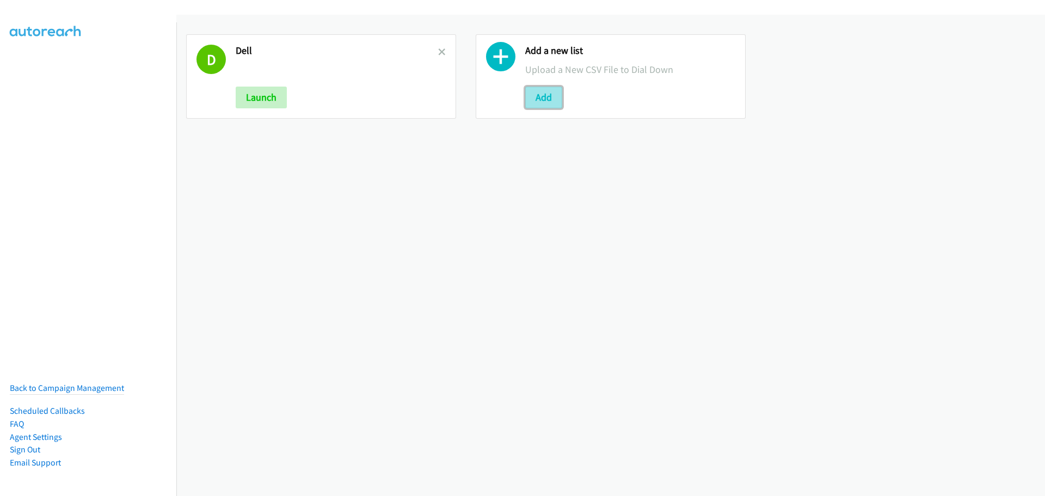
click at [548, 103] on button "Add" at bounding box center [543, 98] width 37 height 22
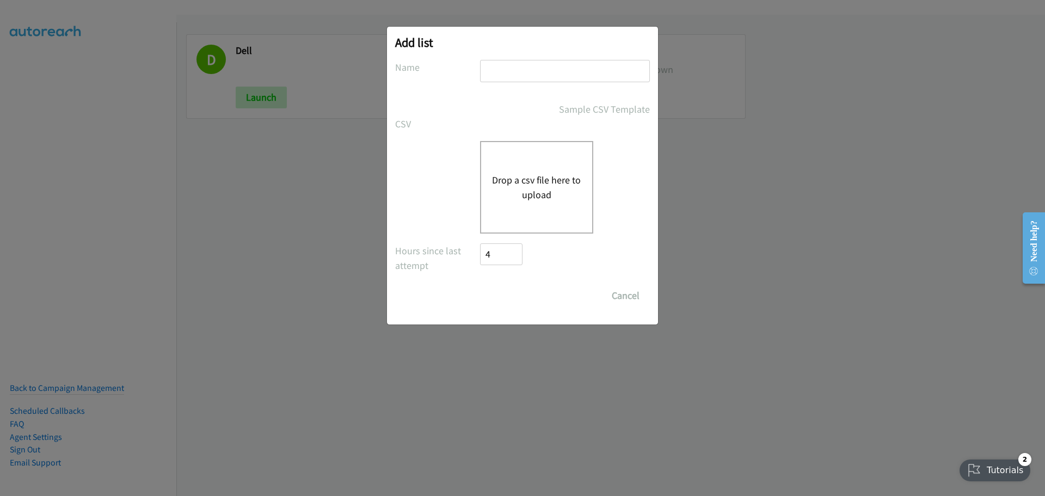
click at [545, 183] on button "Drop a csv file here to upload" at bounding box center [536, 187] width 89 height 29
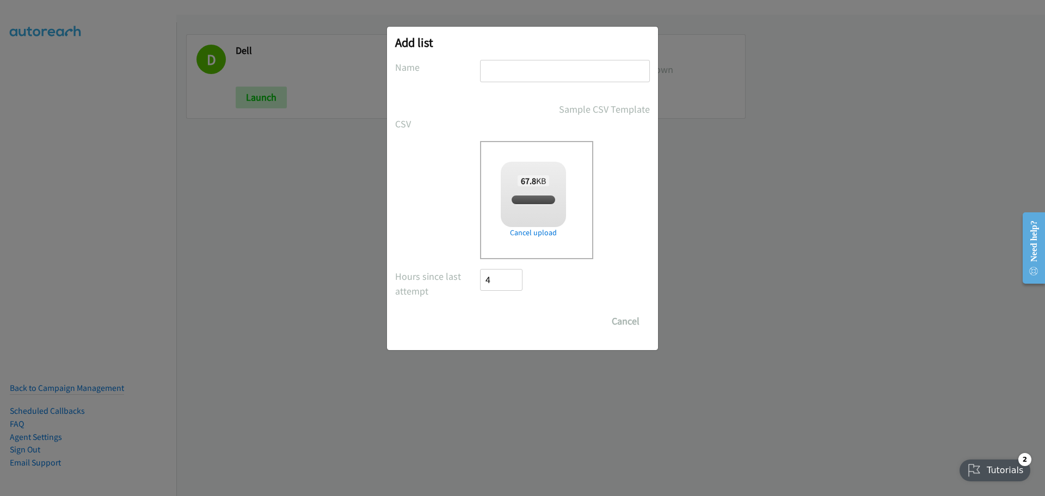
click at [532, 75] on input "text" at bounding box center [565, 71] width 170 height 22
checkbox input "true"
type input "Dell"
click at [506, 312] on input "Save List" at bounding box center [508, 321] width 57 height 22
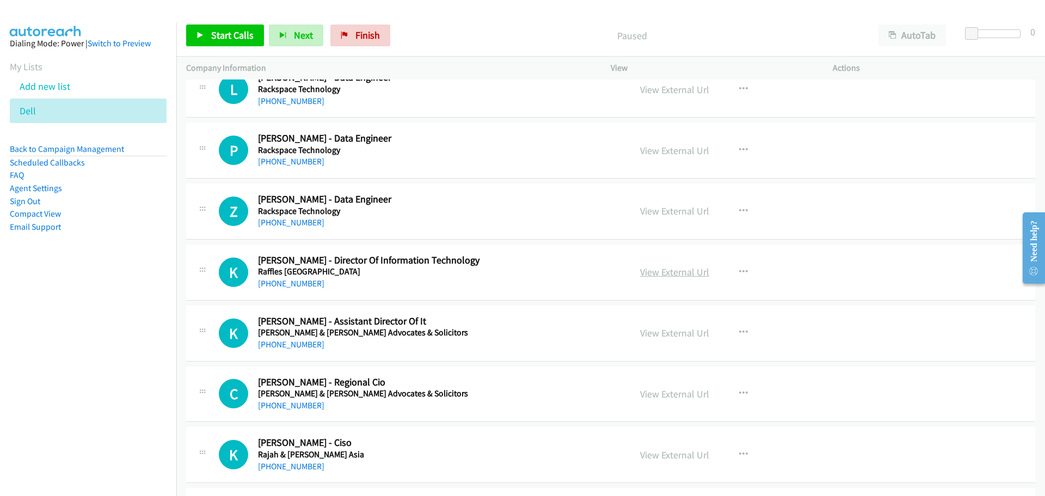
click at [671, 275] on link "View External Url" at bounding box center [674, 272] width 69 height 13
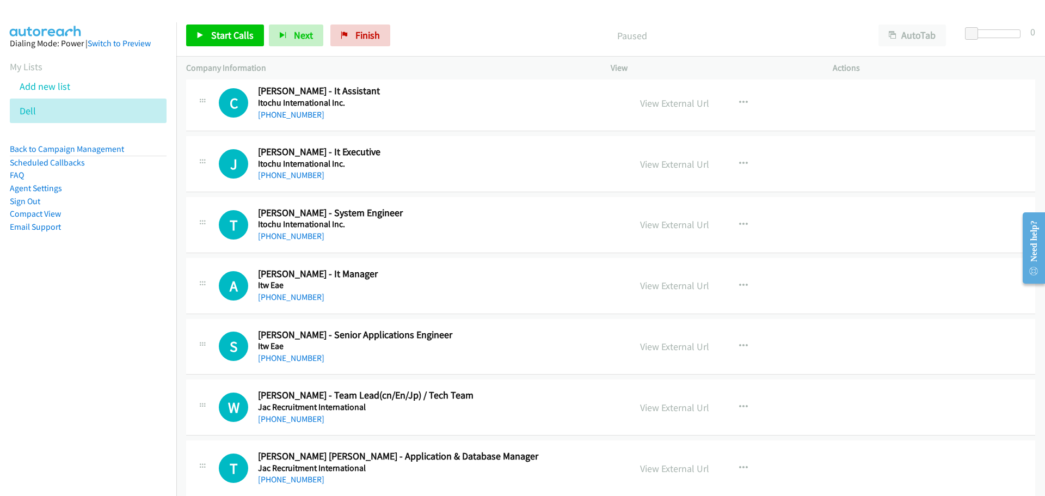
scroll to position [10860, 0]
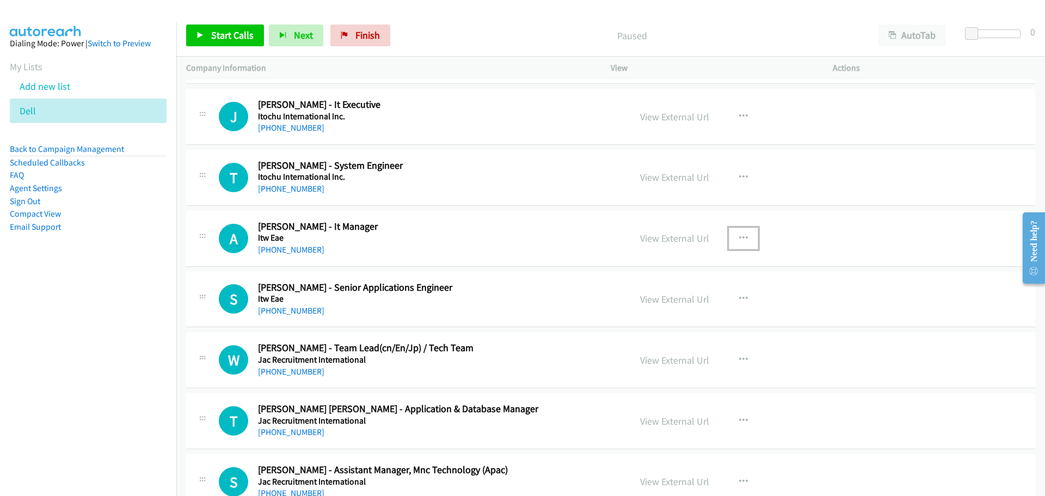
click at [743, 238] on button "button" at bounding box center [743, 238] width 29 height 22
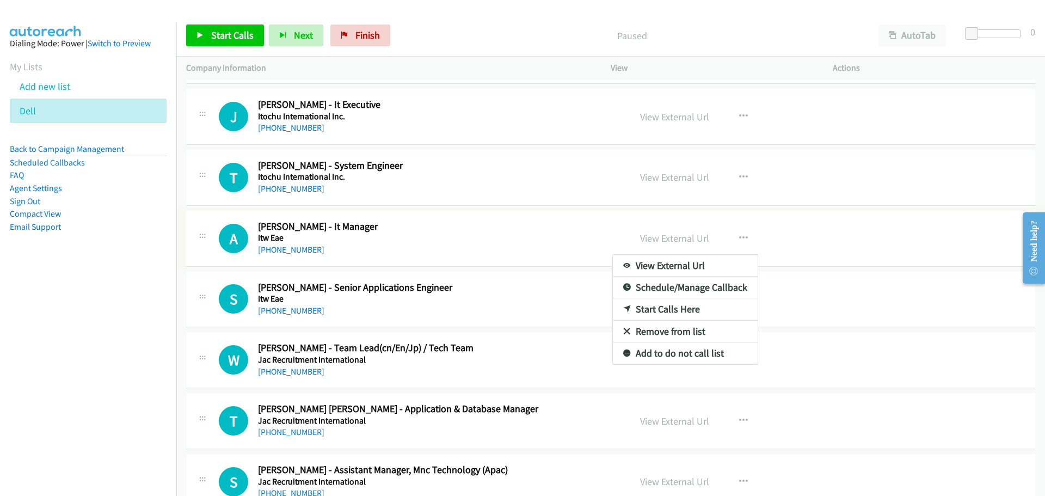
click at [637, 310] on link "Start Calls Here" at bounding box center [685, 309] width 145 height 22
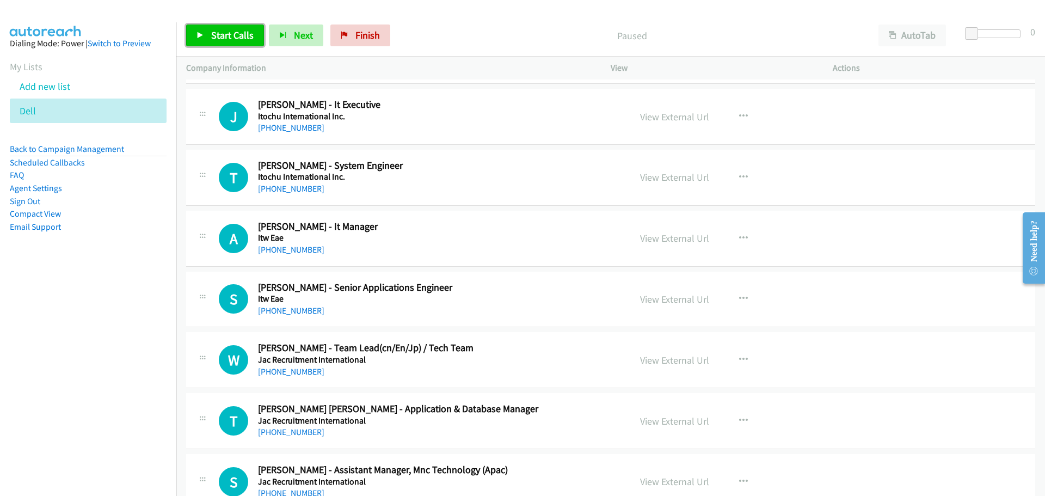
click at [232, 34] on span "Start Calls" at bounding box center [232, 35] width 42 height 13
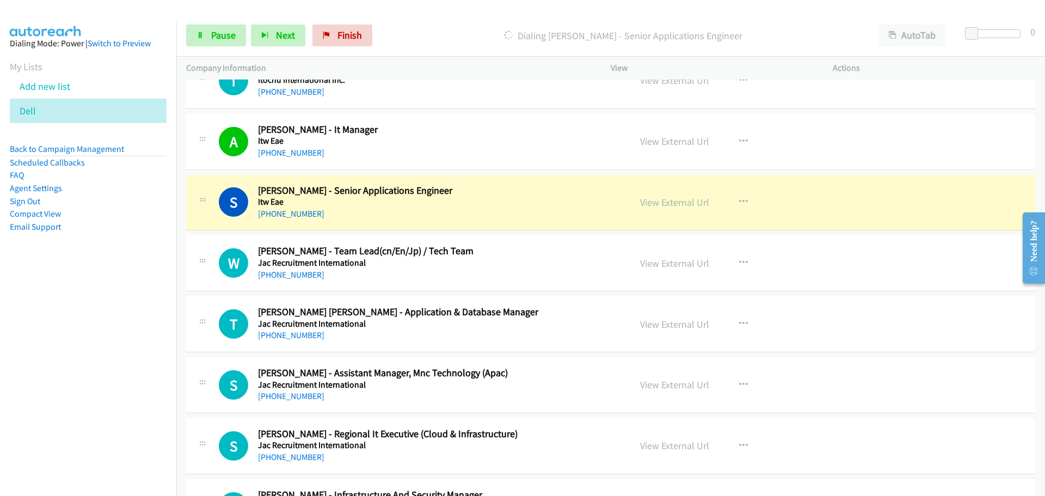
scroll to position [11023, 0]
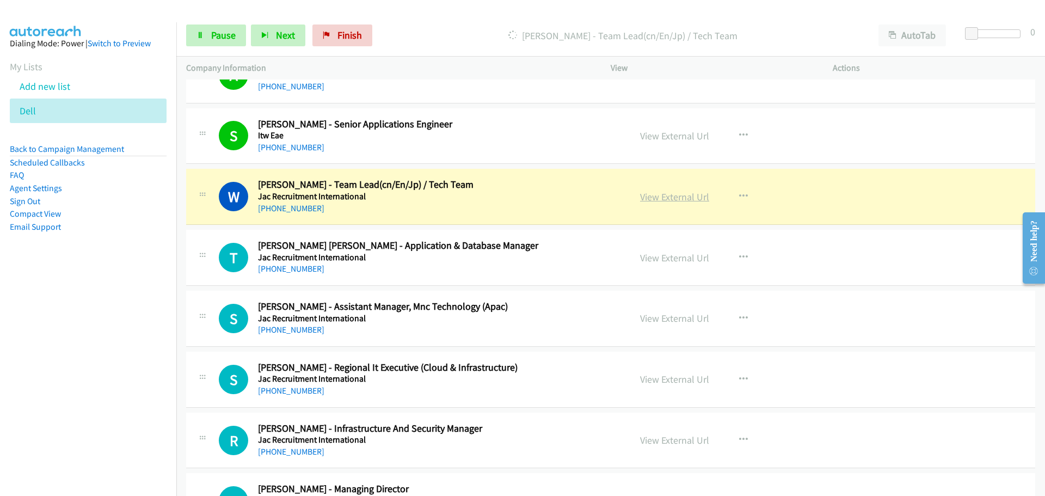
click at [655, 199] on link "View External Url" at bounding box center [674, 196] width 69 height 13
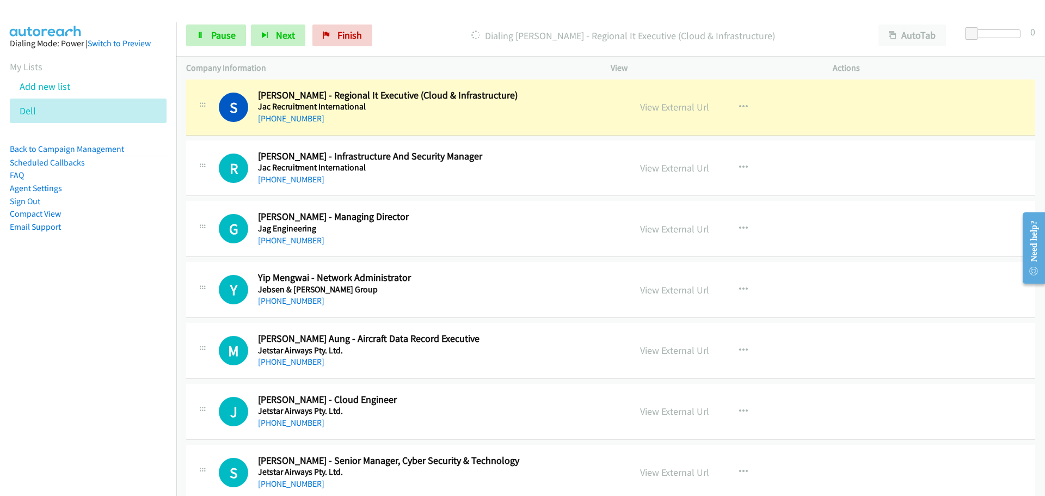
scroll to position [11349, 0]
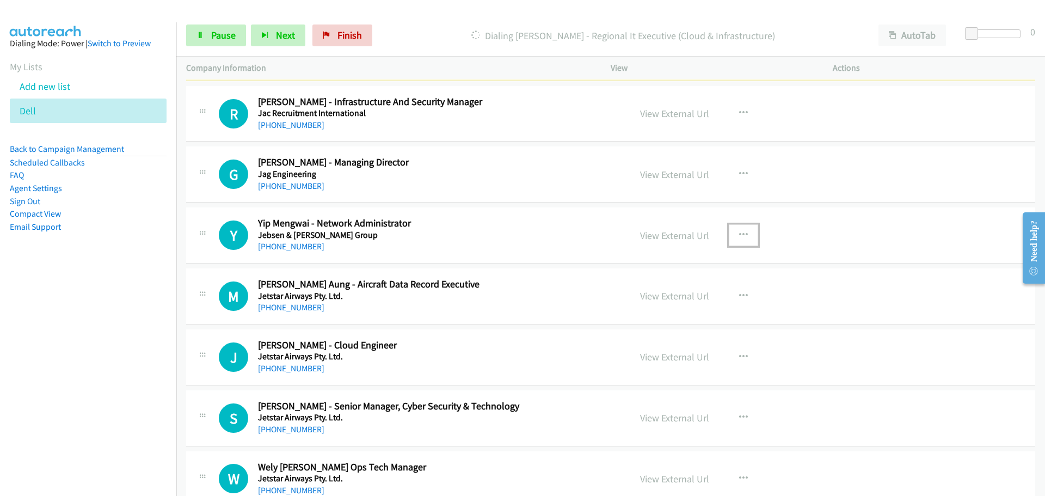
click at [741, 233] on icon "button" at bounding box center [743, 235] width 9 height 9
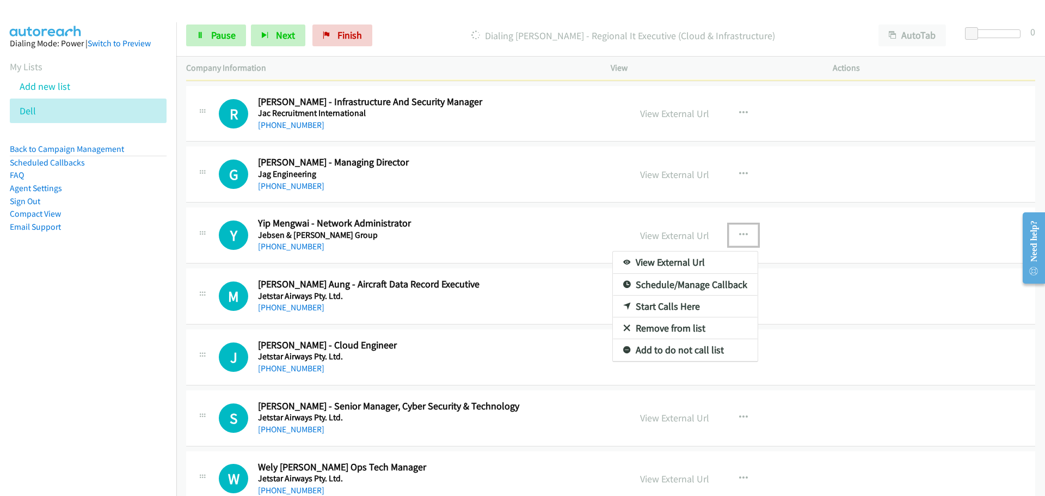
click at [638, 304] on link "Start Calls Here" at bounding box center [685, 307] width 145 height 22
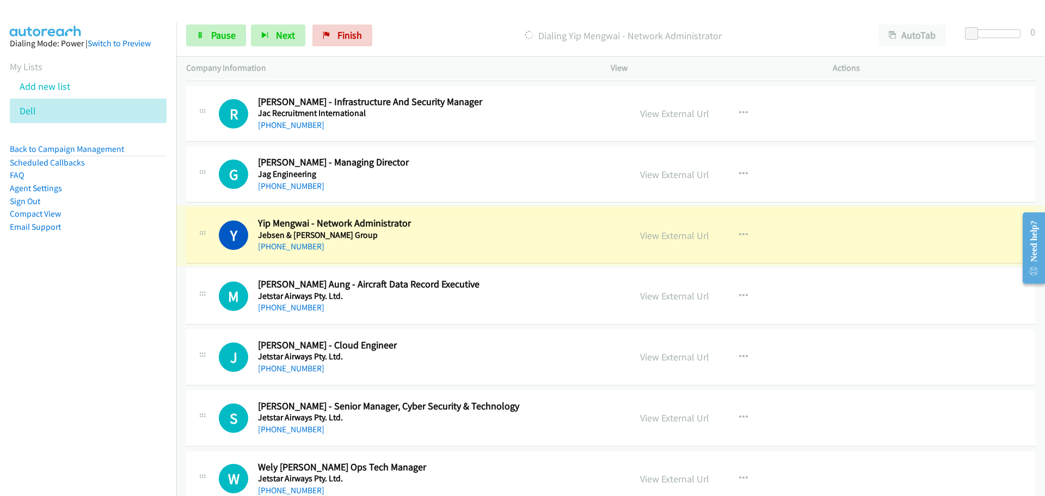
click at [656, 240] on link "View External Url" at bounding box center [674, 235] width 69 height 13
click at [219, 29] on span "Pause" at bounding box center [223, 35] width 24 height 13
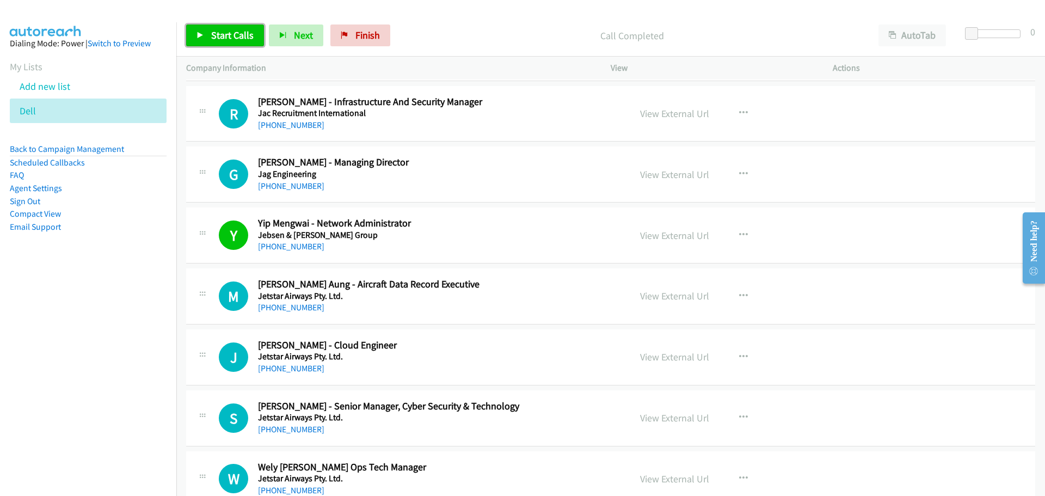
click at [239, 36] on span "Start Calls" at bounding box center [232, 35] width 42 height 13
click at [223, 45] on link "Pause" at bounding box center [216, 35] width 60 height 22
click at [204, 40] on link "Start Calls" at bounding box center [225, 35] width 78 height 22
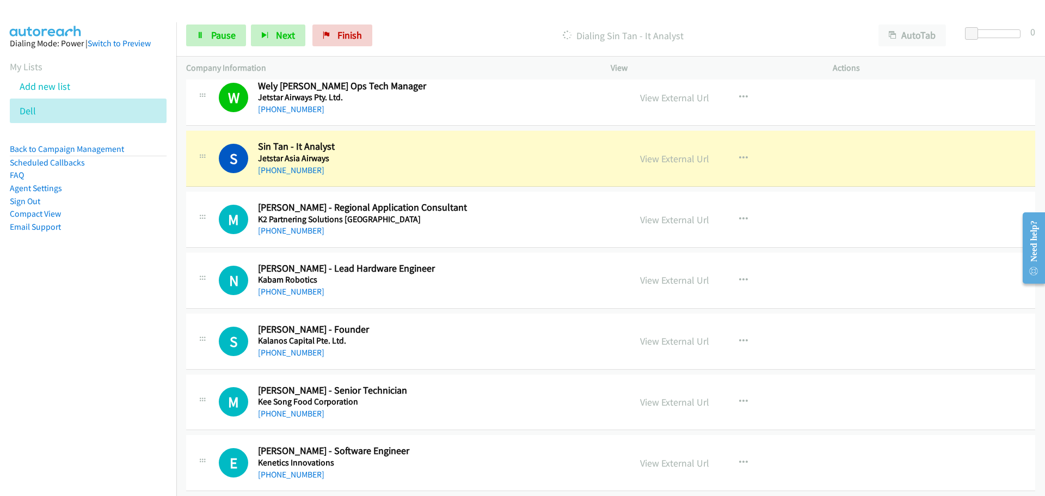
scroll to position [11785, 0]
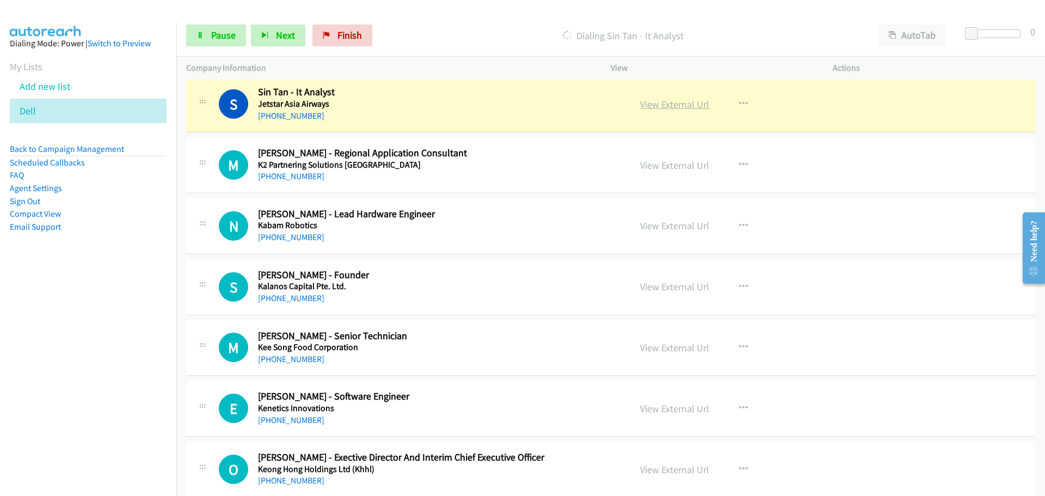
click at [666, 103] on link "View External Url" at bounding box center [674, 104] width 69 height 13
click at [217, 44] on link "Pause" at bounding box center [216, 35] width 60 height 22
